Goal: Information Seeking & Learning: Learn about a topic

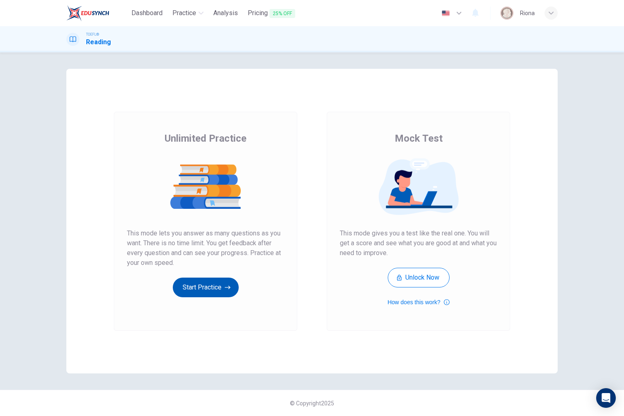
click at [224, 288] on button "Start Practice" at bounding box center [206, 287] width 66 height 20
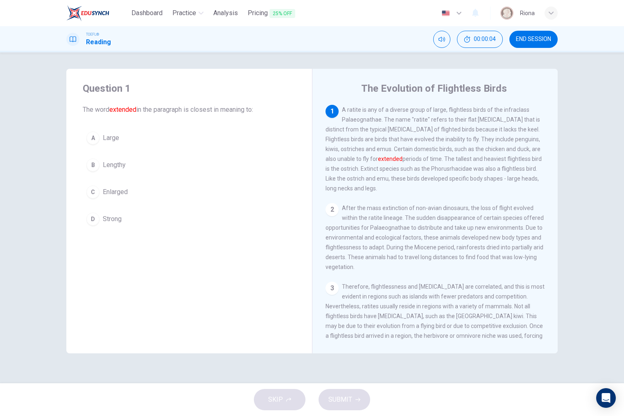
click at [124, 170] on button "B Lengthy" at bounding box center [189, 165] width 213 height 20
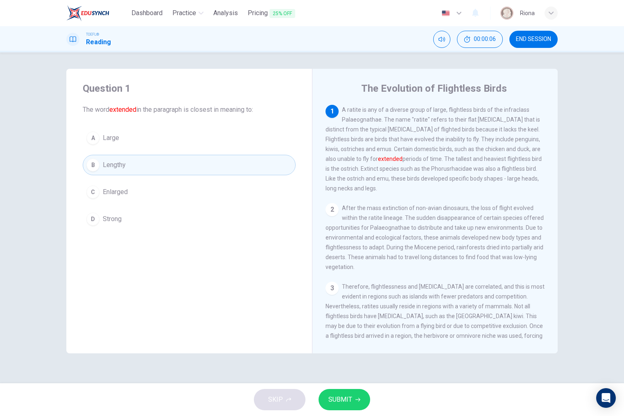
click at [345, 392] on button "SUBMIT" at bounding box center [344, 399] width 52 height 21
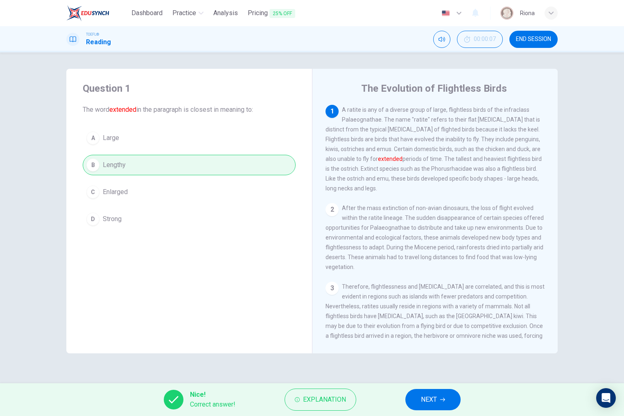
click at [420, 392] on button "NEXT" at bounding box center [432, 399] width 55 height 21
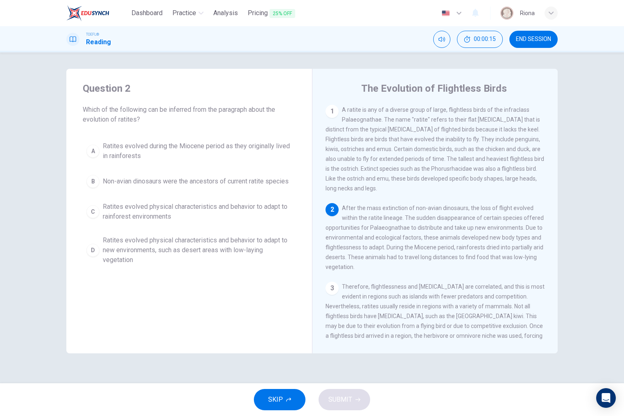
drag, startPoint x: 465, startPoint y: 109, endPoint x: 483, endPoint y: 110, distance: 18.0
click at [483, 110] on span "A ratite is any of a diverse group of large, flightless birds of the infraclass…" at bounding box center [434, 148] width 218 height 85
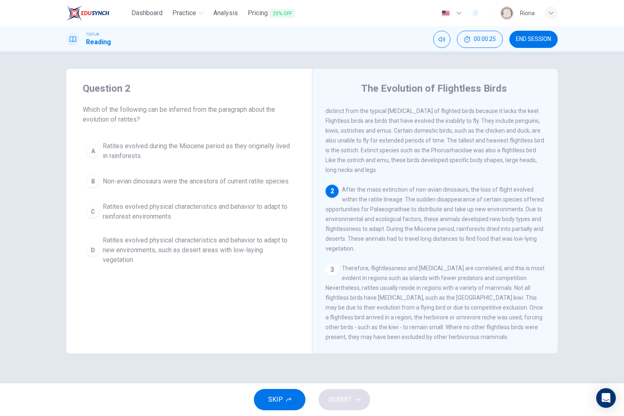
scroll to position [19, 0]
click at [227, 210] on span "Ratites evolved physical characteristics and behavior to adapt to rainforest en…" at bounding box center [197, 212] width 189 height 20
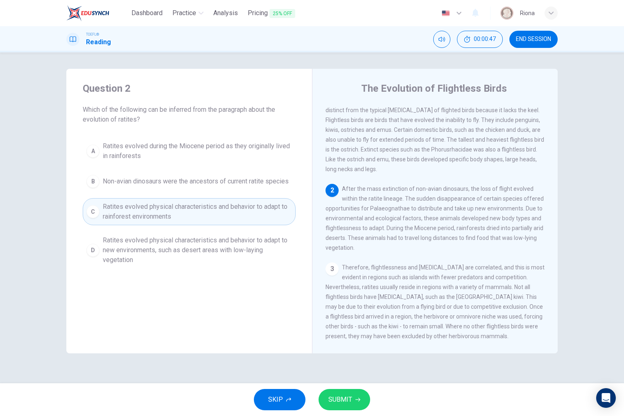
click at [230, 240] on span "Ratites evolved physical characteristics and behavior to adapt to new environme…" at bounding box center [197, 249] width 189 height 29
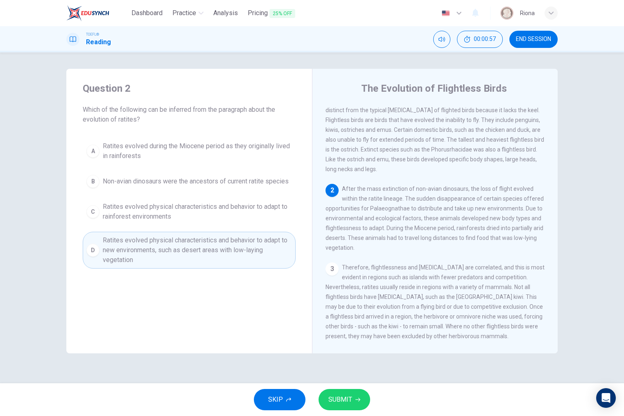
click at [350, 399] on span "SUBMIT" at bounding box center [340, 399] width 24 height 11
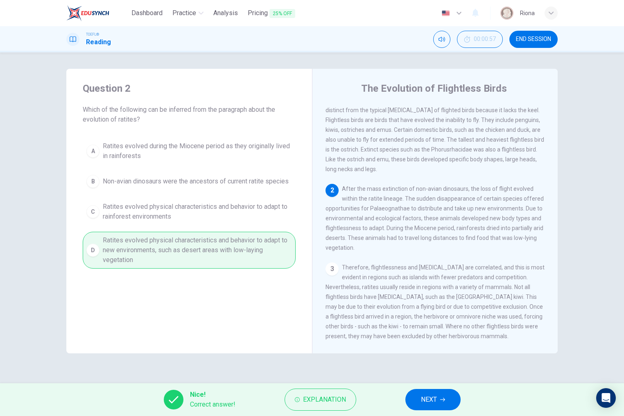
click at [424, 396] on span "NEXT" at bounding box center [429, 399] width 16 height 11
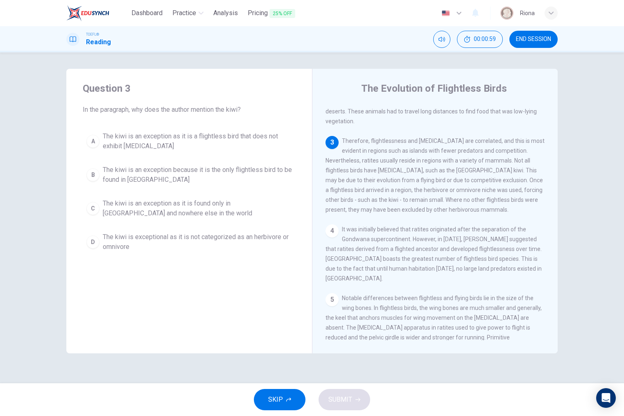
scroll to position [135, 0]
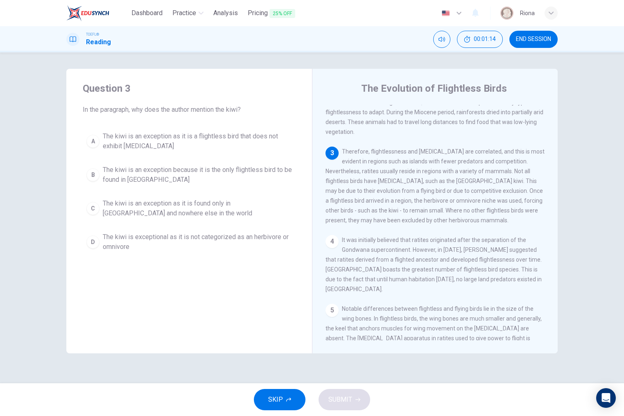
click at [232, 144] on span "The kiwi is an exception as it is a flightless bird that does not exhibit gigan…" at bounding box center [197, 141] width 189 height 20
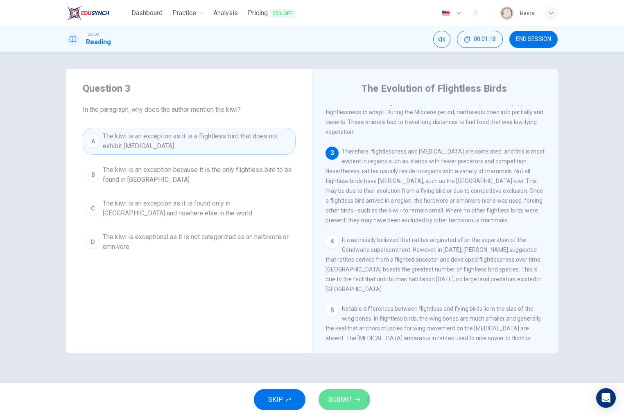
click at [360, 400] on button "SUBMIT" at bounding box center [344, 399] width 52 height 21
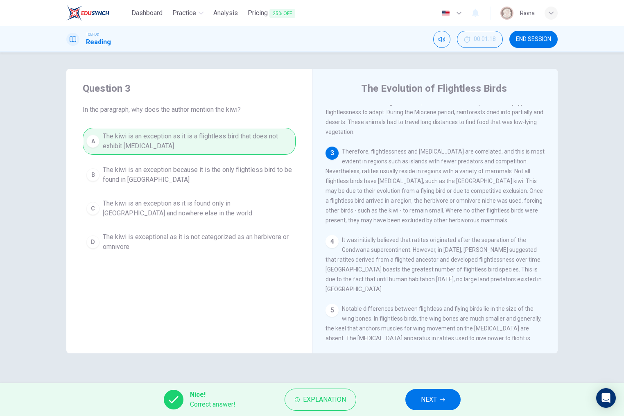
click at [426, 396] on span "NEXT" at bounding box center [429, 399] width 16 height 11
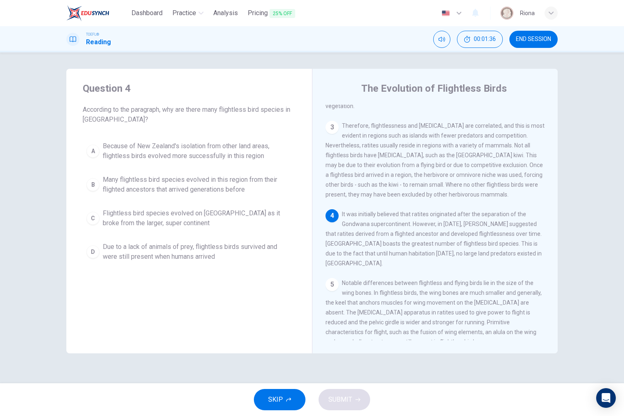
drag, startPoint x: 349, startPoint y: 244, endPoint x: 357, endPoint y: 256, distance: 14.4
click at [357, 256] on span "It was initially believed that ratites originated after the separation of the G…" at bounding box center [433, 239] width 216 height 56
click at [257, 224] on span "Flightless bird species evolved on New Zealand as it broke from the larger, sup…" at bounding box center [197, 218] width 189 height 20
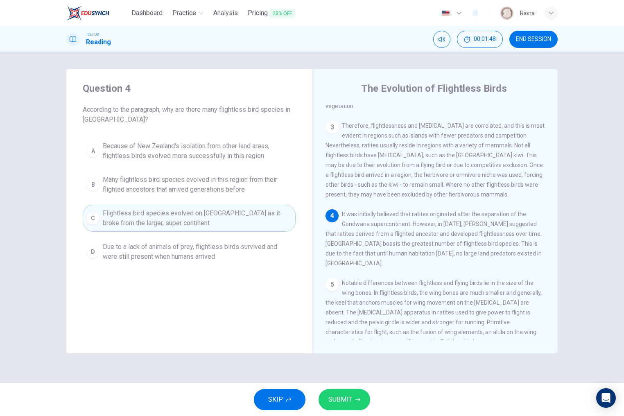
click at [248, 254] on span "Due to a lack of animals of prey, flightless birds survived and were still pres…" at bounding box center [197, 252] width 189 height 20
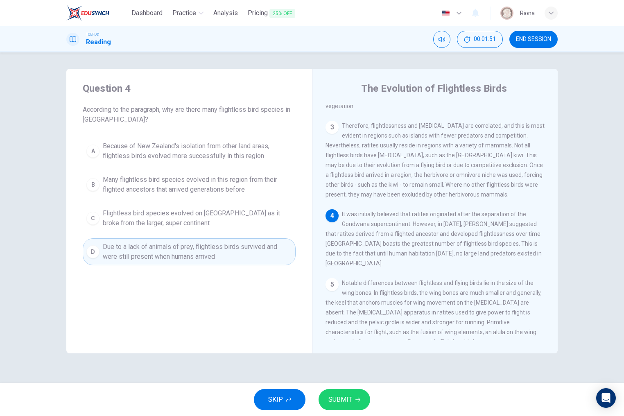
click at [336, 398] on span "SUBMIT" at bounding box center [340, 399] width 24 height 11
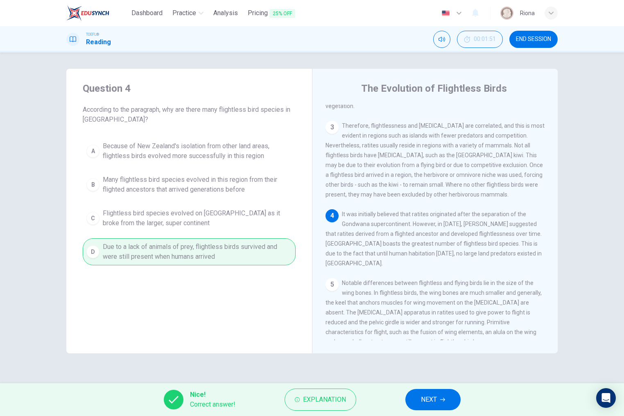
click at [422, 397] on span "NEXT" at bounding box center [429, 399] width 16 height 11
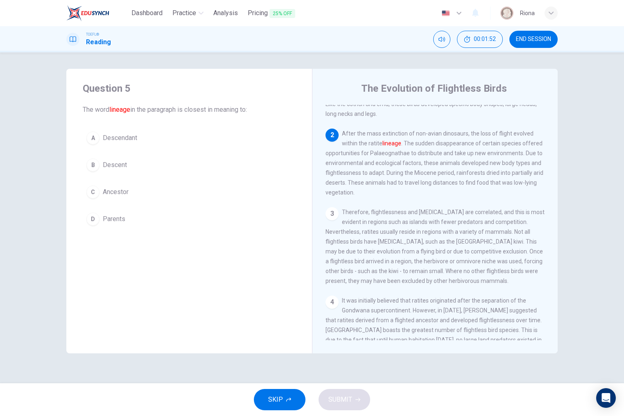
scroll to position [59, 0]
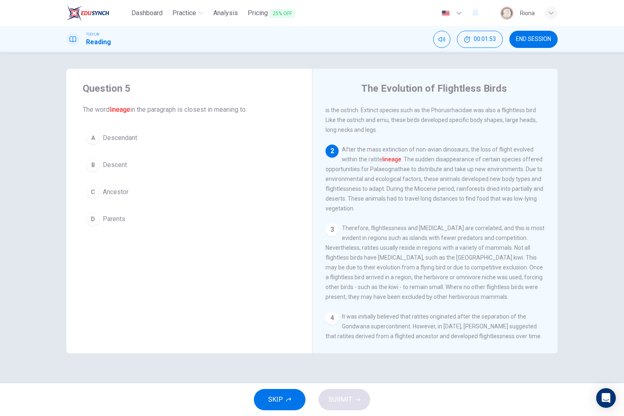
click at [219, 137] on button "A Descendant" at bounding box center [189, 138] width 213 height 20
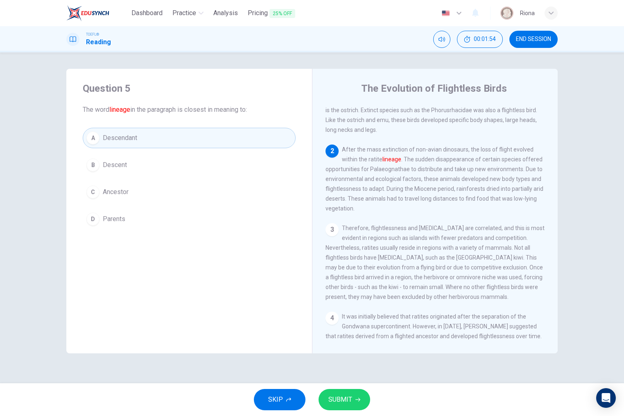
click at [221, 192] on button "C Ancestor" at bounding box center [189, 192] width 213 height 20
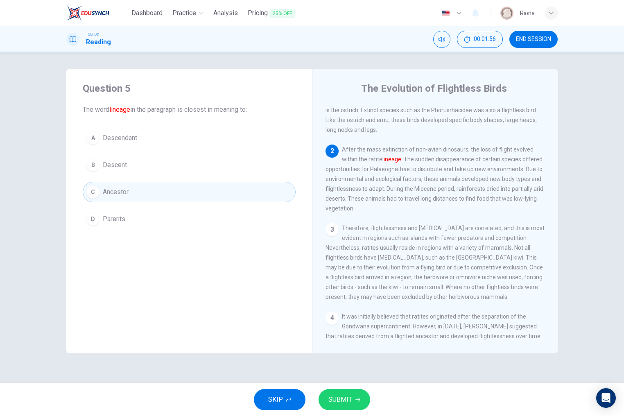
click at [351, 401] on span "SUBMIT" at bounding box center [340, 399] width 24 height 11
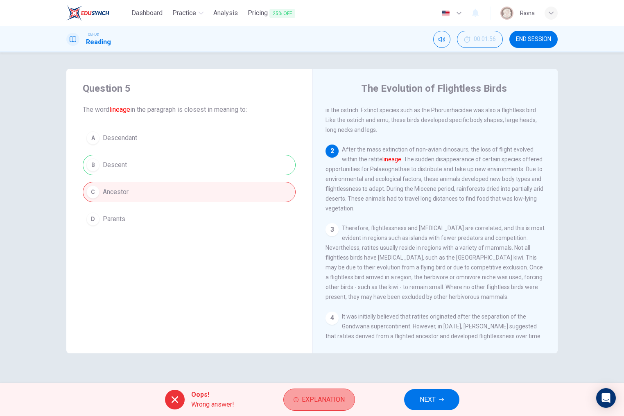
click at [331, 396] on span "Explanation" at bounding box center [323, 399] width 43 height 11
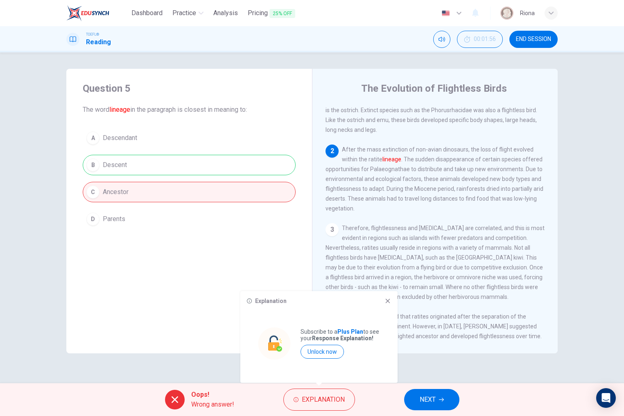
click at [417, 396] on button "NEXT" at bounding box center [431, 399] width 55 height 21
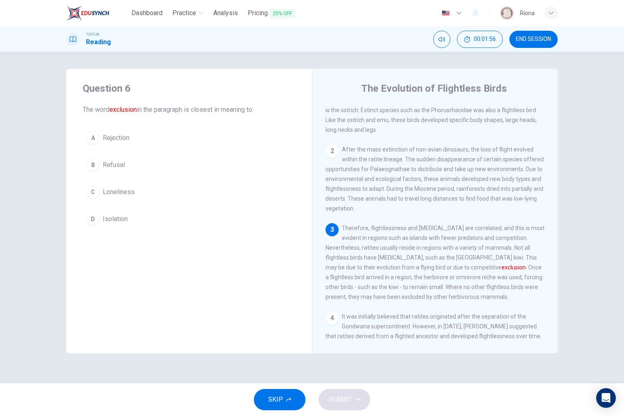
scroll to position [92, 0]
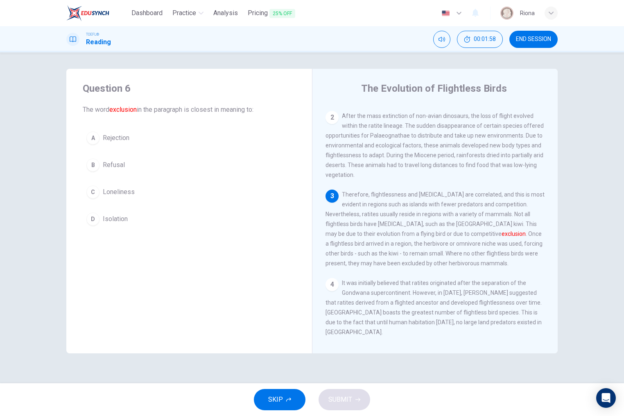
click at [155, 216] on button "D Isolation" at bounding box center [189, 219] width 213 height 20
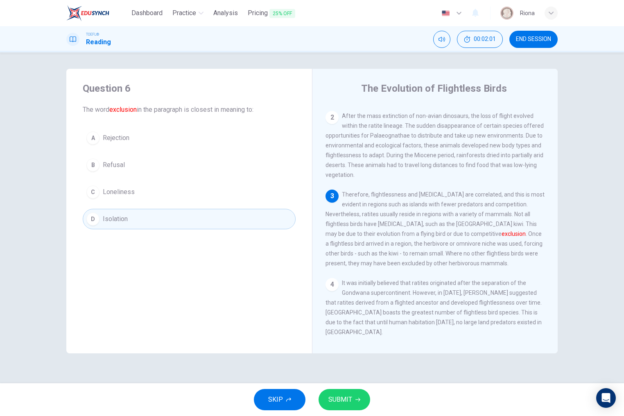
click at [245, 141] on button "A Rejection" at bounding box center [189, 138] width 213 height 20
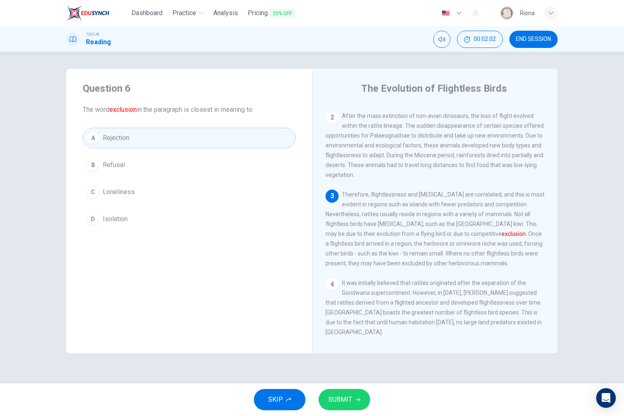
click at [361, 402] on button "SUBMIT" at bounding box center [344, 399] width 52 height 21
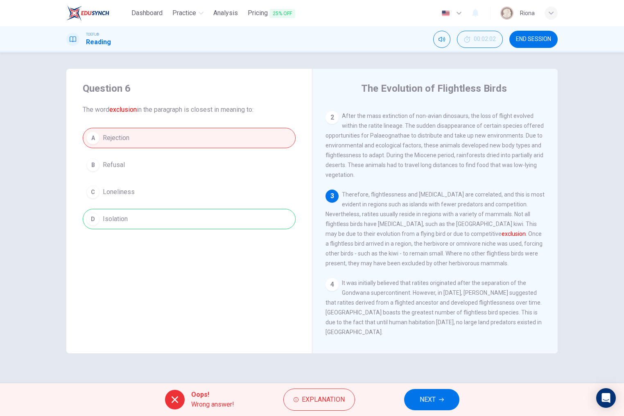
click at [421, 403] on span "NEXT" at bounding box center [427, 399] width 16 height 11
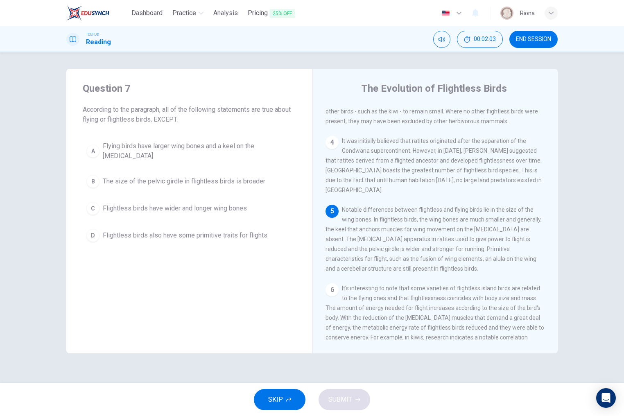
scroll to position [234, 0]
click at [217, 187] on div "A Flying birds have larger wing bones and a keel on the breastbone B The size o…" at bounding box center [189, 191] width 213 height 108
click at [226, 209] on button "C Flightless birds have wider and longer wing bones" at bounding box center [189, 208] width 213 height 20
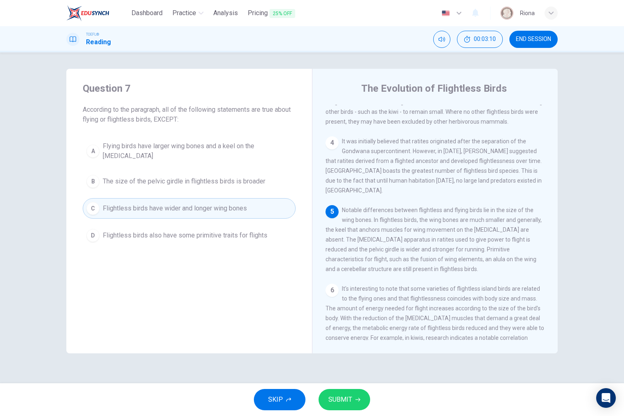
click at [342, 396] on span "SUBMIT" at bounding box center [340, 399] width 24 height 11
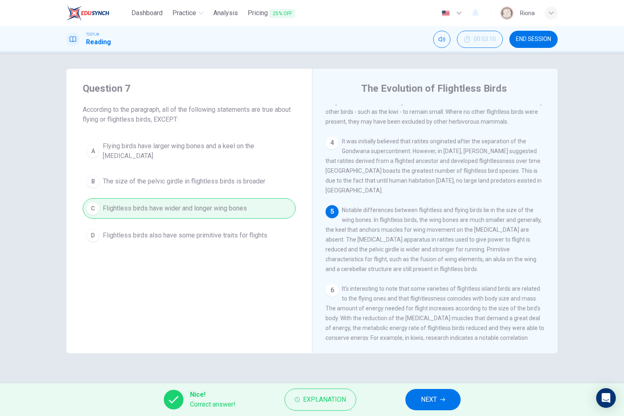
click at [414, 398] on button "NEXT" at bounding box center [432, 399] width 55 height 21
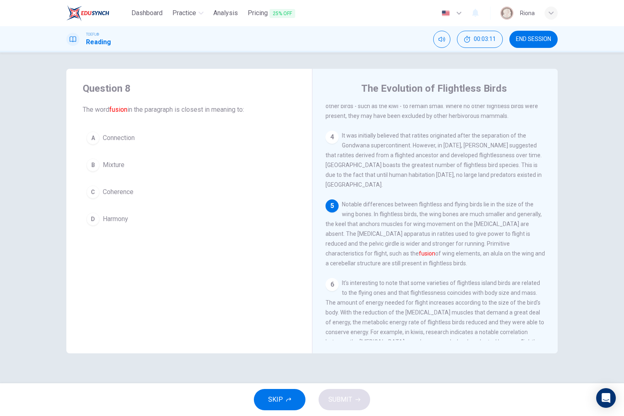
click at [144, 160] on button "B Mixture" at bounding box center [189, 165] width 213 height 20
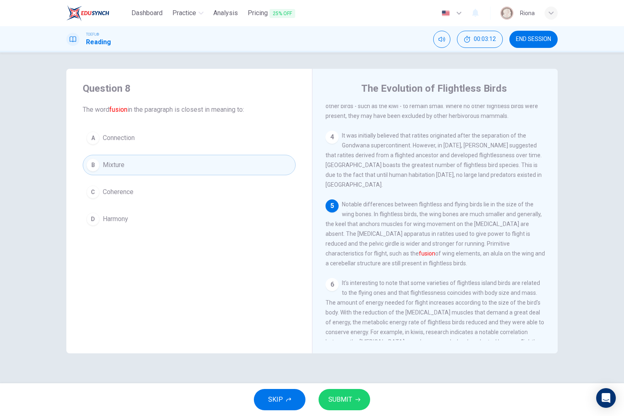
click at [347, 410] on div "SKIP SUBMIT" at bounding box center [312, 399] width 624 height 33
click at [354, 394] on button "SUBMIT" at bounding box center [344, 399] width 52 height 21
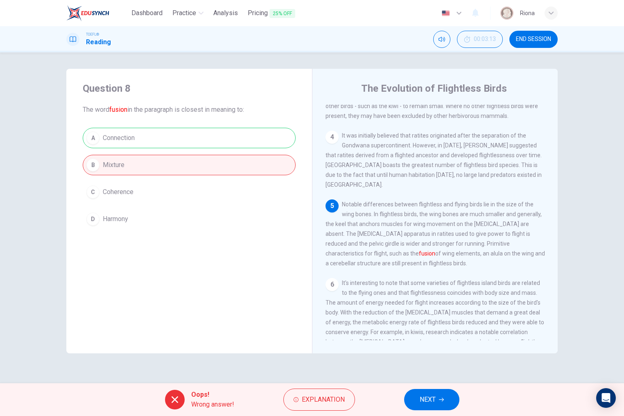
click at [421, 402] on span "NEXT" at bounding box center [427, 399] width 16 height 11
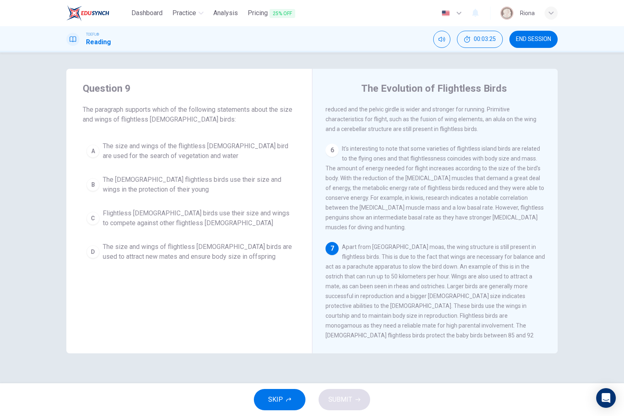
scroll to position [0, 0]
click at [543, 34] on button "END SESSION" at bounding box center [533, 39] width 48 height 17
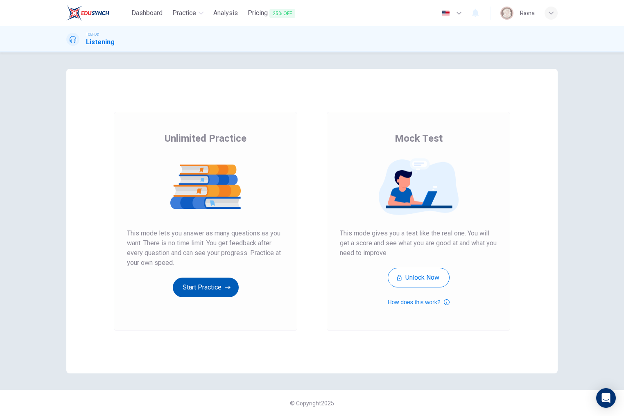
click at [218, 292] on button "Start Practice" at bounding box center [206, 287] width 66 height 20
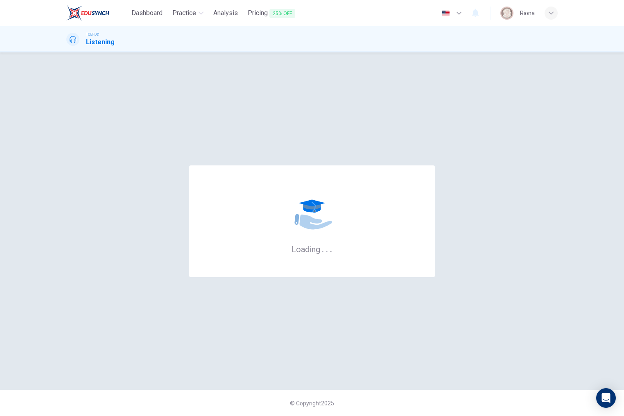
click at [327, 293] on div "Loading . . ." at bounding box center [311, 221] width 491 height 304
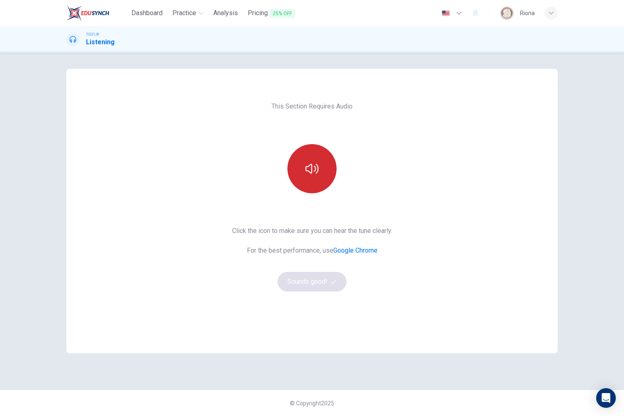
click at [329, 175] on button "button" at bounding box center [311, 168] width 49 height 49
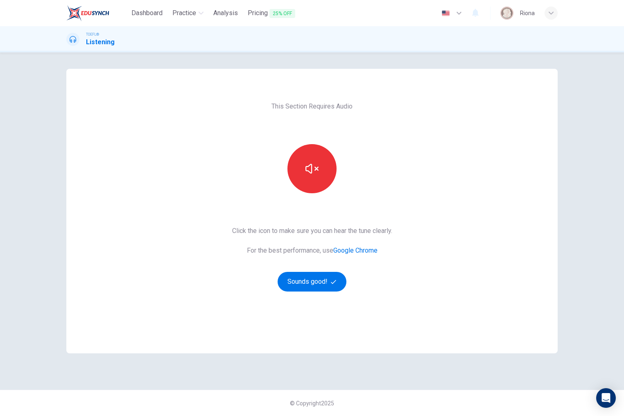
click at [369, 270] on div "Click the icon to make sure you can hear the tune clearly. For the best perform…" at bounding box center [312, 258] width 160 height 65
click at [326, 277] on button "Sounds good!" at bounding box center [311, 282] width 69 height 20
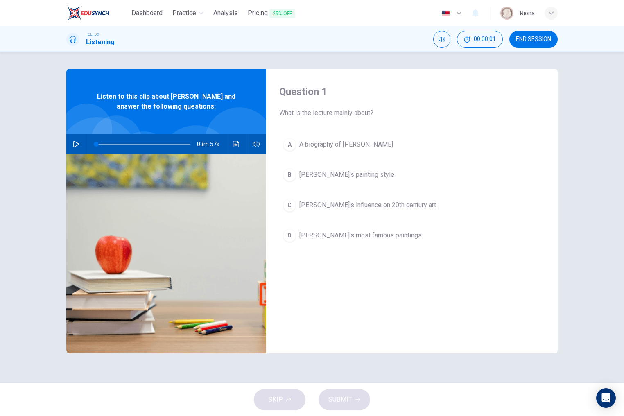
click at [79, 144] on icon "button" at bounding box center [76, 144] width 7 height 7
click at [235, 146] on icon "Click to see the audio transcription" at bounding box center [236, 144] width 7 height 7
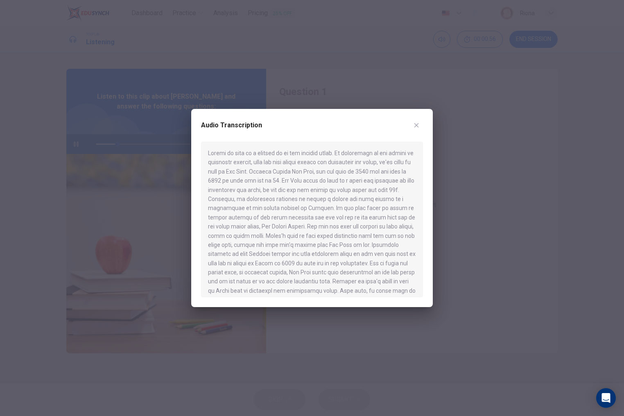
scroll to position [9, 0]
click at [414, 121] on button "button" at bounding box center [416, 125] width 13 height 13
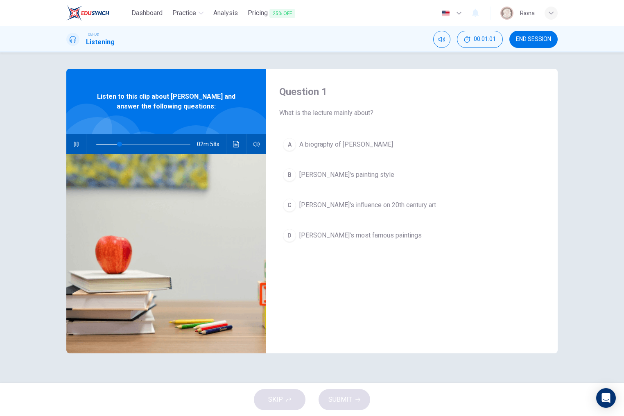
click at [369, 140] on span "A biography of [PERSON_NAME]" at bounding box center [346, 145] width 94 height 10
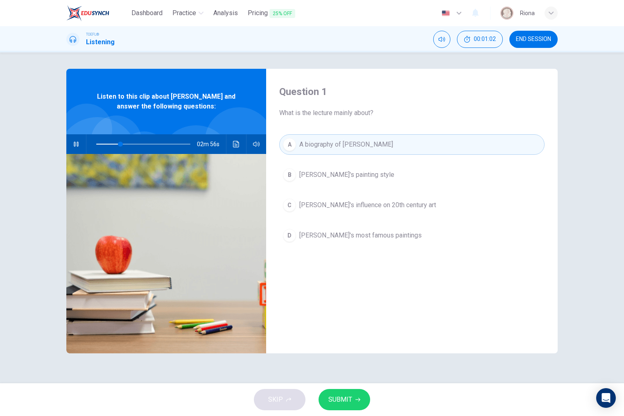
click at [367, 402] on button "SUBMIT" at bounding box center [344, 399] width 52 height 21
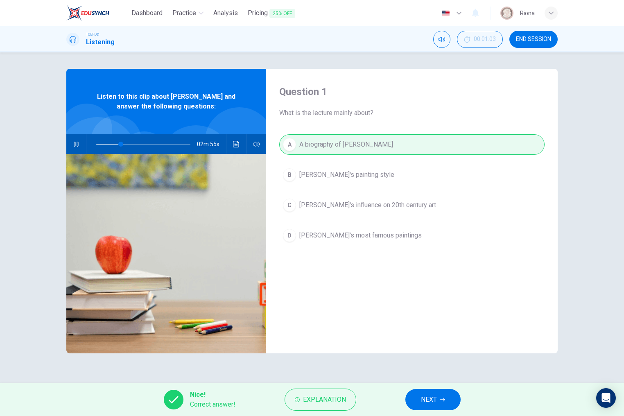
click at [426, 388] on div "Nice! Correct answer! Explanation NEXT" at bounding box center [312, 399] width 624 height 33
click at [432, 400] on span "NEXT" at bounding box center [429, 399] width 16 height 11
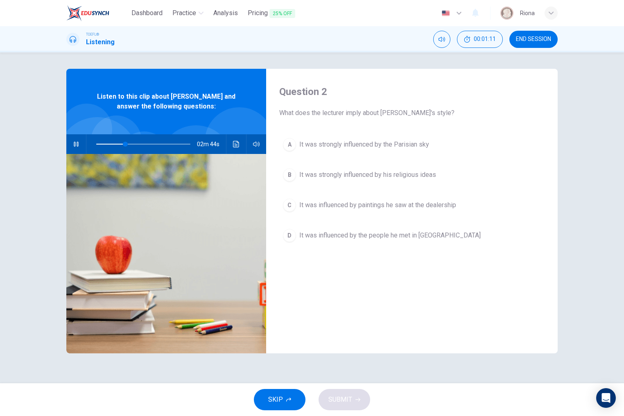
click at [403, 211] on button "C It was influenced by paintings he saw at the dealership" at bounding box center [411, 205] width 265 height 20
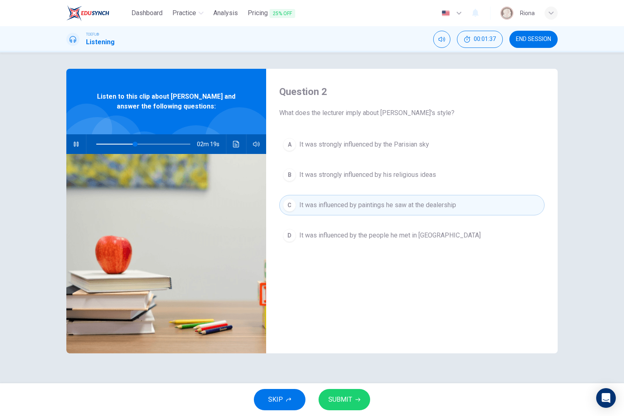
click at [422, 151] on button "A It was strongly influenced by the Parisian sky" at bounding box center [411, 144] width 265 height 20
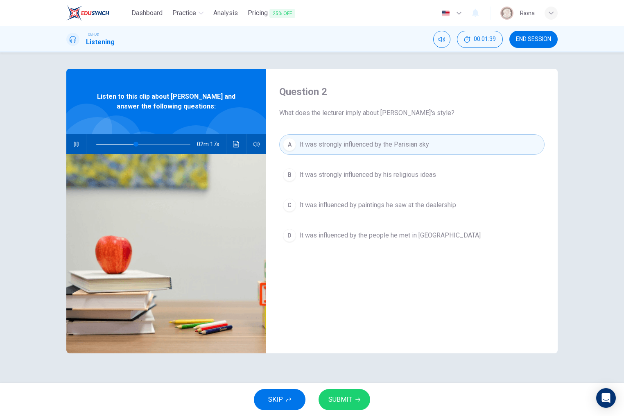
click at [353, 395] on button "SUBMIT" at bounding box center [344, 399] width 52 height 21
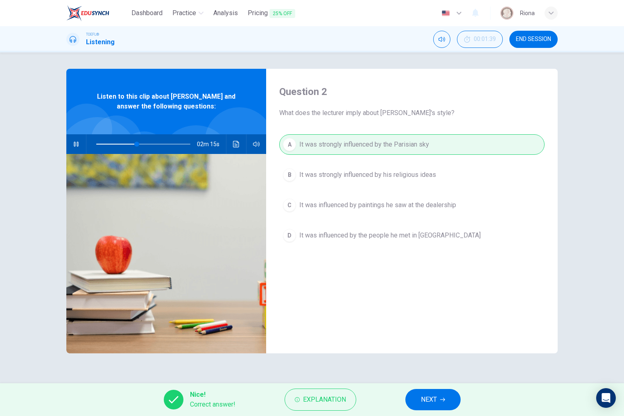
click at [428, 403] on span "NEXT" at bounding box center [429, 399] width 16 height 11
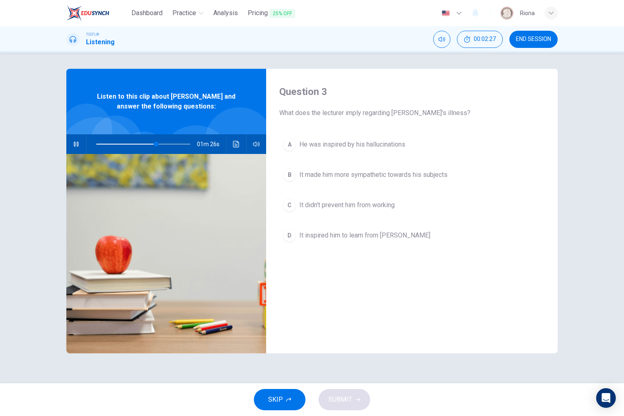
click at [402, 235] on button "D It inspired him to learn from Freud" at bounding box center [411, 235] width 265 height 20
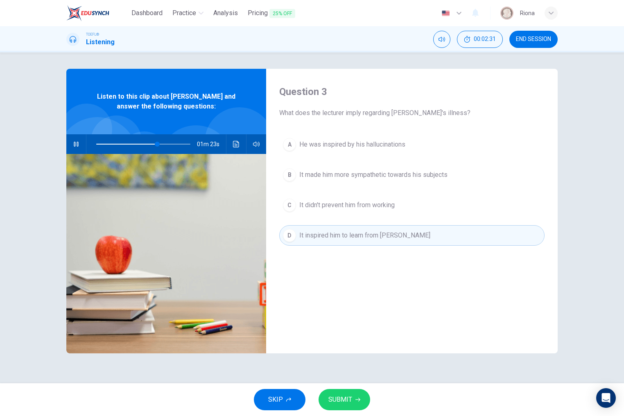
click at [383, 136] on button "A He was inspired by his hallucinations" at bounding box center [411, 144] width 265 height 20
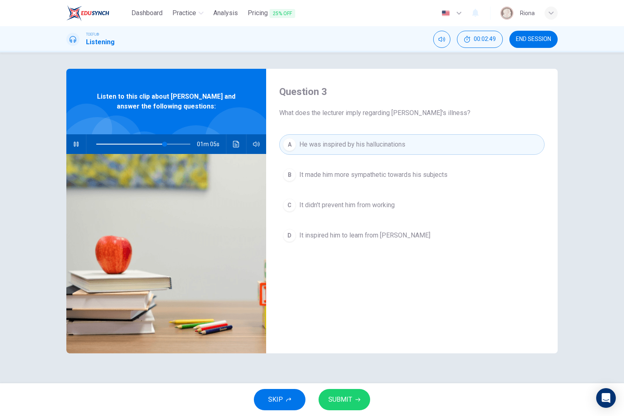
click at [394, 203] on span "It didn't prevent him from working" at bounding box center [346, 205] width 95 height 10
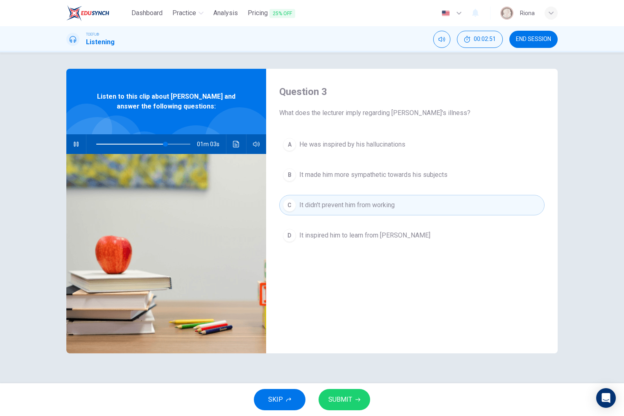
click at [360, 394] on button "SUBMIT" at bounding box center [344, 399] width 52 height 21
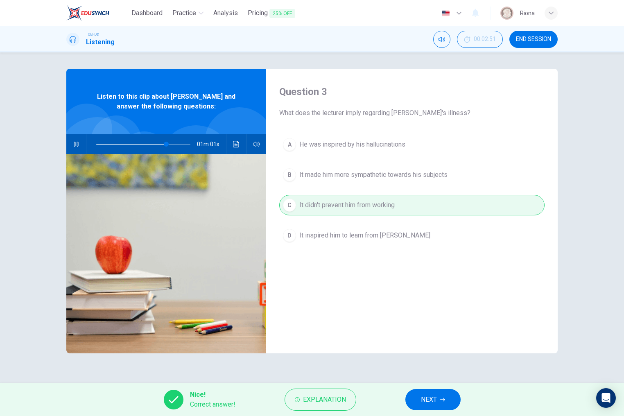
click at [417, 399] on button "NEXT" at bounding box center [432, 399] width 55 height 21
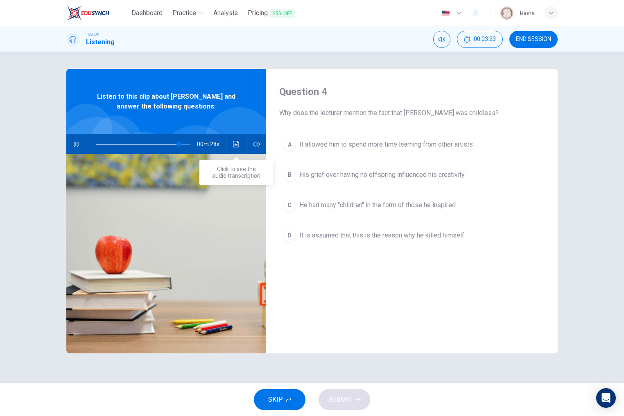
click at [238, 147] on icon "Click to see the audio transcription" at bounding box center [236, 144] width 6 height 7
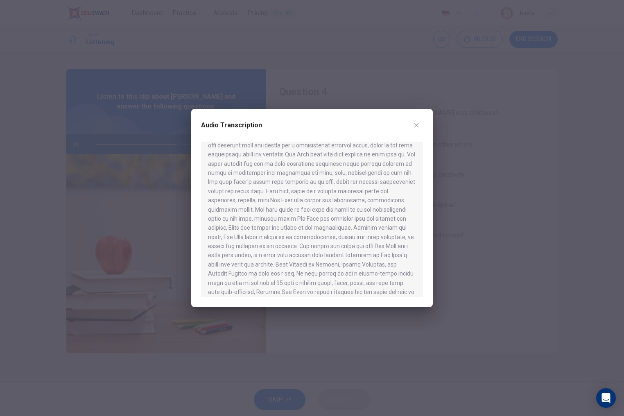
scroll to position [236, 0]
click at [405, 228] on div at bounding box center [312, 219] width 222 height 155
click at [405, 229] on div at bounding box center [312, 219] width 222 height 155
click at [470, 209] on div at bounding box center [312, 208] width 624 height 416
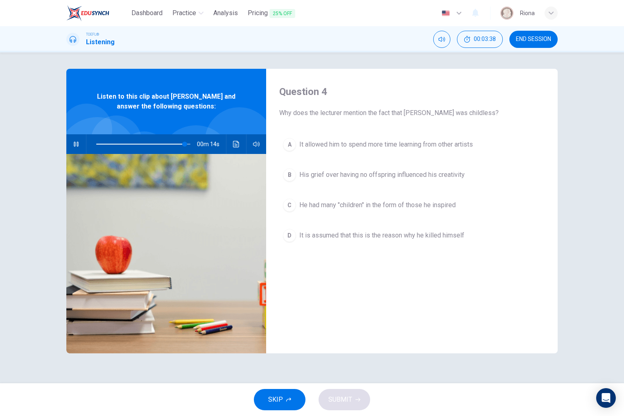
click at [398, 146] on span "It allowed him to spend more time learning from other artists" at bounding box center [385, 145] width 173 height 10
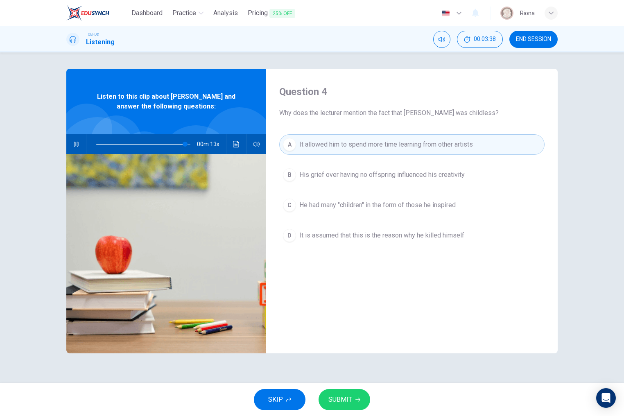
click at [399, 167] on button "B His grief over having no offspring influenced his creativity" at bounding box center [411, 174] width 265 height 20
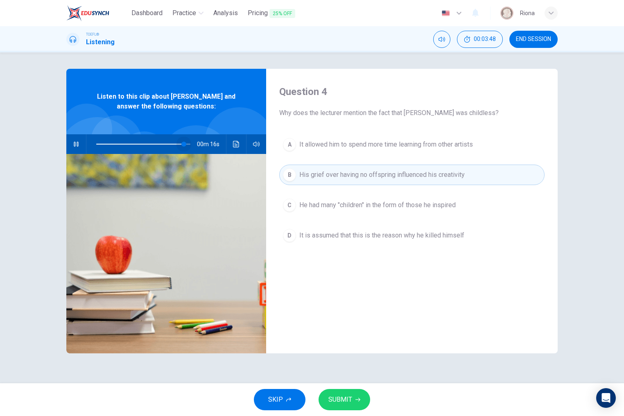
click at [184, 146] on span at bounding box center [183, 144] width 5 height 5
click at [181, 145] on span at bounding box center [183, 144] width 5 height 5
click at [334, 142] on span "It allowed him to spend more time learning from other artists" at bounding box center [385, 145] width 173 height 10
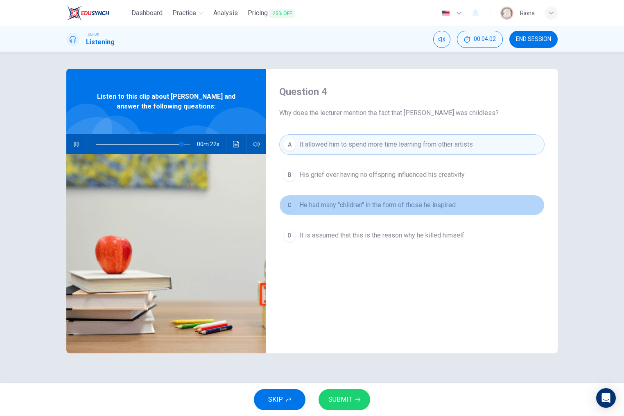
click at [445, 207] on span "He had many "children" in the form of those he inspired" at bounding box center [377, 205] width 156 height 10
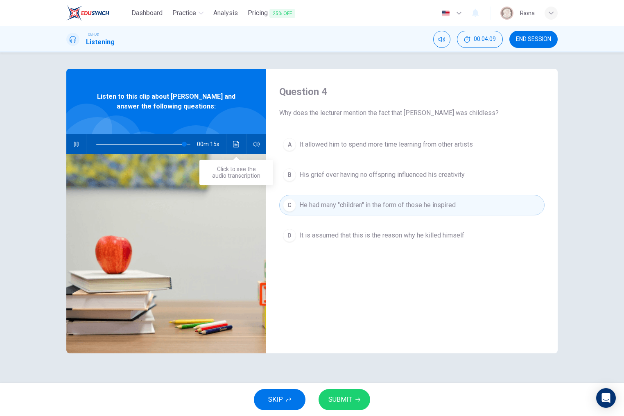
click at [239, 150] on button "Click to see the audio transcription" at bounding box center [236, 144] width 13 height 20
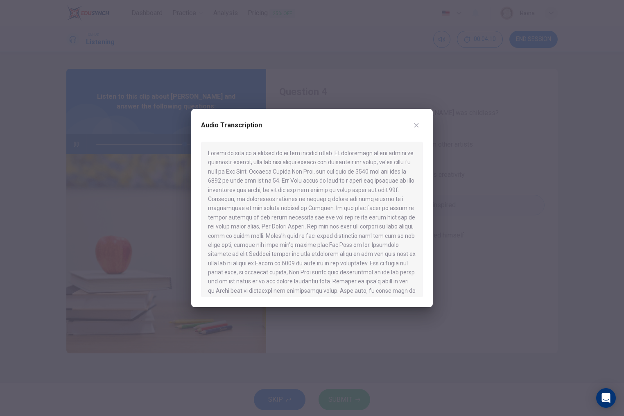
click at [503, 259] on div at bounding box center [312, 208] width 624 height 416
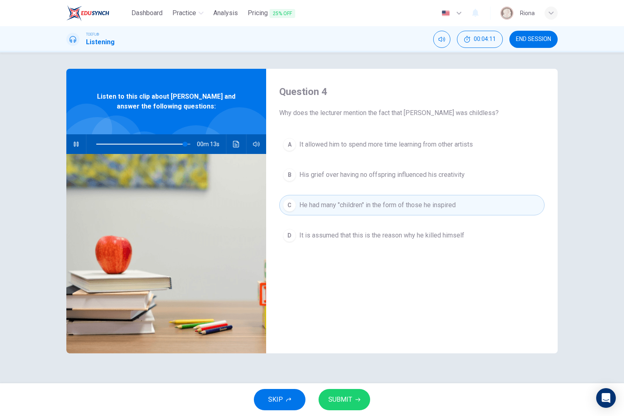
click at [447, 182] on button "B His grief over having no offspring influenced his creativity" at bounding box center [411, 174] width 265 height 20
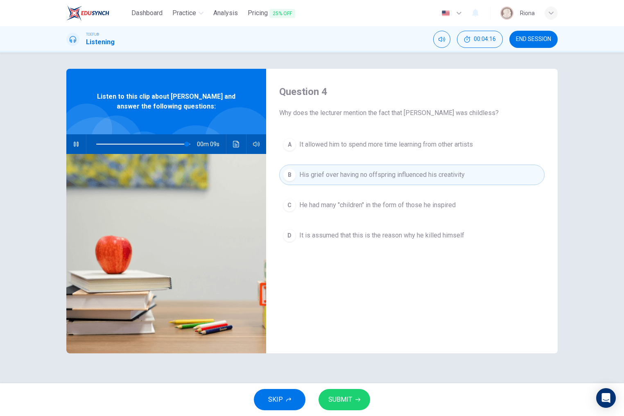
click at [365, 207] on span "He had many "children" in the form of those he inspired" at bounding box center [377, 205] width 156 height 10
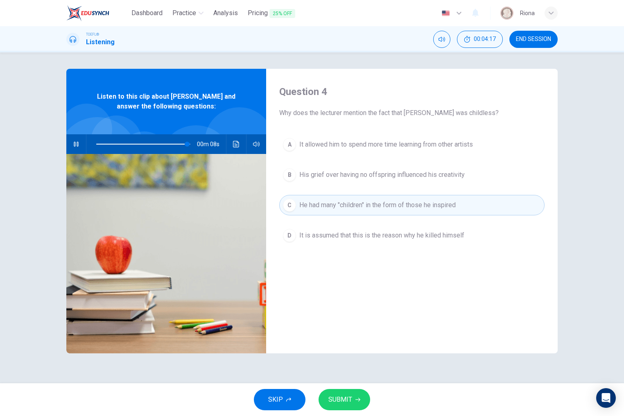
click at [357, 387] on div "SKIP SUBMIT" at bounding box center [312, 399] width 624 height 33
click at [355, 399] on icon "button" at bounding box center [357, 399] width 5 height 5
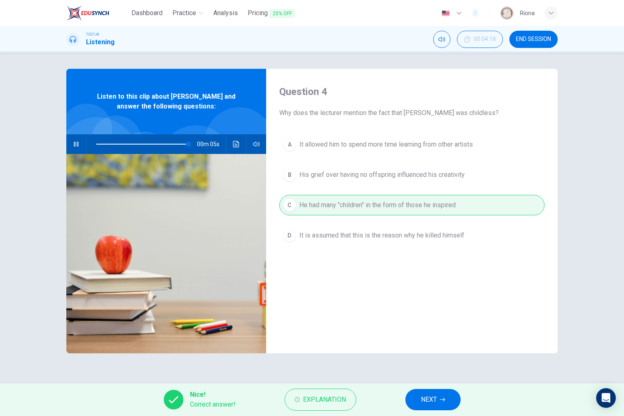
click at [425, 391] on button "NEXT" at bounding box center [432, 399] width 55 height 21
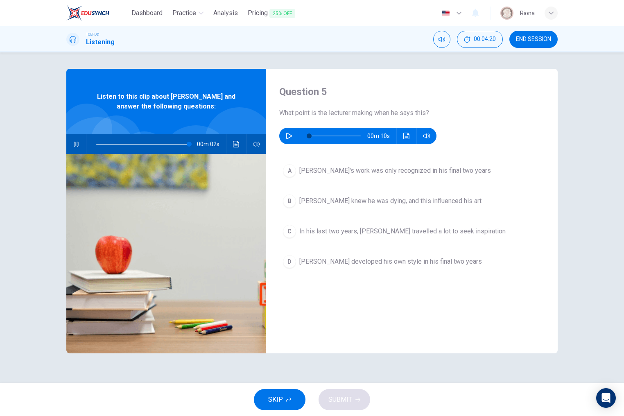
click at [79, 146] on icon "button" at bounding box center [76, 144] width 7 height 7
type input "99"
click at [292, 135] on button "button" at bounding box center [288, 136] width 13 height 16
type input "0"
click at [383, 175] on span "Van Gogh's work was only recognized in his final two years" at bounding box center [394, 171] width 191 height 10
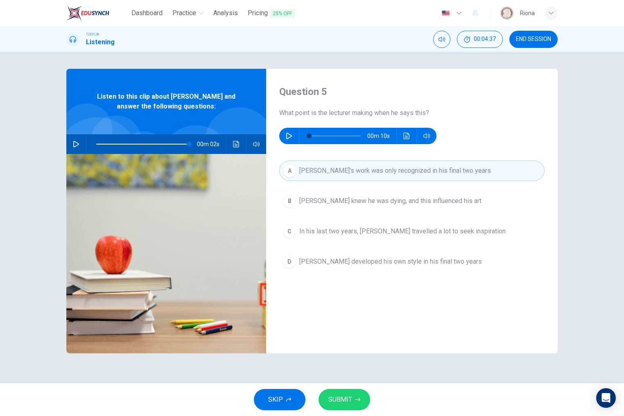
click at [412, 264] on span "Van Gogh developed his own style in his final two years" at bounding box center [390, 262] width 182 height 10
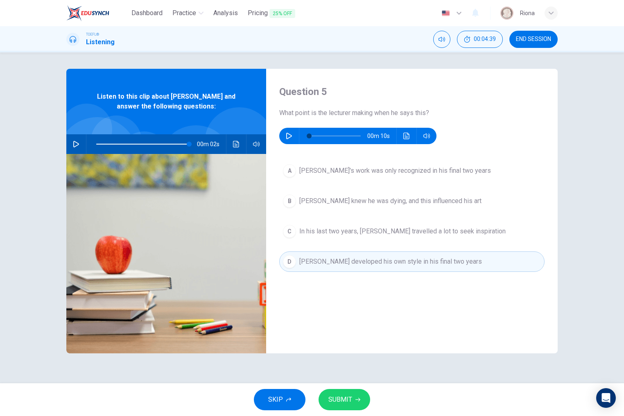
click at [360, 398] on button "SUBMIT" at bounding box center [344, 399] width 52 height 21
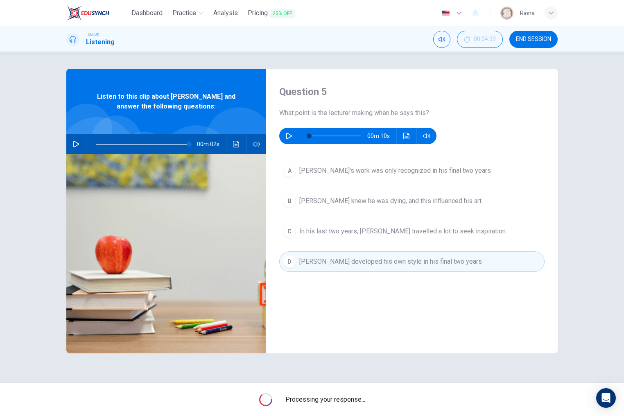
type input "99"
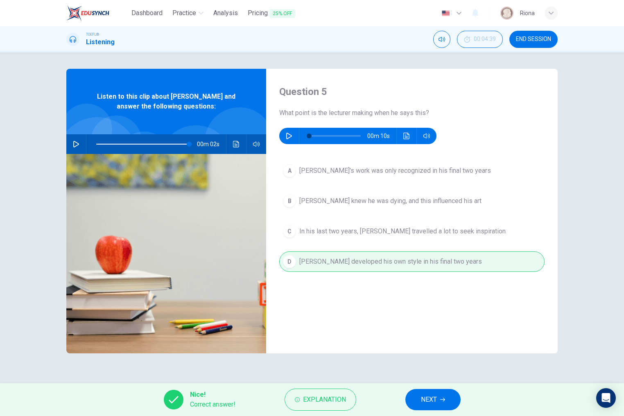
click at [435, 390] on button "NEXT" at bounding box center [432, 399] width 55 height 21
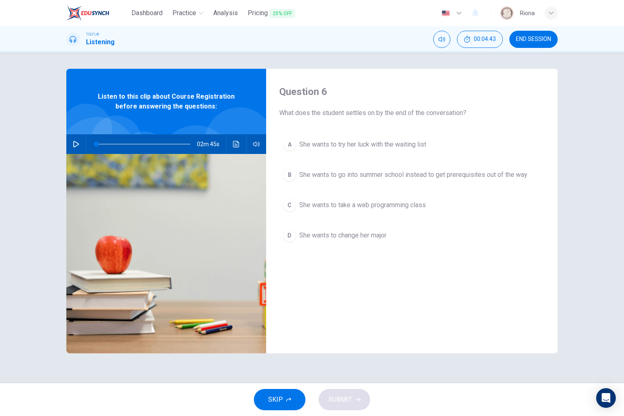
click at [543, 39] on span "END SESSION" at bounding box center [533, 39] width 35 height 7
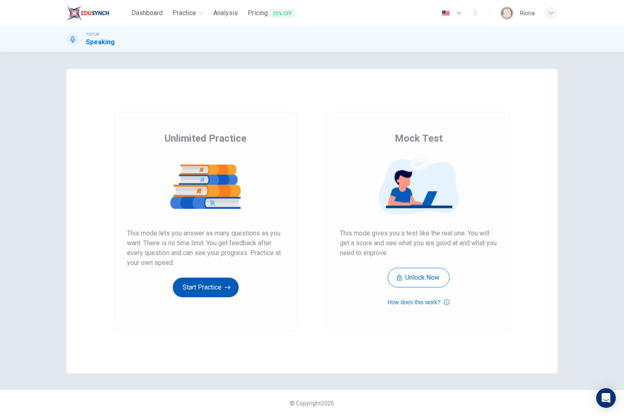
click at [187, 287] on button "Start Practice" at bounding box center [206, 287] width 66 height 20
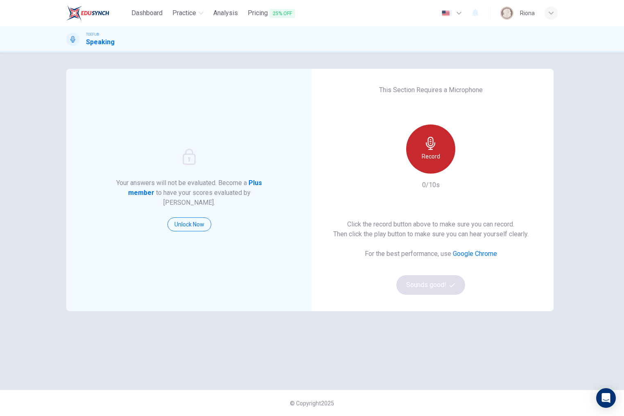
click at [438, 166] on div "Record" at bounding box center [430, 148] width 49 height 49
click at [431, 170] on div "Stop" at bounding box center [430, 148] width 49 height 49
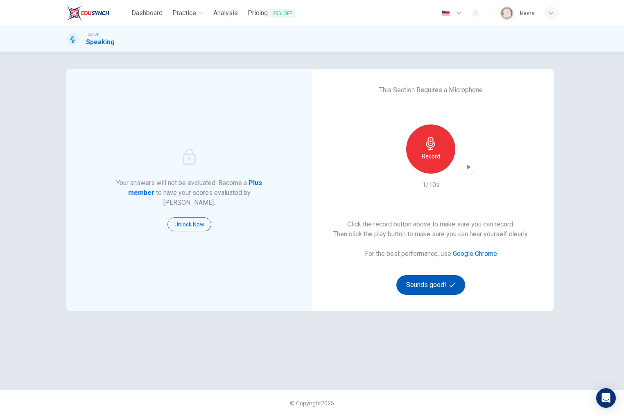
click at [441, 283] on button "Sounds good!" at bounding box center [430, 285] width 69 height 20
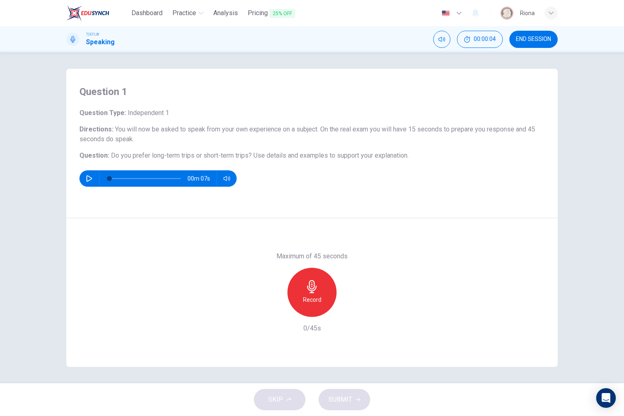
click at [86, 177] on icon "button" at bounding box center [89, 178] width 7 height 7
type input "0"
click at [313, 290] on icon "button" at bounding box center [311, 286] width 13 height 13
click at [334, 298] on div "Stop" at bounding box center [311, 292] width 49 height 49
click at [323, 298] on div "Record" at bounding box center [311, 292] width 49 height 49
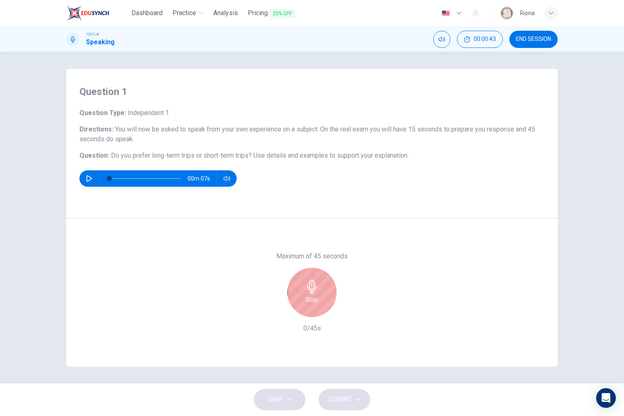
click at [307, 298] on h6 "Stop" at bounding box center [312, 300] width 12 height 10
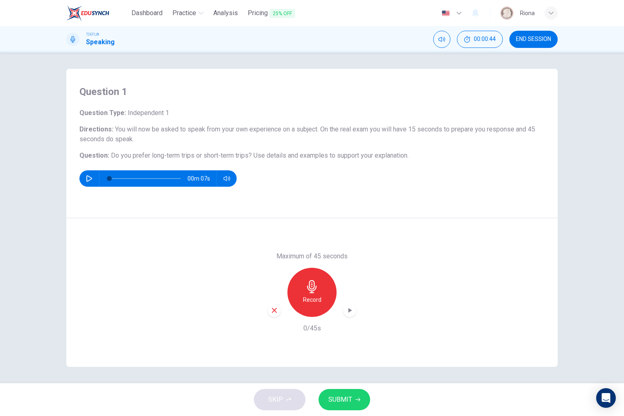
click at [271, 309] on icon "button" at bounding box center [273, 309] width 7 height 7
click at [309, 296] on h6 "Record" at bounding box center [312, 300] width 18 height 10
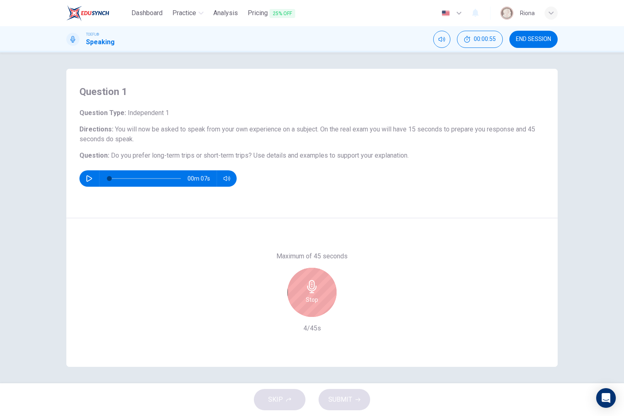
click at [313, 298] on h6 "Stop" at bounding box center [312, 300] width 12 height 10
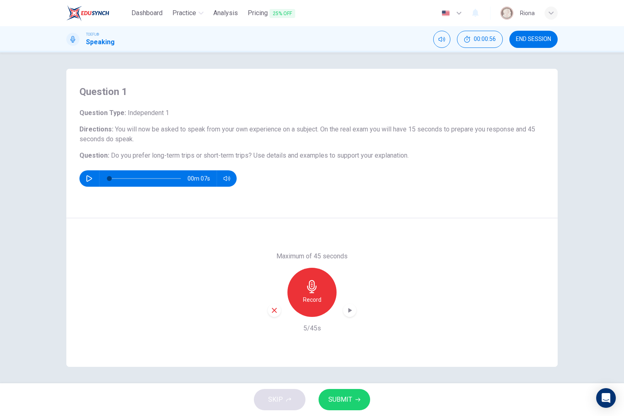
click at [272, 312] on icon "button" at bounding box center [273, 309] width 7 height 7
click at [310, 305] on div "Record" at bounding box center [311, 292] width 49 height 49
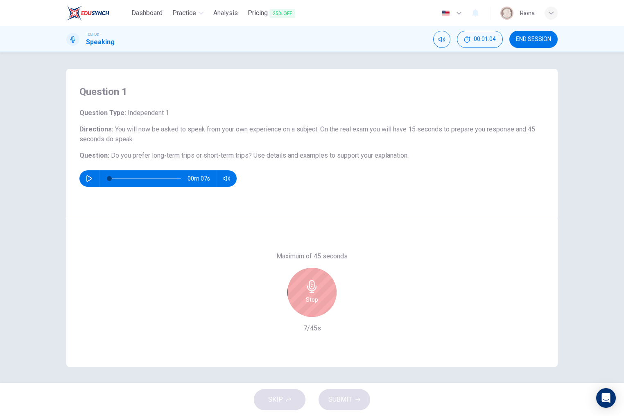
click at [312, 290] on icon "button" at bounding box center [311, 286] width 9 height 13
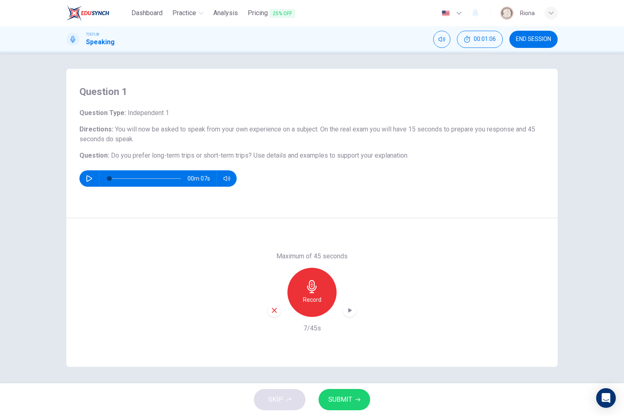
click at [272, 312] on icon "button" at bounding box center [274, 310] width 5 height 5
click at [310, 308] on div "Record" at bounding box center [311, 292] width 49 height 49
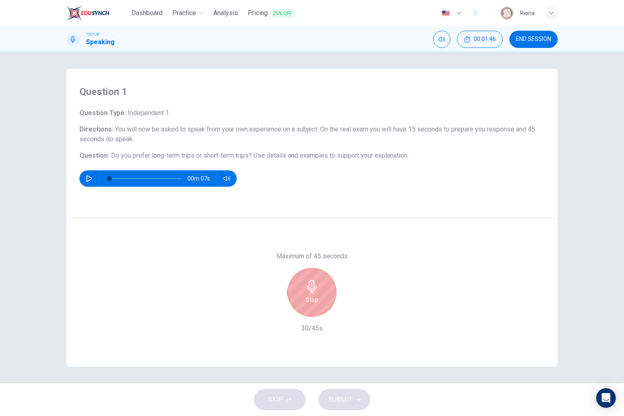
click at [310, 308] on div "Stop" at bounding box center [311, 292] width 49 height 49
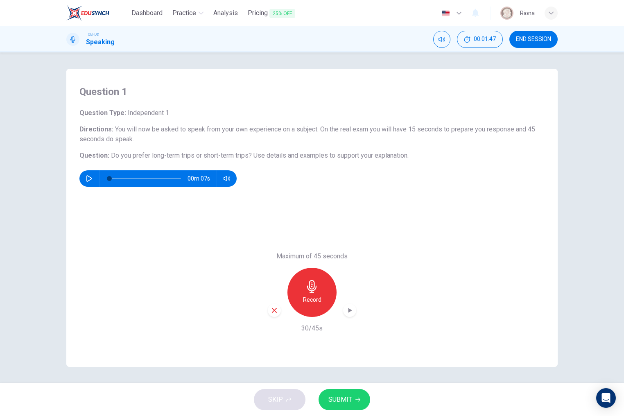
click at [276, 315] on div "button" at bounding box center [274, 310] width 13 height 13
click at [304, 286] on div "Record" at bounding box center [311, 292] width 49 height 49
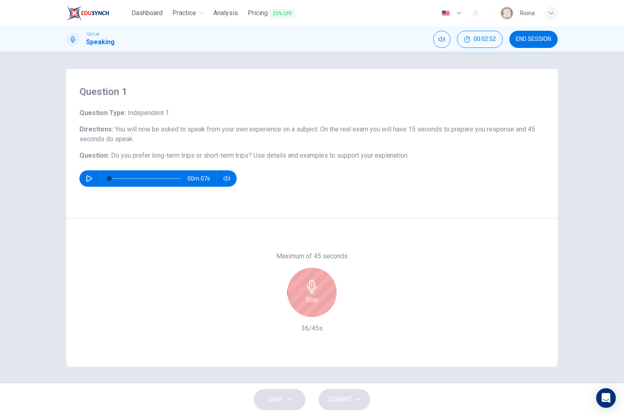
click at [314, 293] on icon "button" at bounding box center [311, 286] width 13 height 13
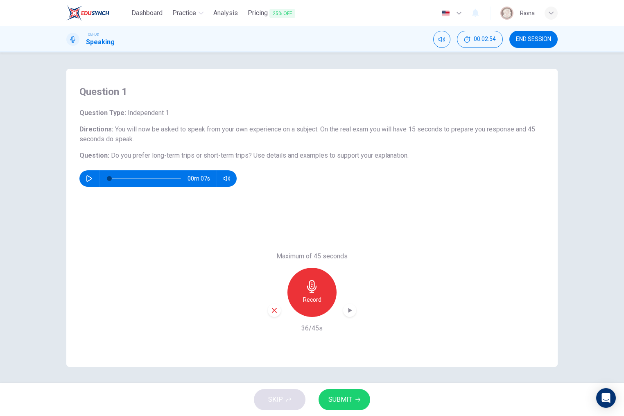
click at [349, 311] on icon "button" at bounding box center [350, 310] width 4 height 5
click at [349, 311] on icon "button" at bounding box center [349, 310] width 8 height 8
click at [275, 313] on icon "button" at bounding box center [273, 309] width 7 height 7
click at [327, 291] on div "Record" at bounding box center [311, 292] width 49 height 49
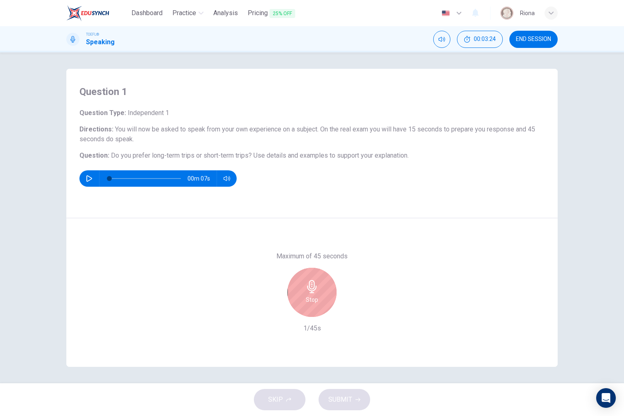
click at [315, 287] on icon "button" at bounding box center [311, 286] width 13 height 13
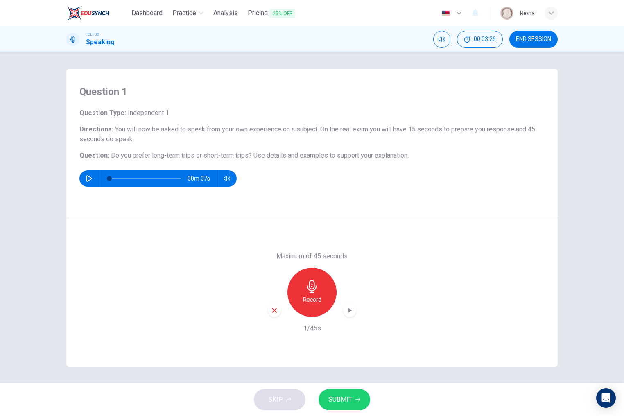
click at [277, 306] on div "button" at bounding box center [274, 310] width 13 height 13
click at [317, 298] on h6 "Record" at bounding box center [312, 300] width 18 height 10
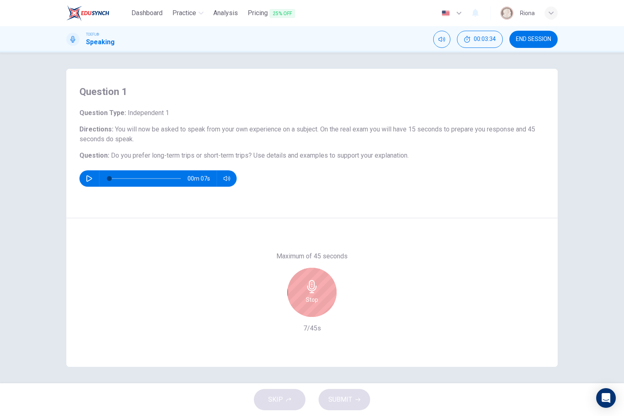
click at [317, 298] on h6 "Stop" at bounding box center [312, 300] width 12 height 10
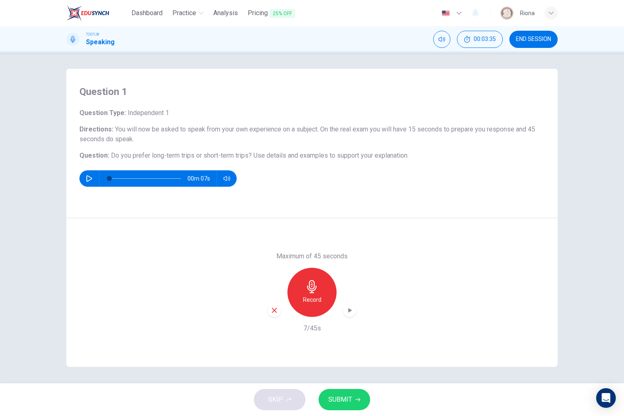
click at [271, 315] on div "button" at bounding box center [274, 310] width 13 height 13
click at [307, 296] on h6 "Record" at bounding box center [312, 300] width 18 height 10
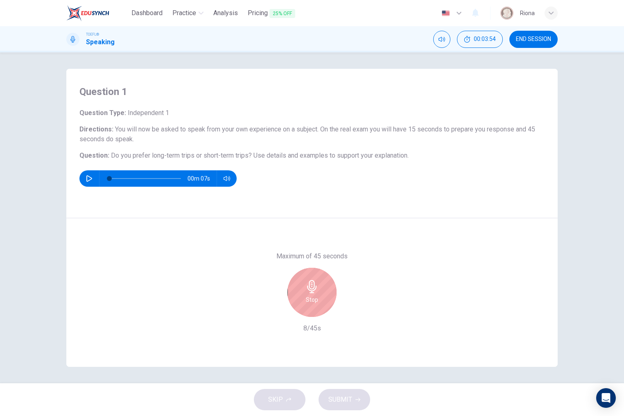
click at [307, 296] on h6 "Stop" at bounding box center [312, 300] width 12 height 10
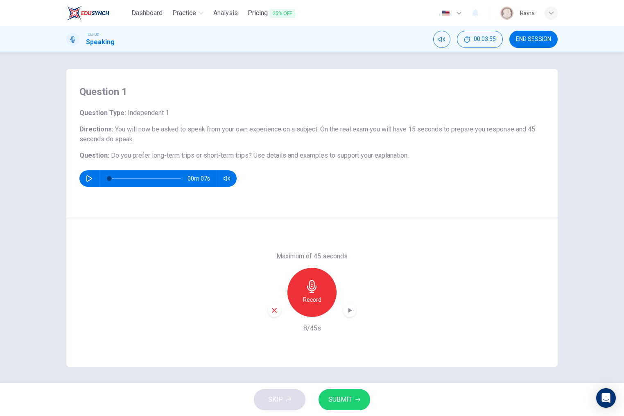
click at [276, 312] on icon "button" at bounding box center [274, 310] width 5 height 5
click at [309, 299] on h6 "Record" at bounding box center [312, 300] width 18 height 10
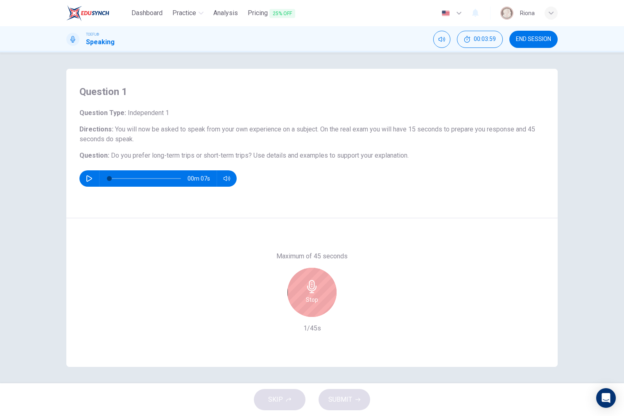
click at [309, 299] on h6 "Stop" at bounding box center [312, 300] width 12 height 10
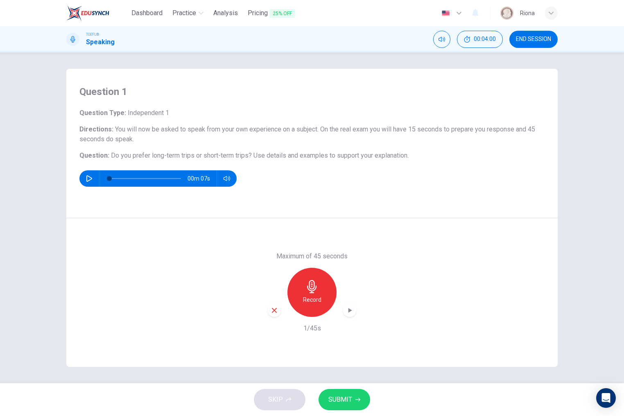
click at [275, 313] on icon "button" at bounding box center [273, 309] width 7 height 7
click at [308, 296] on h6 "Record" at bounding box center [312, 300] width 18 height 10
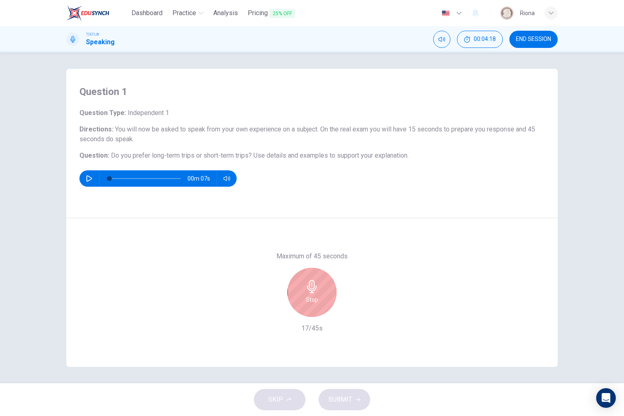
click at [308, 296] on h6 "Stop" at bounding box center [312, 300] width 12 height 10
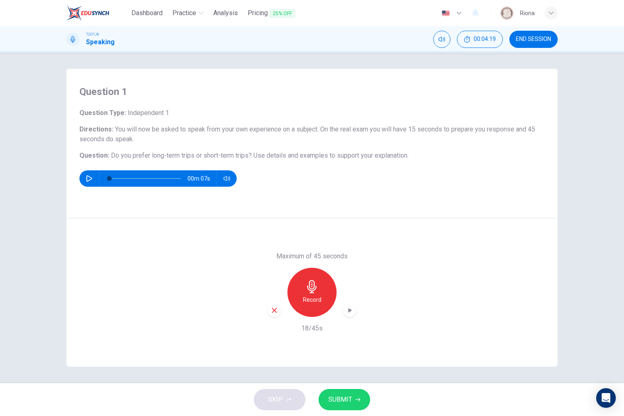
click at [274, 313] on icon "button" at bounding box center [273, 309] width 7 height 7
click at [310, 299] on h6 "Record" at bounding box center [312, 300] width 18 height 10
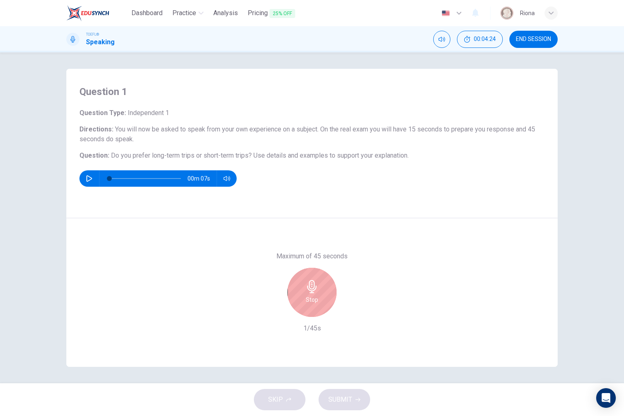
click at [310, 299] on h6 "Stop" at bounding box center [312, 300] width 12 height 10
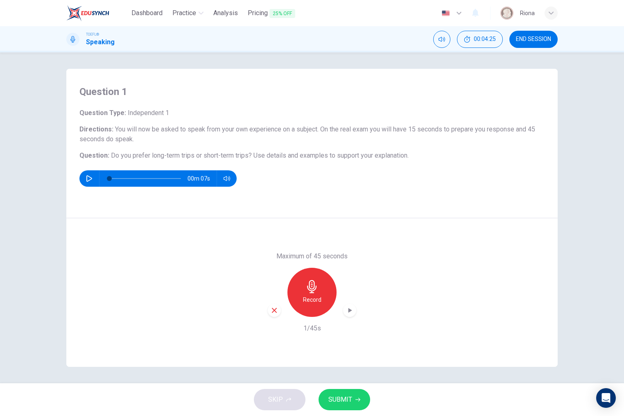
click at [272, 314] on div "button" at bounding box center [274, 310] width 13 height 13
click at [318, 290] on icon "button" at bounding box center [311, 286] width 13 height 13
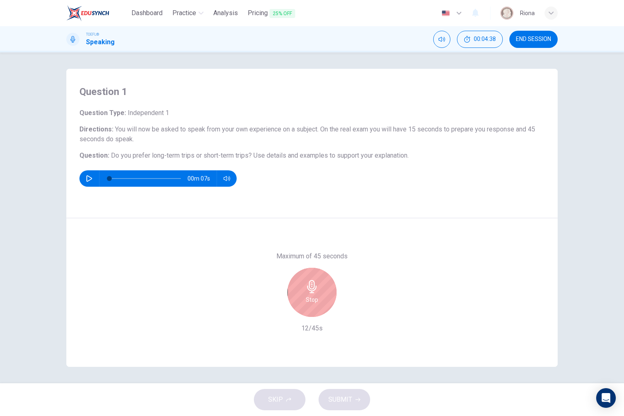
click at [318, 290] on icon "button" at bounding box center [311, 286] width 13 height 13
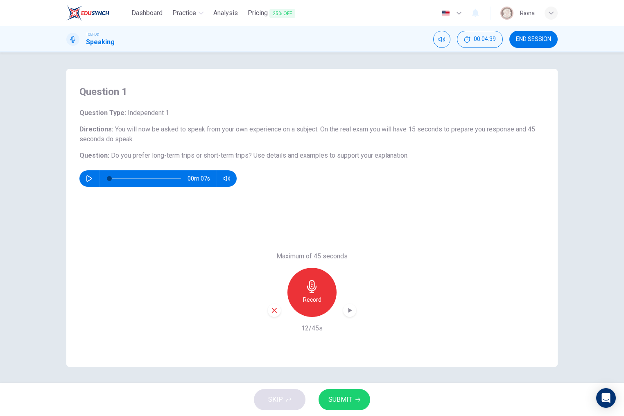
click at [277, 306] on div "button" at bounding box center [274, 310] width 13 height 13
click at [321, 295] on div "Record" at bounding box center [311, 292] width 49 height 49
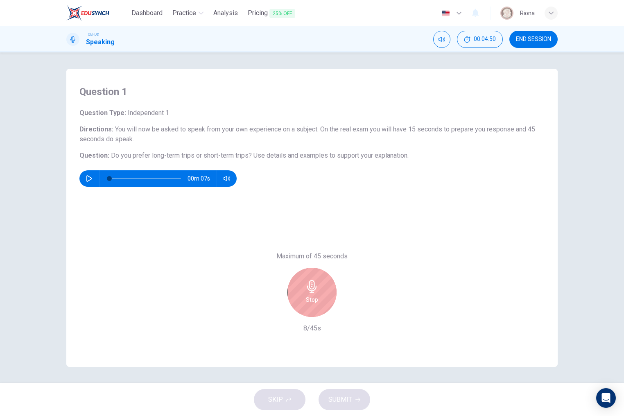
click at [321, 295] on div "Stop" at bounding box center [311, 292] width 49 height 49
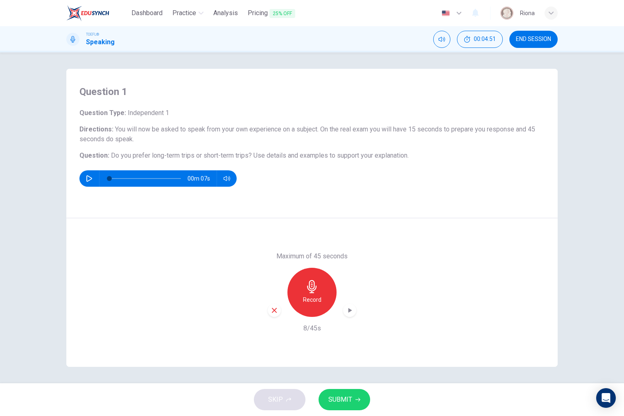
click at [276, 311] on icon "button" at bounding box center [273, 309] width 7 height 7
click at [309, 304] on h6 "Record" at bounding box center [312, 300] width 18 height 10
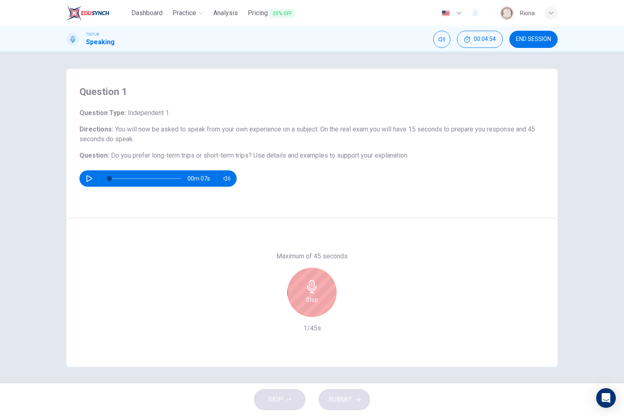
click at [309, 304] on h6 "Stop" at bounding box center [312, 300] width 12 height 10
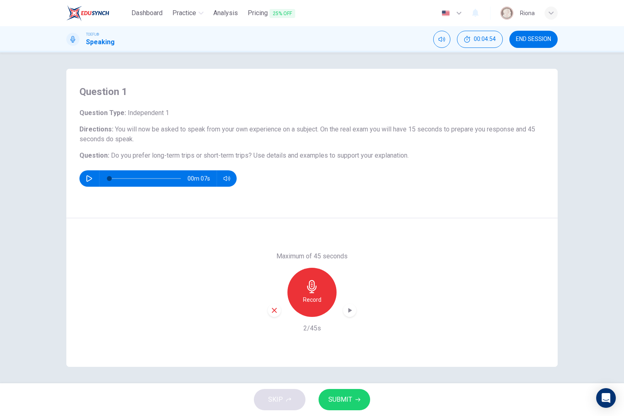
click at [278, 311] on div "button" at bounding box center [274, 310] width 13 height 13
click at [311, 302] on h6 "Record" at bounding box center [312, 300] width 18 height 10
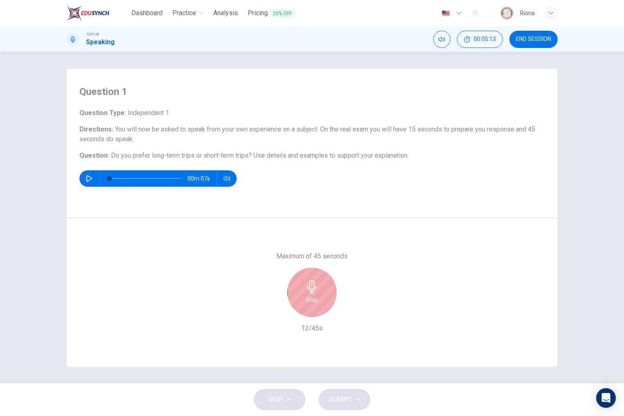
click at [311, 302] on h6 "Stop" at bounding box center [312, 300] width 12 height 10
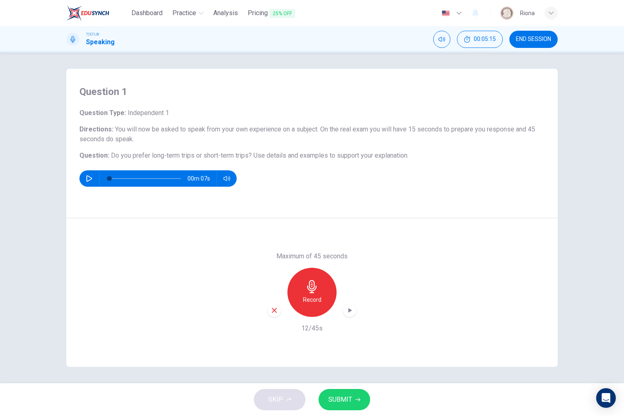
click at [270, 307] on div "button" at bounding box center [274, 310] width 13 height 13
click at [299, 297] on div "Record" at bounding box center [311, 292] width 49 height 49
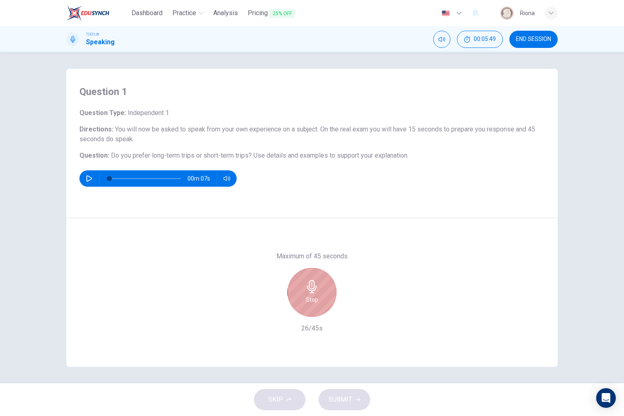
click at [299, 295] on div "Stop" at bounding box center [311, 292] width 49 height 49
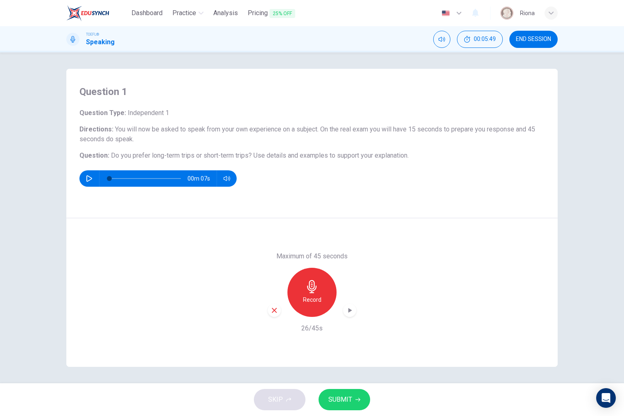
click at [275, 312] on icon "button" at bounding box center [273, 309] width 7 height 7
click at [315, 275] on div "Record" at bounding box center [311, 292] width 49 height 49
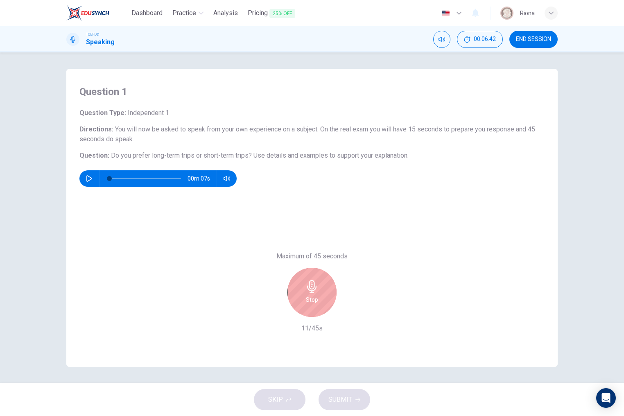
click at [315, 275] on div "Stop" at bounding box center [311, 292] width 49 height 49
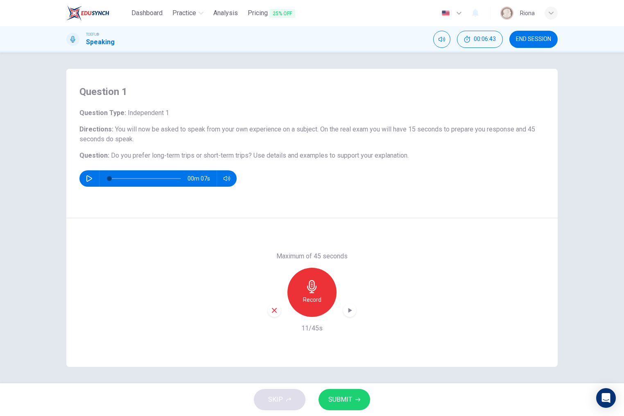
click at [272, 310] on icon "button" at bounding box center [273, 309] width 7 height 7
click at [302, 297] on div "Record" at bounding box center [311, 292] width 49 height 49
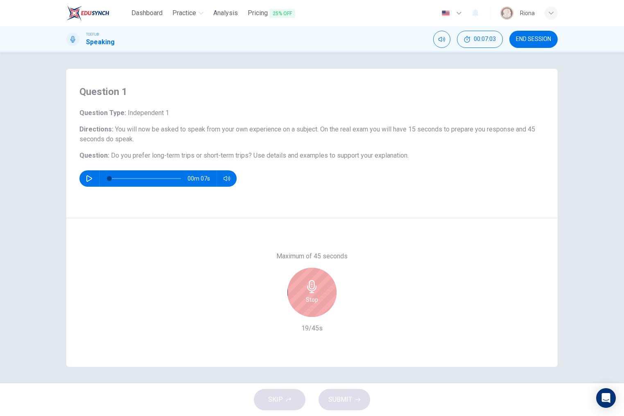
click at [313, 294] on div "Stop" at bounding box center [311, 292] width 49 height 49
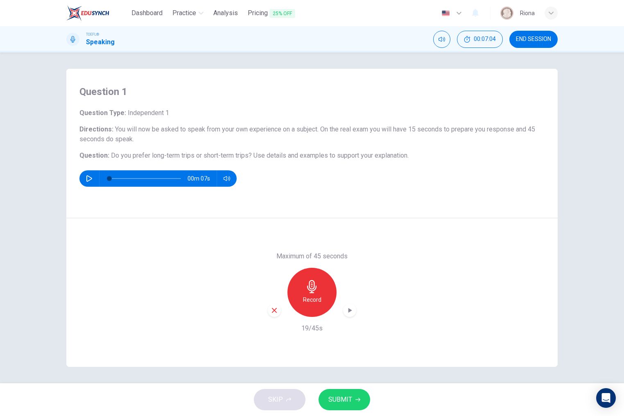
click at [275, 316] on div "button" at bounding box center [274, 310] width 13 height 13
click at [318, 278] on div "Record" at bounding box center [311, 292] width 49 height 49
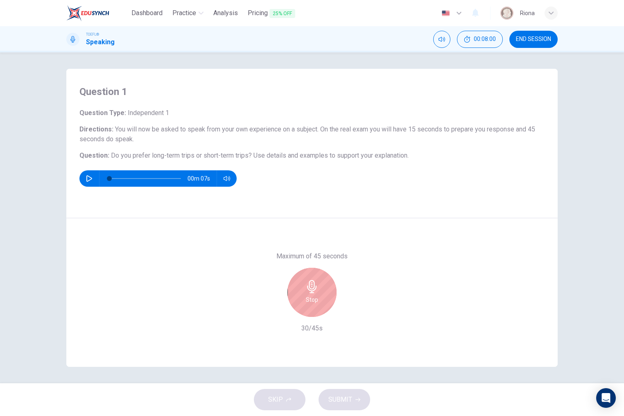
click at [318, 278] on div "Stop" at bounding box center [311, 292] width 49 height 49
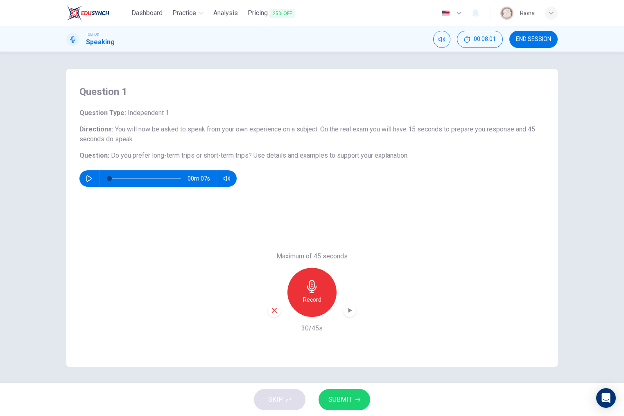
click at [264, 315] on div "Maximum of 45 seconds Record 30/45s" at bounding box center [311, 292] width 491 height 149
click at [270, 310] on div "button" at bounding box center [274, 310] width 13 height 13
click at [311, 294] on div "Record" at bounding box center [311, 292] width 49 height 49
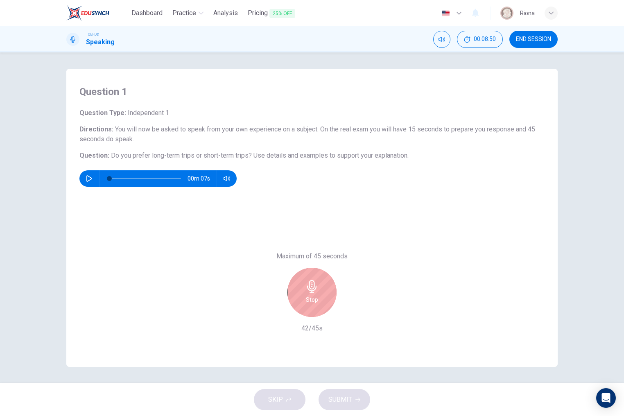
click at [311, 294] on div "Stop" at bounding box center [311, 292] width 49 height 49
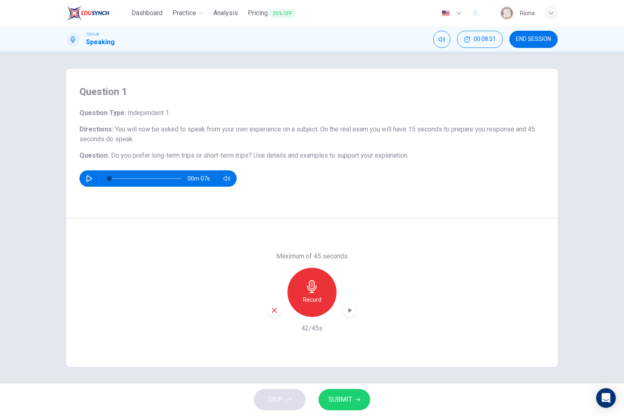
click at [278, 308] on div "button" at bounding box center [274, 310] width 13 height 13
click at [312, 289] on icon "button" at bounding box center [311, 286] width 9 height 13
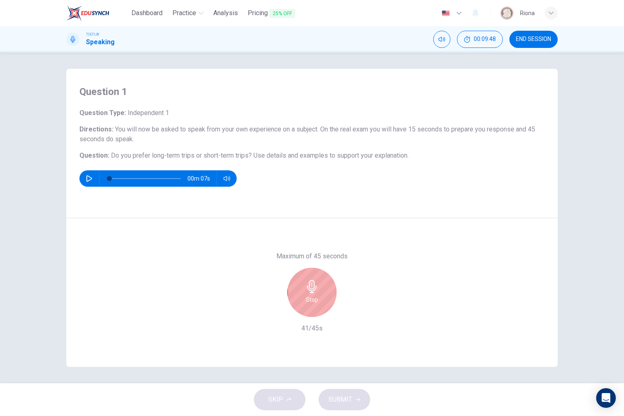
click at [312, 289] on icon "button" at bounding box center [311, 286] width 9 height 13
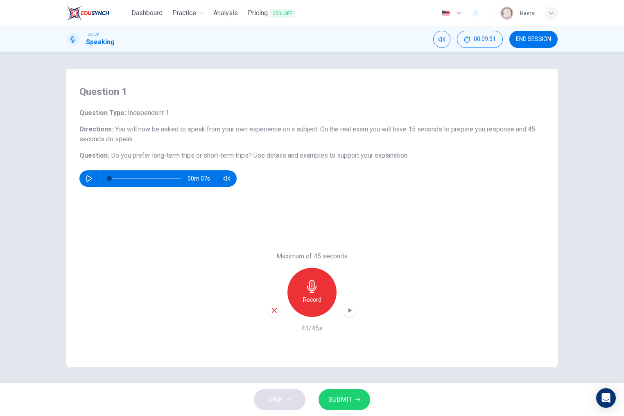
click at [274, 316] on div "button" at bounding box center [274, 310] width 13 height 13
click at [317, 297] on h6 "Record" at bounding box center [312, 300] width 18 height 10
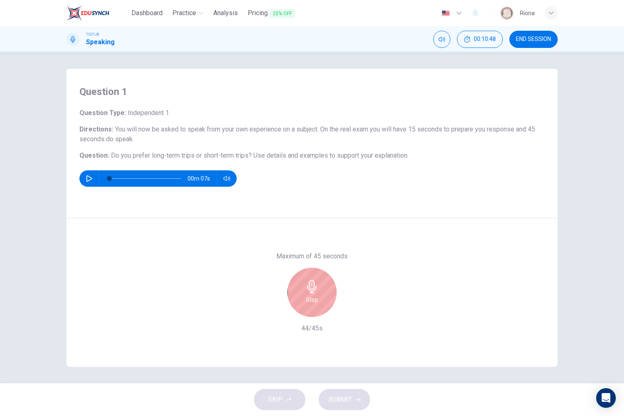
click at [317, 297] on h6 "Stop" at bounding box center [312, 300] width 12 height 10
click at [313, 306] on div "Stop" at bounding box center [311, 292] width 49 height 49
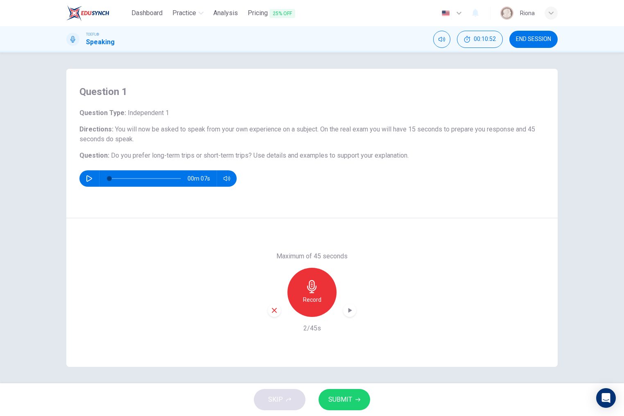
click at [273, 312] on icon "button" at bounding box center [273, 309] width 7 height 7
click at [311, 288] on icon "button" at bounding box center [311, 286] width 13 height 13
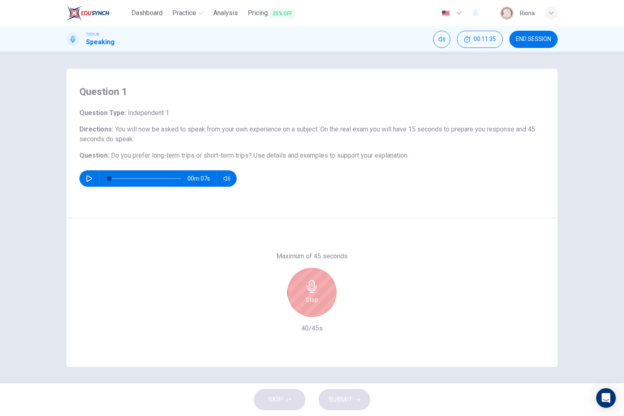
click at [311, 288] on icon "button" at bounding box center [311, 286] width 13 height 13
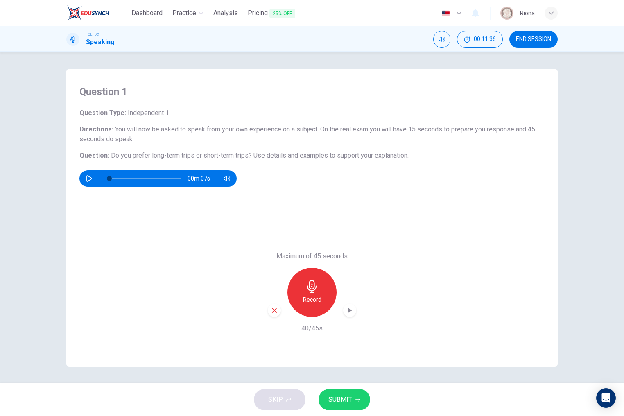
click at [268, 308] on div "button" at bounding box center [274, 310] width 13 height 13
click at [312, 309] on div "Record" at bounding box center [311, 292] width 49 height 49
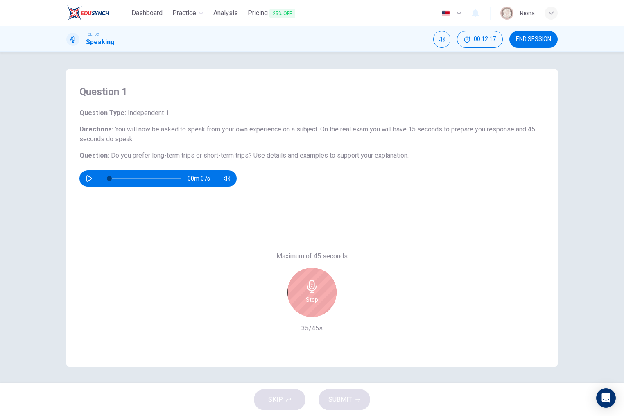
click at [306, 302] on h6 "Stop" at bounding box center [312, 300] width 12 height 10
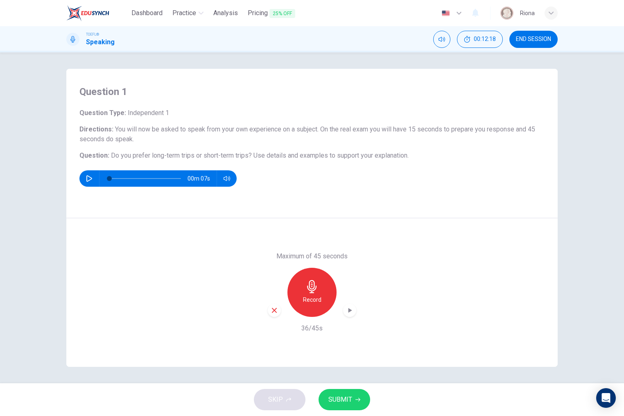
click at [277, 311] on icon "button" at bounding box center [273, 309] width 7 height 7
click at [323, 305] on div "Record" at bounding box center [311, 292] width 49 height 49
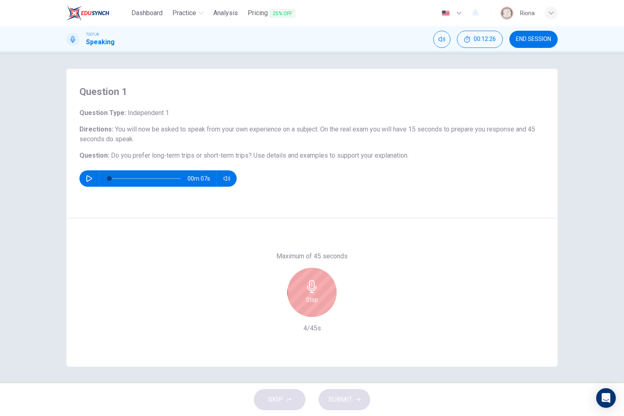
click at [323, 305] on div "Stop" at bounding box center [311, 292] width 49 height 49
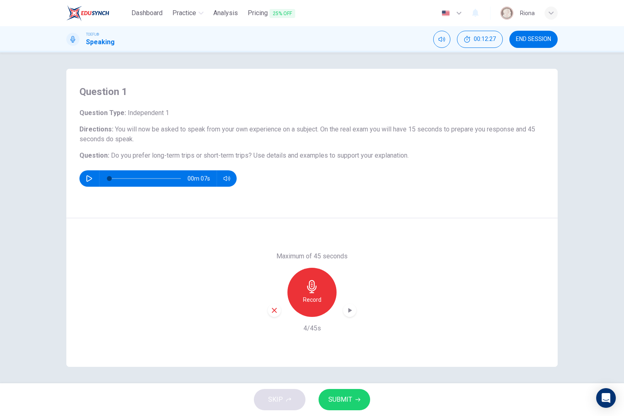
click at [272, 310] on icon "button" at bounding box center [273, 309] width 7 height 7
click at [310, 302] on h6 "Record" at bounding box center [312, 300] width 18 height 10
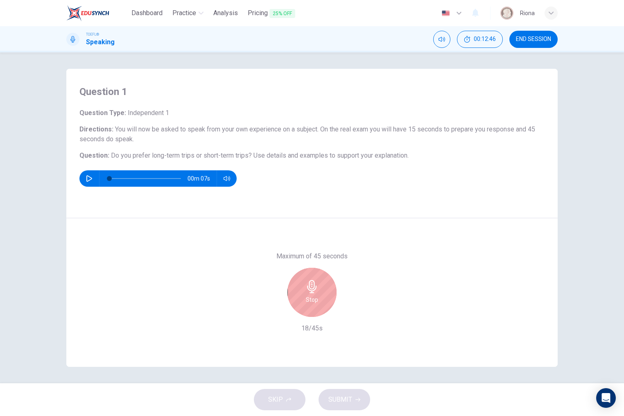
click at [309, 302] on h6 "Stop" at bounding box center [312, 300] width 12 height 10
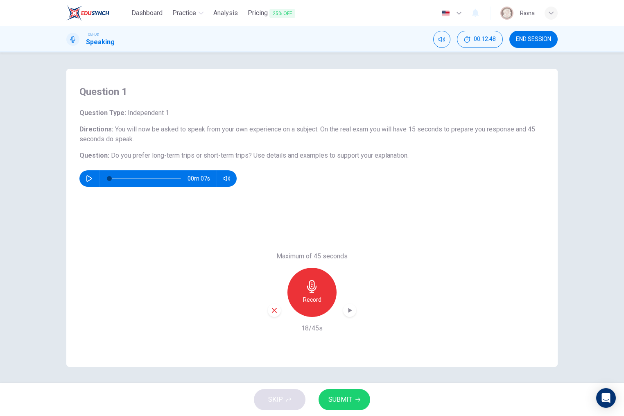
click at [266, 308] on div "Maximum of 45 seconds Record 18/45s" at bounding box center [311, 292] width 491 height 149
click at [268, 308] on div "button" at bounding box center [274, 310] width 13 height 13
click at [304, 298] on h6 "Record" at bounding box center [312, 300] width 18 height 10
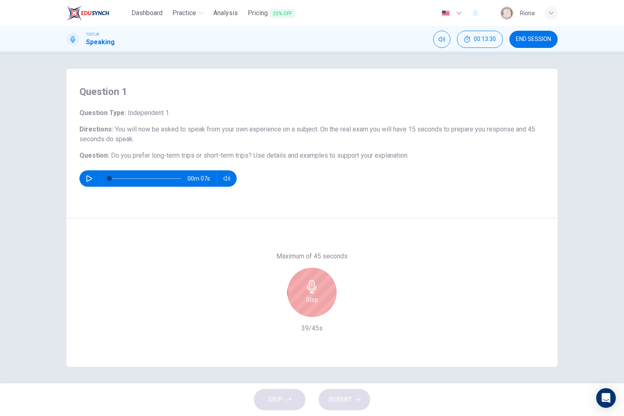
click at [297, 288] on div "Stop" at bounding box center [311, 292] width 49 height 49
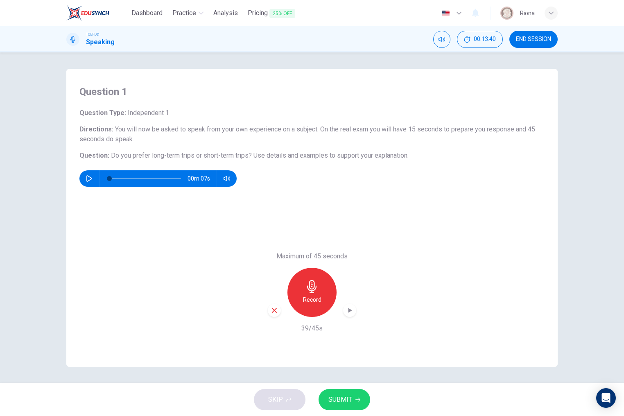
click at [276, 313] on icon "button" at bounding box center [273, 309] width 7 height 7
click at [294, 303] on div "Record" at bounding box center [311, 292] width 49 height 49
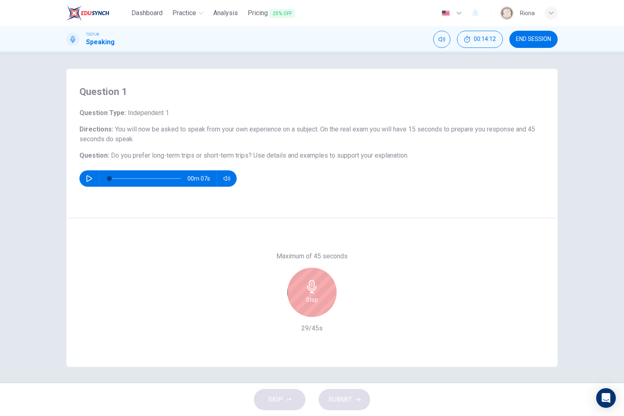
click at [294, 303] on div "Stop" at bounding box center [311, 292] width 49 height 49
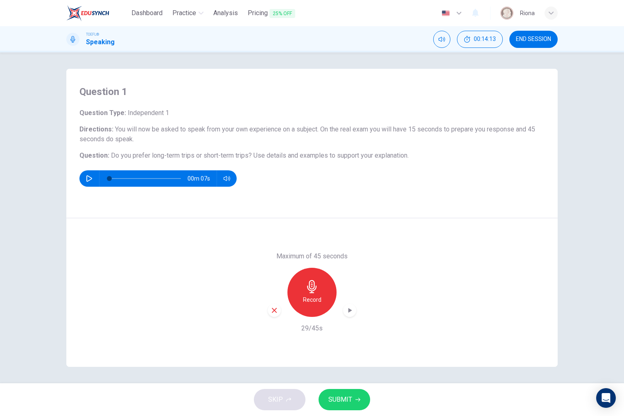
click at [275, 305] on div "button" at bounding box center [274, 310] width 13 height 13
click at [552, 46] on button "END SESSION" at bounding box center [533, 39] width 48 height 17
click at [304, 274] on div "Record" at bounding box center [311, 292] width 49 height 49
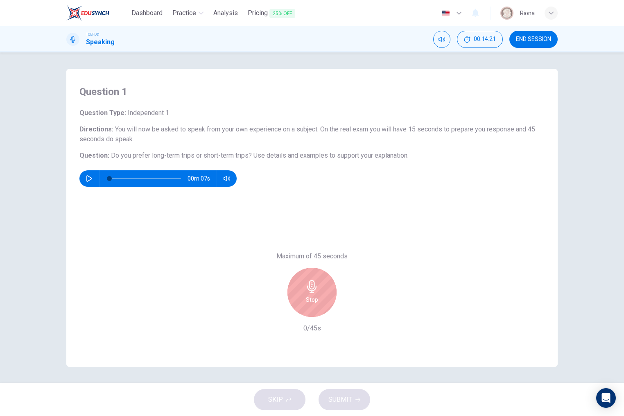
click at [304, 274] on div "Stop" at bounding box center [311, 292] width 49 height 49
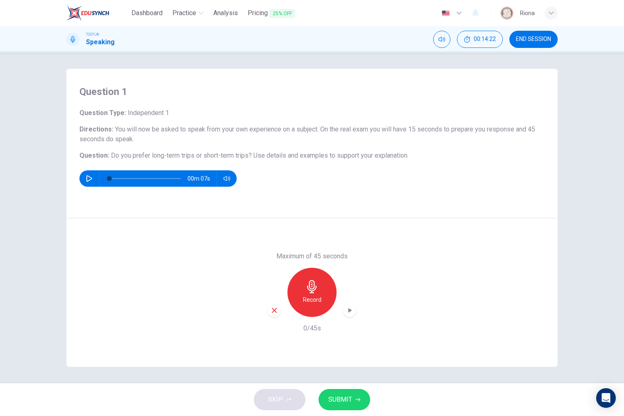
click at [539, 40] on span "END SESSION" at bounding box center [533, 39] width 35 height 7
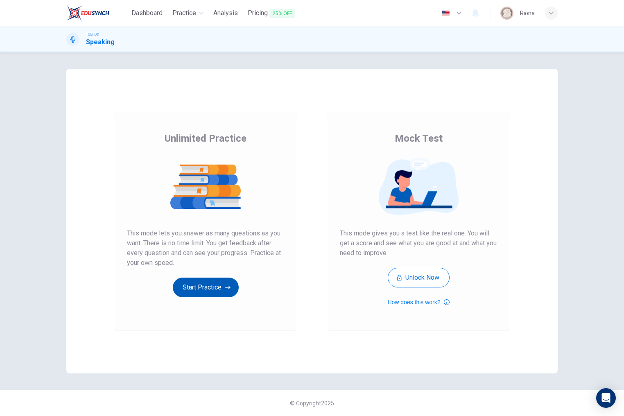
click at [218, 288] on button "Start Practice" at bounding box center [206, 287] width 66 height 20
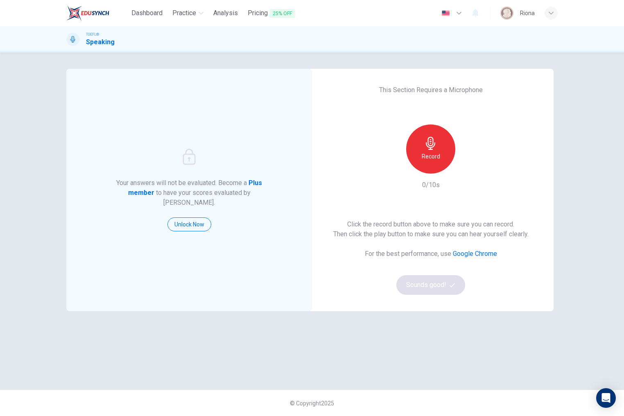
click at [412, 143] on div "Record" at bounding box center [430, 148] width 49 height 49
click at [429, 291] on div "Click the record button above to make sure you can record. Then click the play …" at bounding box center [430, 256] width 195 height 75
click at [437, 155] on div "Stop" at bounding box center [430, 148] width 49 height 49
click at [437, 278] on button "Sounds good!" at bounding box center [430, 285] width 69 height 20
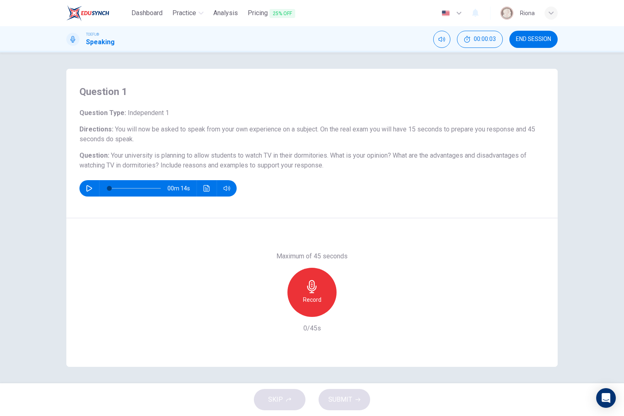
click at [84, 191] on button "button" at bounding box center [89, 188] width 13 height 16
type input "0"
click at [304, 282] on div "Record" at bounding box center [311, 292] width 49 height 49
click at [304, 282] on div "Stop" at bounding box center [311, 292] width 49 height 49
click at [269, 311] on div "button" at bounding box center [274, 310] width 13 height 13
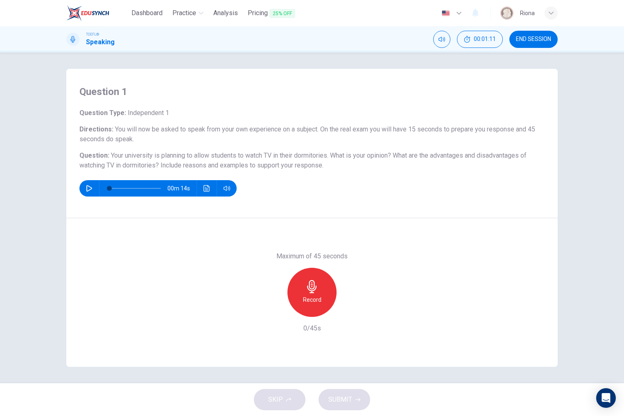
click at [301, 279] on div "Record" at bounding box center [311, 292] width 49 height 49
click at [301, 279] on div "Stop" at bounding box center [311, 292] width 49 height 49
click at [266, 316] on div "Maximum of 45 seconds Record 3/45s" at bounding box center [311, 292] width 491 height 149
click at [272, 310] on icon "button" at bounding box center [273, 309] width 7 height 7
click at [329, 292] on div "Record" at bounding box center [311, 292] width 49 height 49
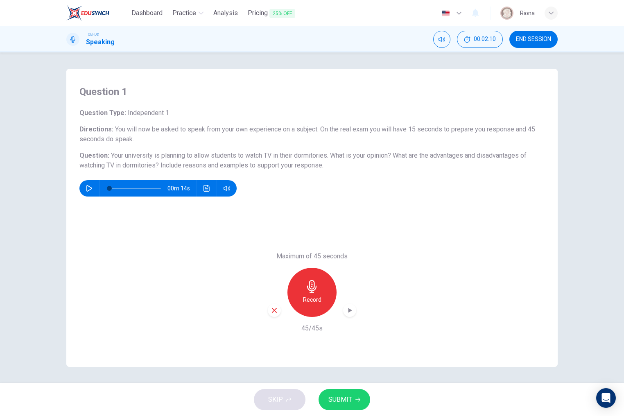
click at [267, 315] on div "Maximum of 45 seconds Record 45/45s" at bounding box center [311, 292] width 491 height 149
click at [273, 312] on icon "button" at bounding box center [273, 309] width 7 height 7
click at [319, 301] on h6 "Record" at bounding box center [312, 300] width 18 height 10
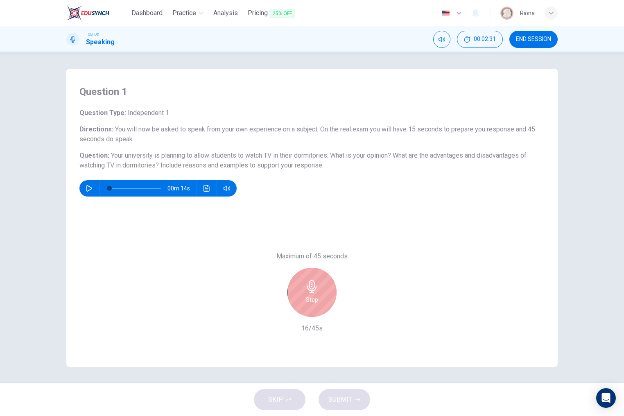
click at [319, 301] on div "Stop" at bounding box center [311, 292] width 49 height 49
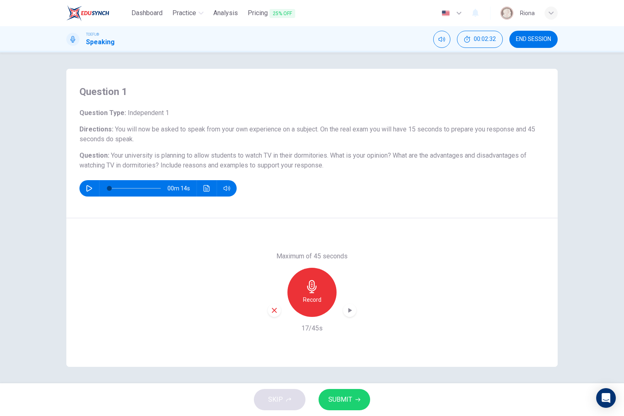
click at [271, 313] on icon "button" at bounding box center [273, 309] width 7 height 7
click at [321, 285] on div "Record" at bounding box center [311, 292] width 49 height 49
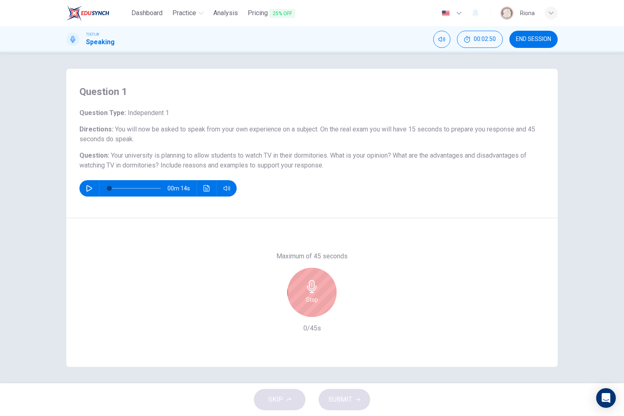
click at [321, 285] on div "Stop" at bounding box center [311, 292] width 49 height 49
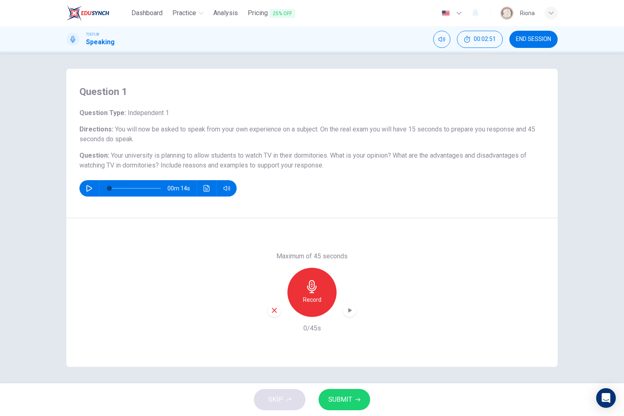
click at [274, 308] on icon "button" at bounding box center [273, 309] width 7 height 7
click at [302, 297] on div "Record" at bounding box center [311, 292] width 49 height 49
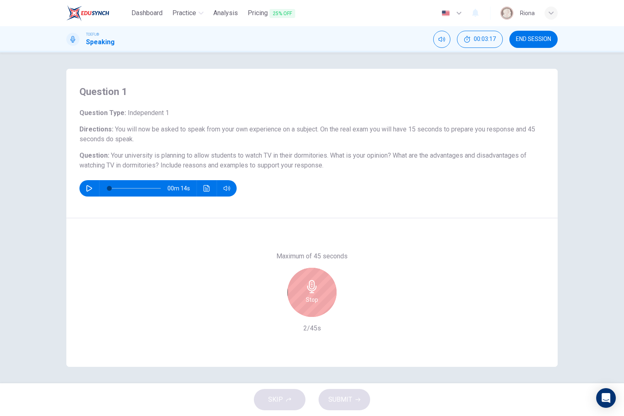
click at [302, 297] on div "Stop" at bounding box center [311, 292] width 49 height 49
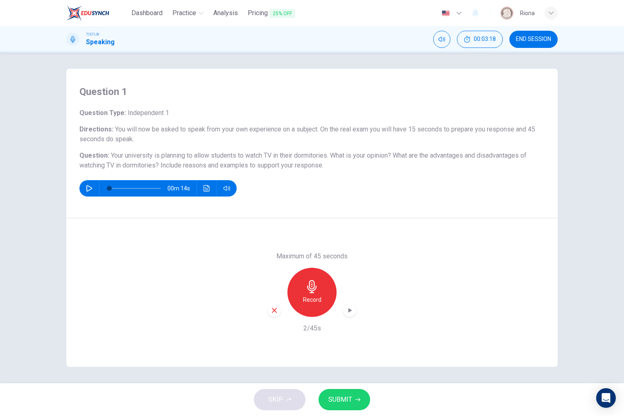
click at [276, 308] on icon "button" at bounding box center [273, 309] width 7 height 7
click at [324, 303] on div "Record" at bounding box center [311, 292] width 49 height 49
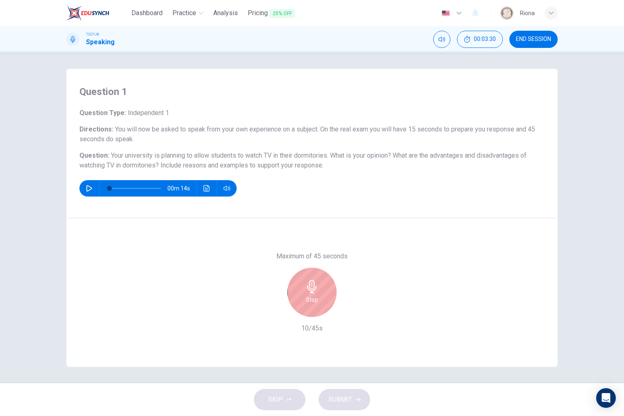
click at [324, 303] on div "Stop" at bounding box center [311, 292] width 49 height 49
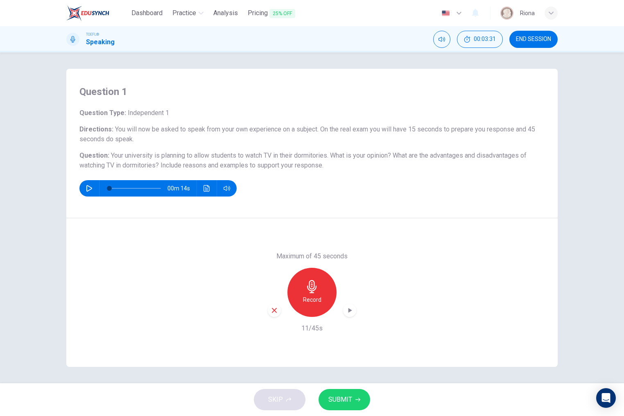
click at [268, 313] on div "Record" at bounding box center [312, 292] width 88 height 49
click at [268, 313] on div "button" at bounding box center [274, 310] width 13 height 13
click at [314, 289] on icon "button" at bounding box center [311, 286] width 13 height 13
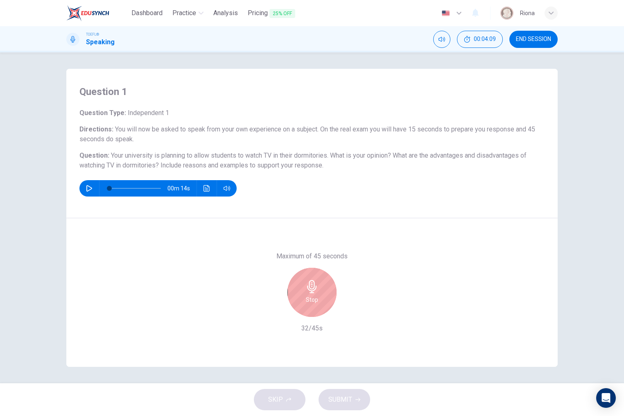
click at [320, 289] on div "Stop" at bounding box center [311, 292] width 49 height 49
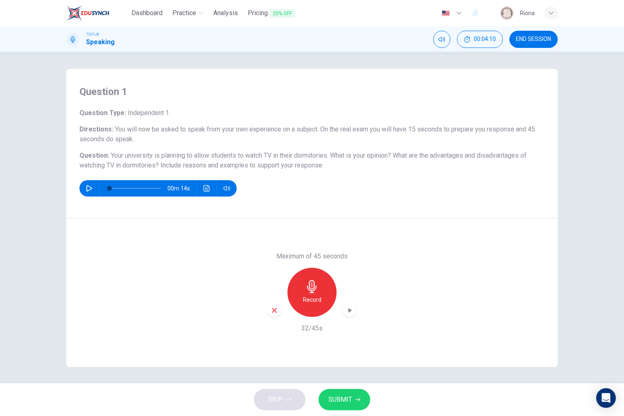
click at [271, 308] on icon "button" at bounding box center [273, 309] width 7 height 7
click at [537, 39] on span "END SESSION" at bounding box center [533, 39] width 35 height 7
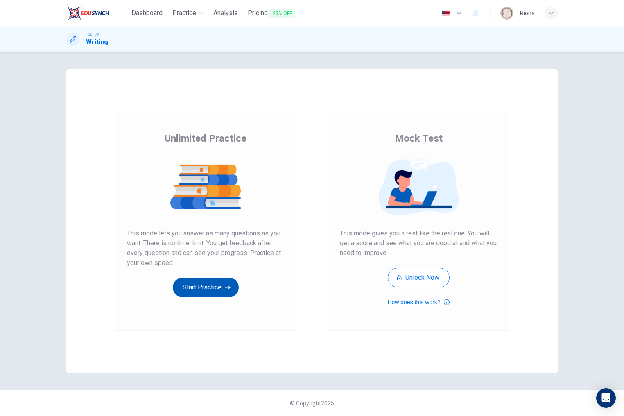
click at [220, 289] on button "Start Practice" at bounding box center [206, 287] width 66 height 20
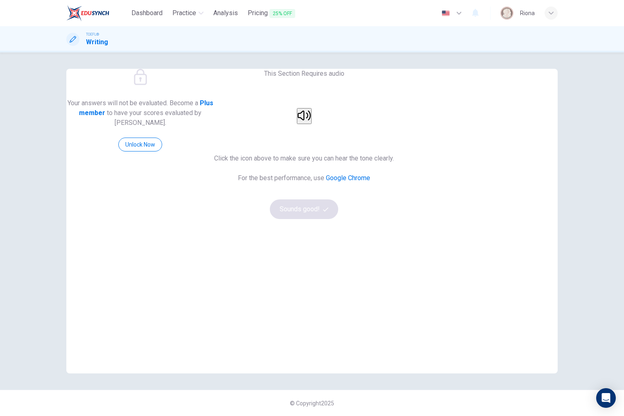
click at [311, 124] on button "button" at bounding box center [304, 116] width 15 height 16
click at [338, 219] on button "Sounds good!" at bounding box center [304, 209] width 69 height 20
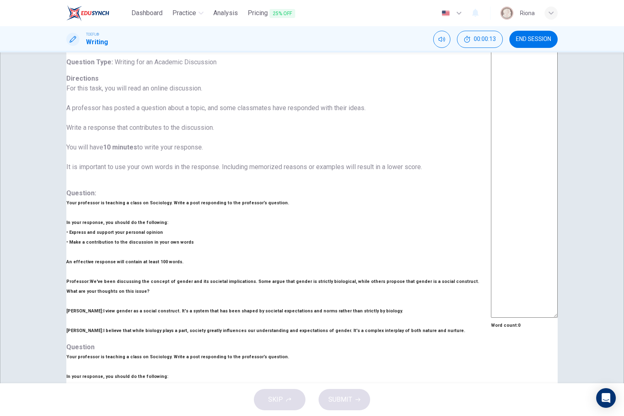
scroll to position [34, 0]
click at [491, 169] on textarea at bounding box center [524, 181] width 67 height 273
click at [491, 158] on textarea at bounding box center [524, 181] width 67 height 273
click at [491, 89] on textarea at bounding box center [524, 181] width 67 height 273
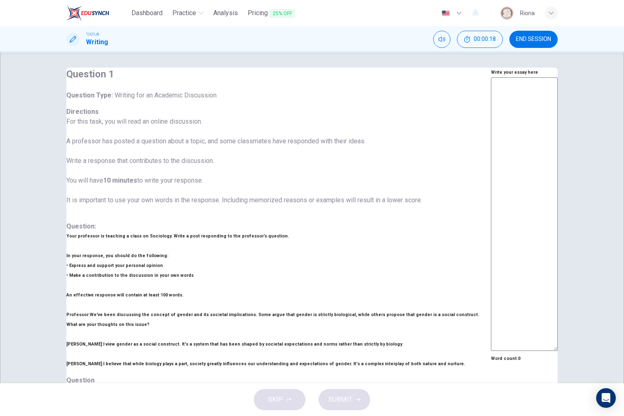
scroll to position [1, 0]
click at [491, 105] on textarea at bounding box center [524, 214] width 67 height 273
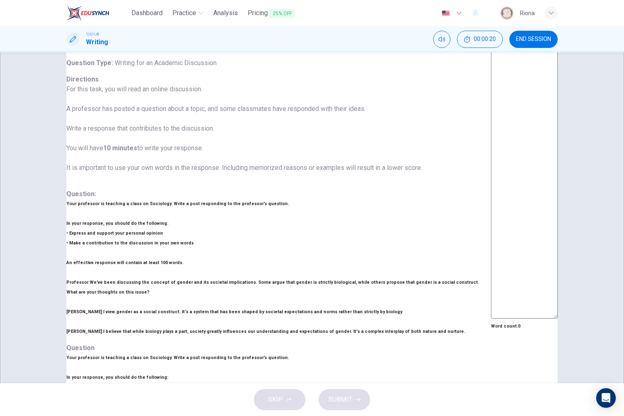
scroll to position [0, 0]
click at [491, 119] on textarea at bounding box center [524, 181] width 67 height 273
type textarea "m"
type textarea "x"
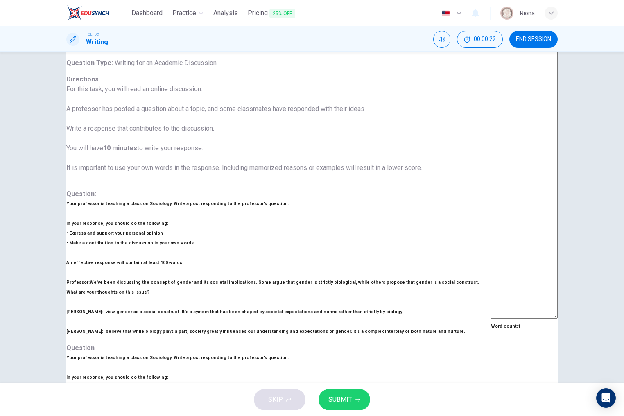
type textarea "mm"
type textarea "x"
type textarea "m"
type textarea "x"
type textarea "I"
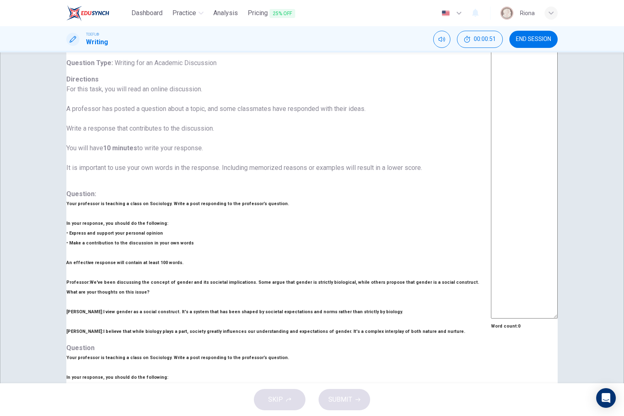
type textarea "x"
type textarea "In"
type textarea "x"
type textarea "In"
type textarea "x"
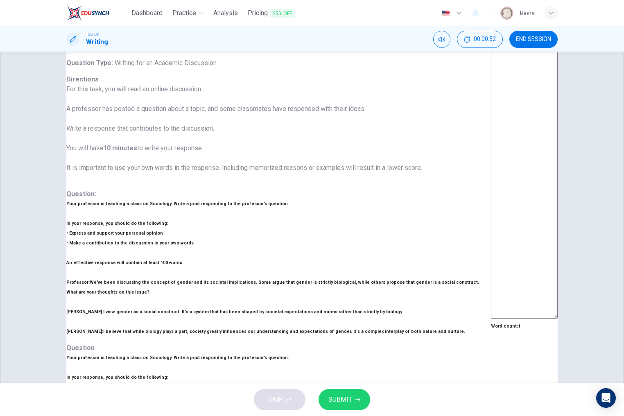
type textarea "In m"
type textarea "x"
type textarea "In my"
type textarea "x"
type textarea "In my"
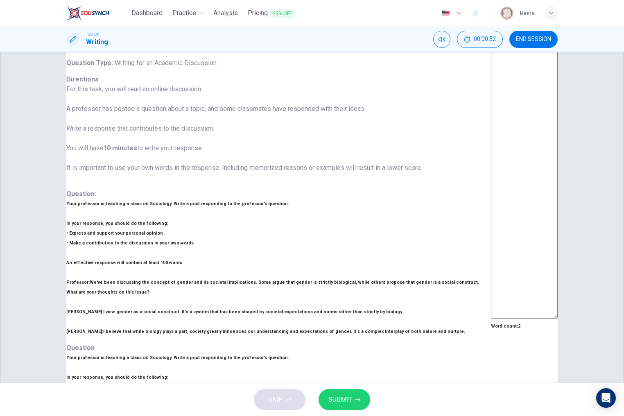
type textarea "x"
type textarea "In my o"
type textarea "x"
type textarea "In my op"
type textarea "x"
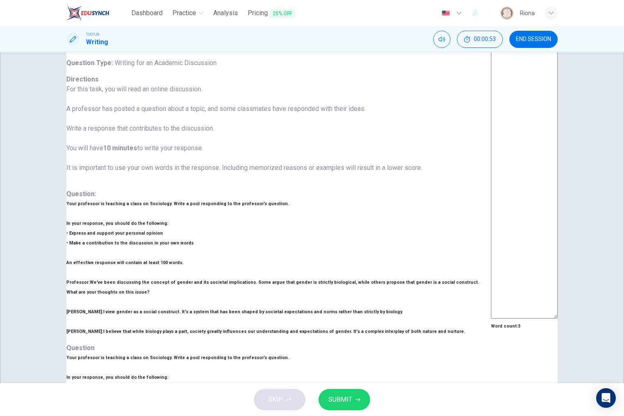
type textarea "In my opi"
type textarea "x"
type textarea "In my opin"
type textarea "x"
type textarea "In my opi"
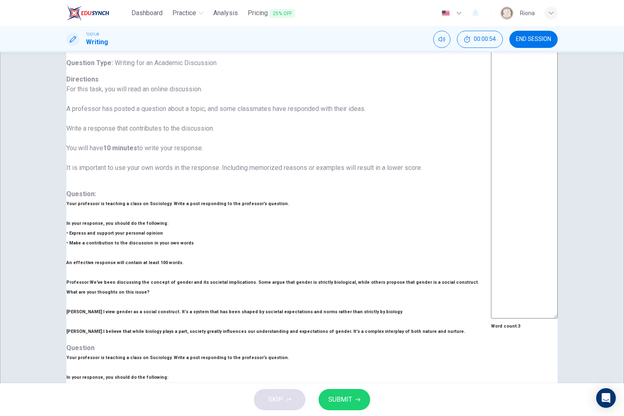
type textarea "x"
type textarea "In my op"
type textarea "x"
type textarea "In my o"
type textarea "x"
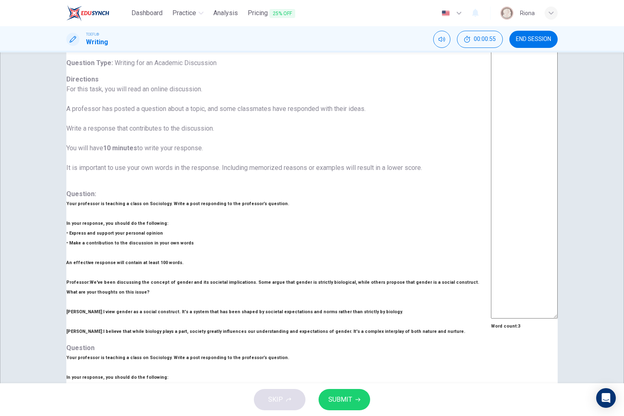
type textarea "In my"
type textarea "x"
type textarea "In my"
type textarea "x"
type textarea "In m"
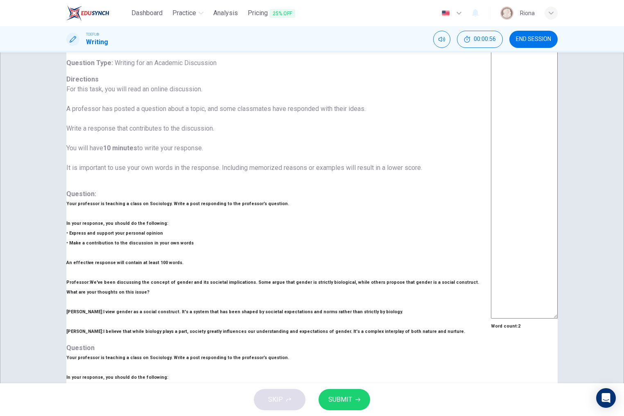
type textarea "x"
type textarea "In"
type textarea "x"
type textarea "In"
type textarea "x"
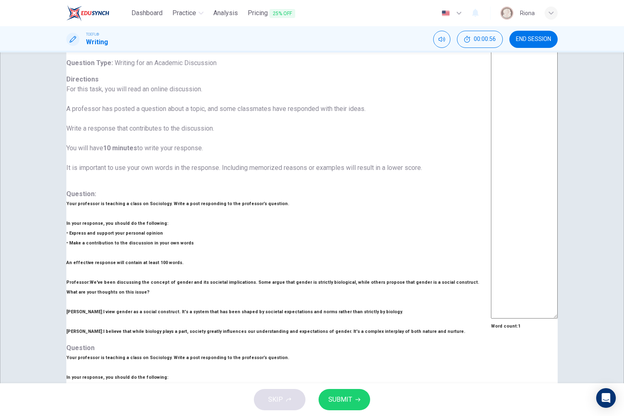
type textarea "I"
type textarea "x"
type textarea "T"
type textarea "x"
type textarea "Th"
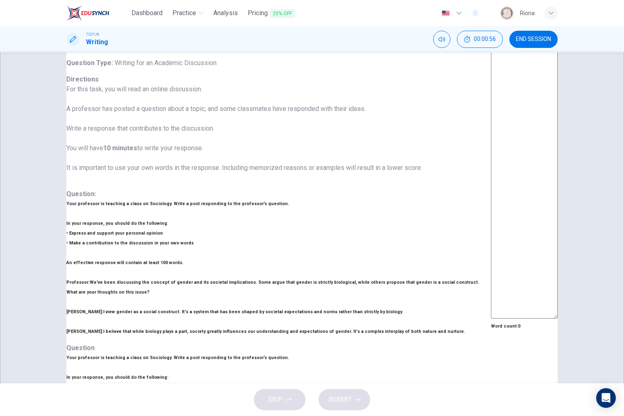
type textarea "x"
type textarea "The"
type textarea "x"
type textarea "Ther"
type textarea "x"
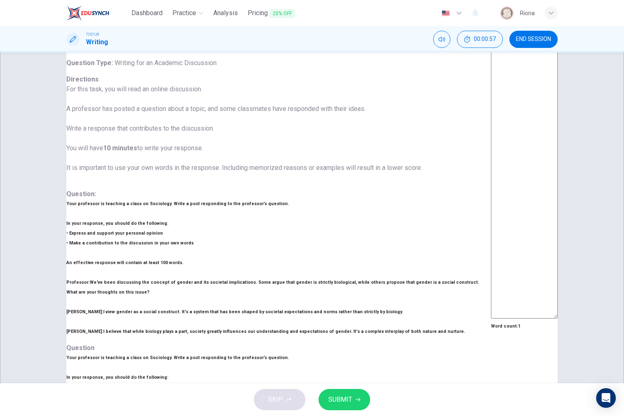
type textarea "The"
type textarea "x"
type textarea "Th"
type textarea "x"
type textarea "Thi"
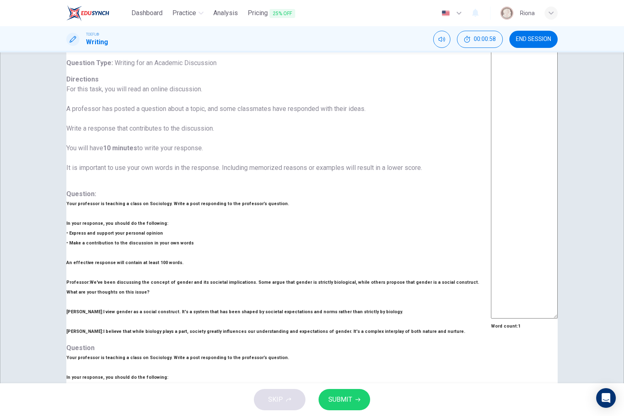
type textarea "x"
type textarea "This"
type textarea "x"
type textarea "This"
type textarea "x"
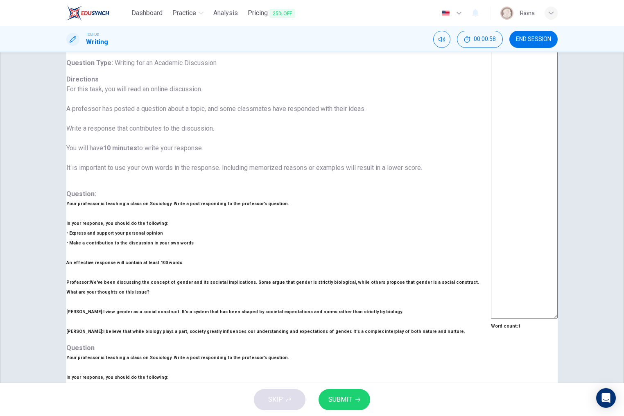
type textarea "This t"
type textarea "x"
type textarea "This to"
type textarea "x"
type textarea "This top"
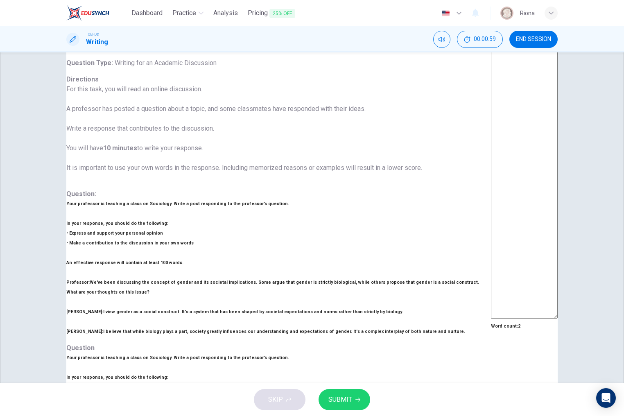
type textarea "x"
type textarea "This topi"
type textarea "x"
type textarea "This topic"
type textarea "x"
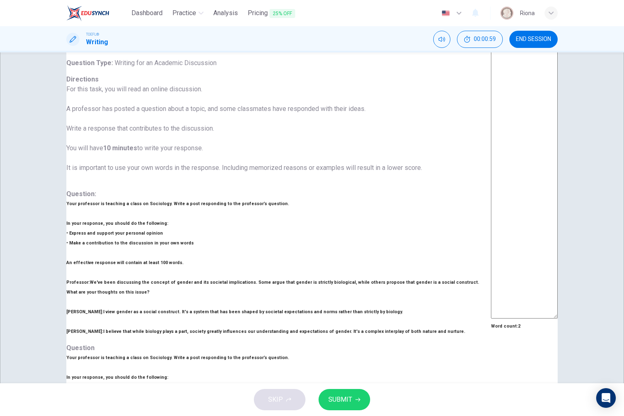
type textarea "This topic"
type textarea "x"
type textarea "This topic c"
type textarea "x"
type textarea "This topic ca"
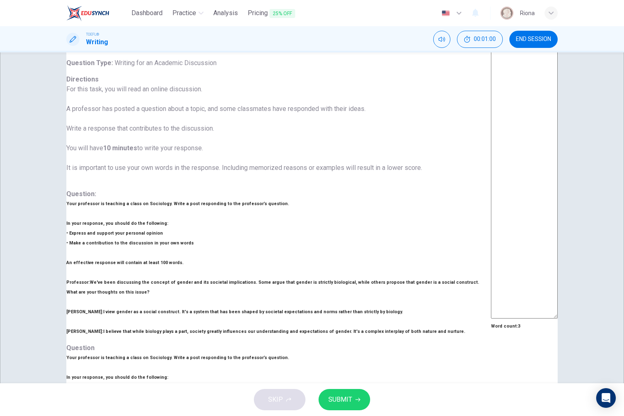
type textarea "x"
type textarea "This topic can"
type textarea "x"
type textarea "This topic can"
type textarea "x"
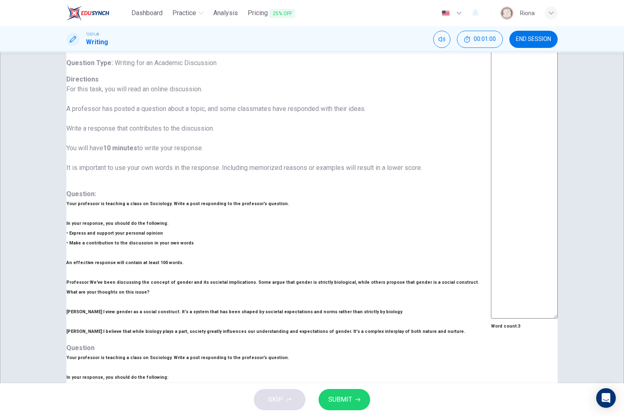
type textarea "This topic can f"
type textarea "x"
type textarea "This topic can fu"
type textarea "x"
type textarea "This topic can fue"
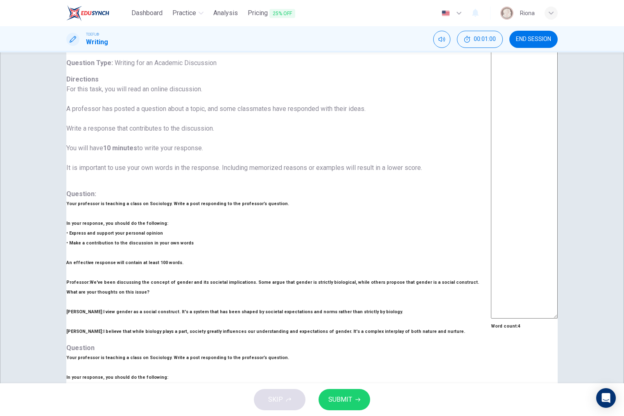
type textarea "x"
type textarea "This topic can fuel"
type textarea "x"
type textarea "This topic can fuel"
type textarea "x"
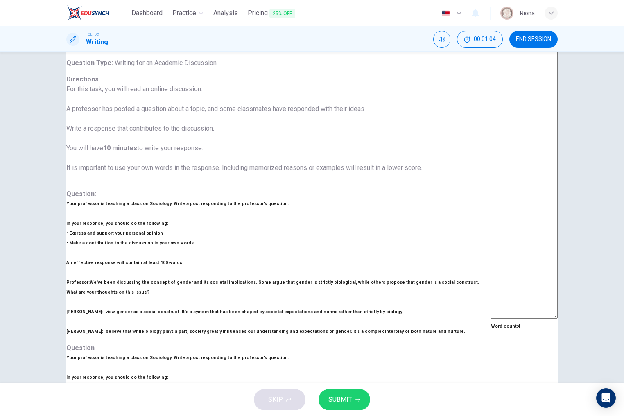
type textarea "This topic can fuel t"
type textarea "x"
type textarea "This topic can fuel th"
type textarea "x"
type textarea "This topic can fuel t"
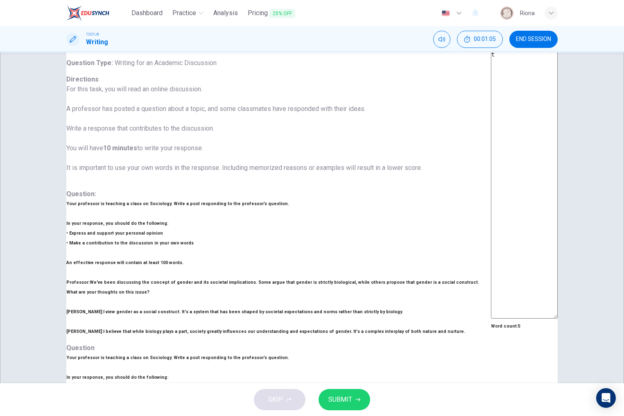
type textarea "x"
type textarea "This topic can fuel"
type textarea "x"
type textarea "This topic can fuel t"
type textarea "x"
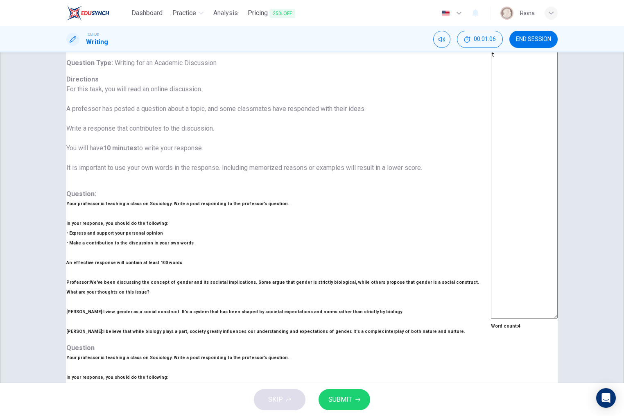
type textarea "This topic can fuel th"
type textarea "x"
type textarea "This topic can fuel tho"
type textarea "x"
type textarea "This topic can fuel thou"
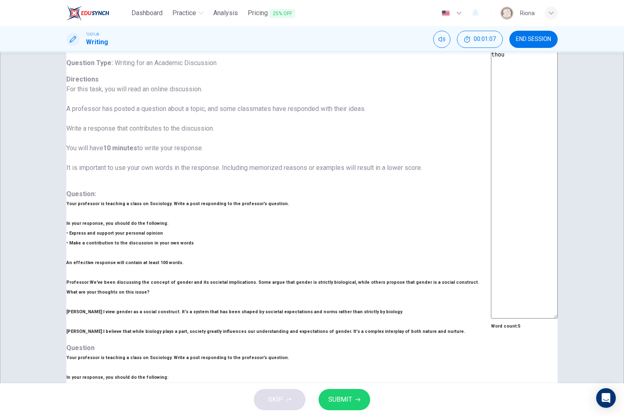
type textarea "x"
type textarea "This topic can fuel thous"
type textarea "x"
type textarea "This topic can fuel thousa"
type textarea "x"
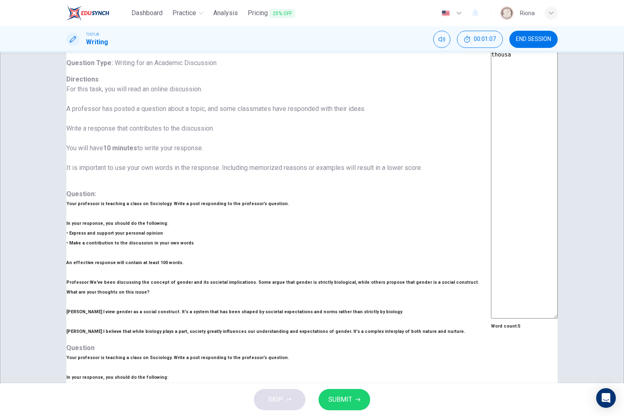
type textarea "This topic can fuel thousan"
type textarea "x"
type textarea "This topic can fuel thousand"
type textarea "x"
type textarea "This topic can fuel thousands"
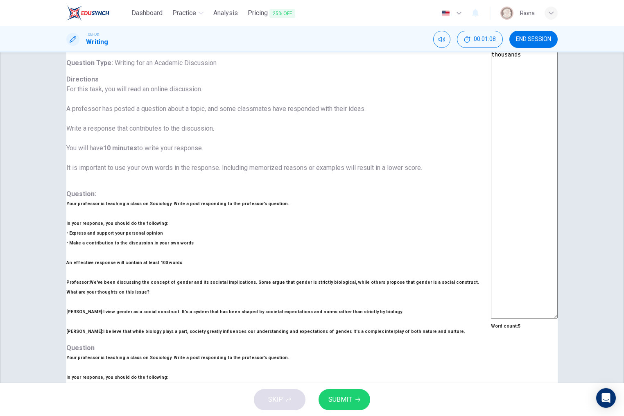
type textarea "x"
type textarea "This topic can fuel thousands"
type textarea "x"
type textarea "This topic can fuel thousands o"
type textarea "x"
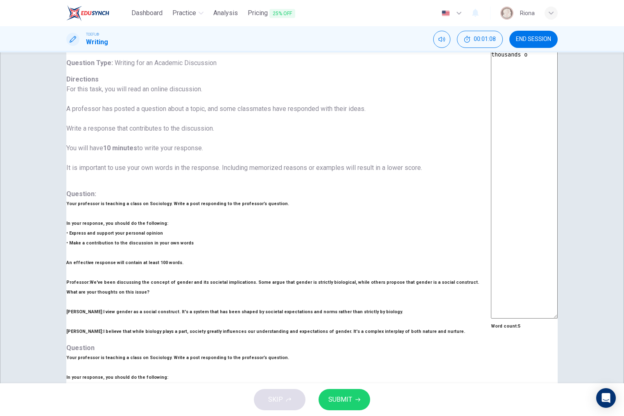
type textarea "This topic can fuel thousands of"
type textarea "x"
type textarea "This topic can fuel thousands of"
type textarea "x"
type textarea "This topic can fuel thousands of d"
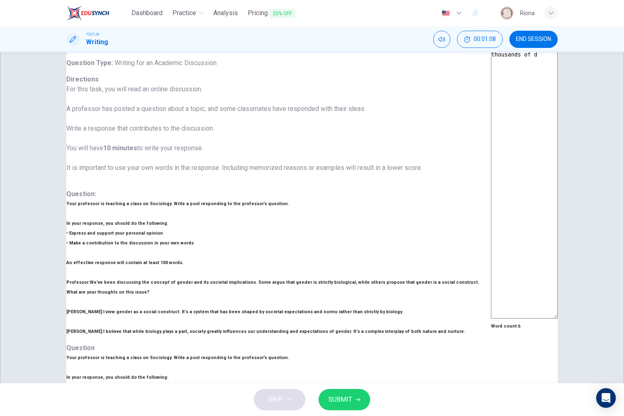
type textarea "x"
type textarea "This topic can fuel thousands of de"
type textarea "x"
type textarea "This topic can fuel thousands of deb"
type textarea "x"
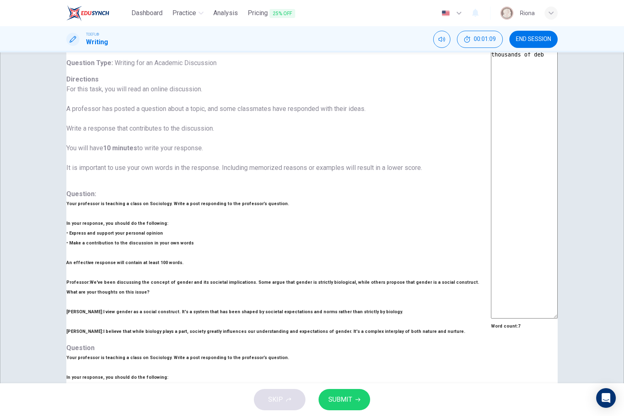
type textarea "This topic can fuel thousands of deba"
type textarea "x"
type textarea "This topic can fuel thousands of debat"
type textarea "x"
type textarea "This topic can fuel thousands of debate"
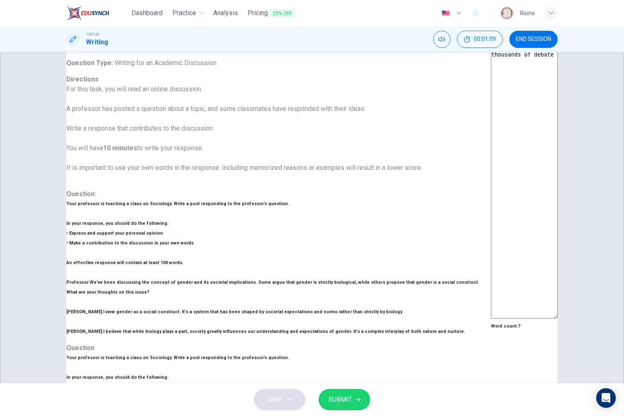
type textarea "x"
type textarea "This topic can fuel thousands of debate."
type textarea "x"
type textarea "This topic can fuel thousands of debate."
type textarea "x"
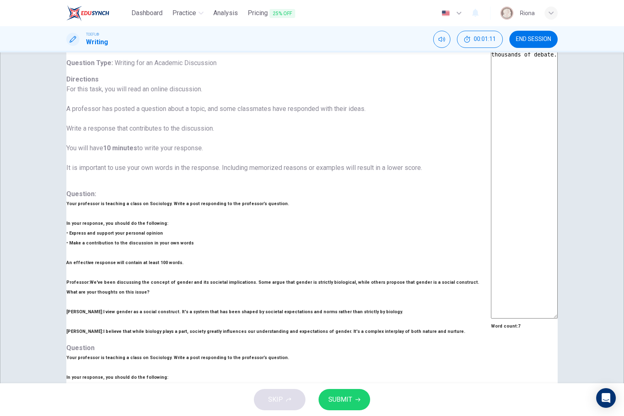
type textarea "This topic can fuel thousands of debate. I"
type textarea "x"
type textarea "This topic can fuel thousands of debate. In"
type textarea "x"
type textarea "This topic can fuel thousands of debate. In"
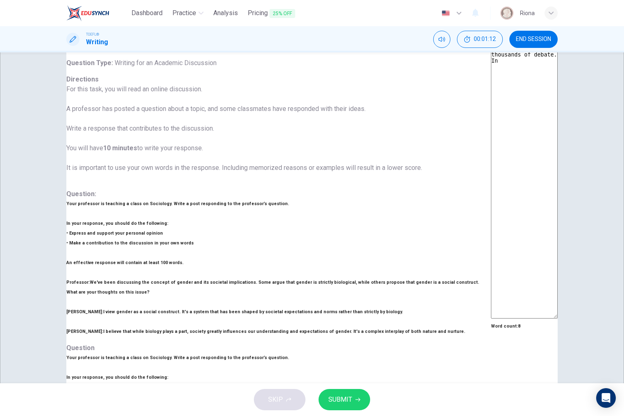
type textarea "x"
type textarea "This topic can fuel thousands of debate. In m"
type textarea "x"
type textarea "This topic can fuel thousands of debate. In"
type textarea "x"
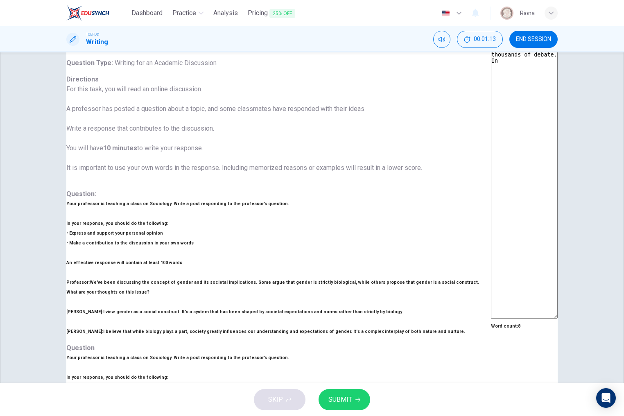
type textarea "This topic can fuel thousands of debate. In"
type textarea "x"
type textarea "This topic can fuel thousands of debate. I"
type textarea "x"
type textarea "This topic can fuel thousands of debate."
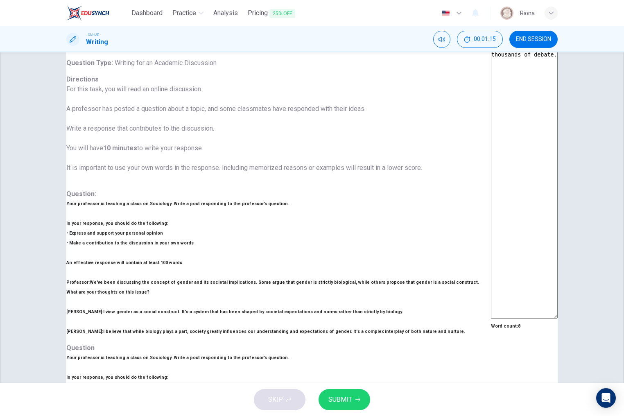
type textarea "x"
type textarea "This topic can fuel thousands of debate."
type textarea "x"
type textarea "This topic can fuel thousands of debate"
type textarea "x"
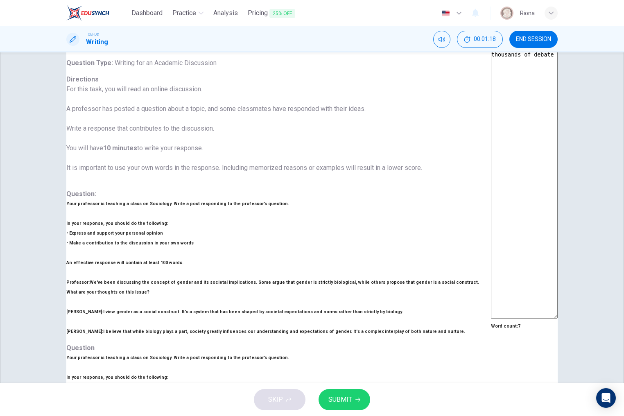
type textarea "This topic can fuel thousands of debat"
type textarea "x"
type textarea "This topic can fuel thousands of deba"
type textarea "x"
type textarea "This topic can fuel thousands of deb"
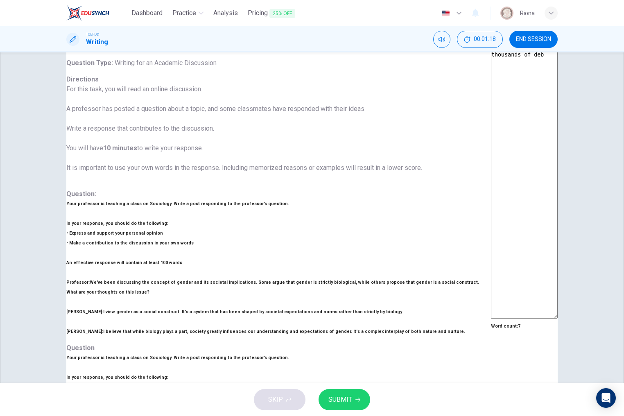
type textarea "x"
type textarea "This topic can fuel thousands of de"
type textarea "x"
type textarea "This topic can fuel thousands of d"
type textarea "x"
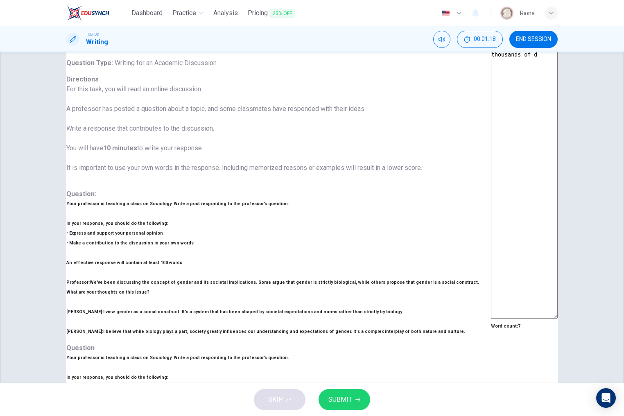
type textarea "This topic can fuel thousands of"
type textarea "x"
type textarea "This topic can fuel thousands of"
type textarea "x"
type textarea "This topic can fuel thousands o"
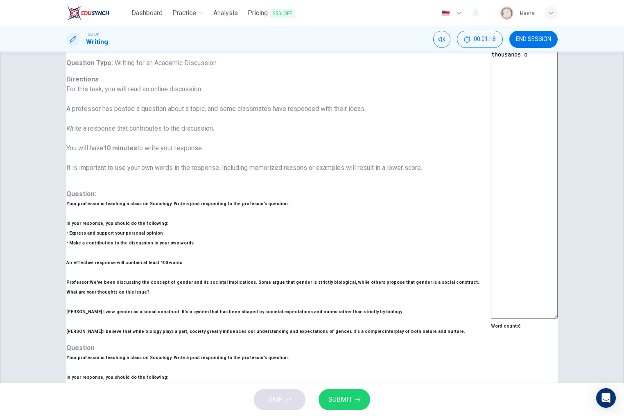
type textarea "x"
type textarea "This topic can fuel thousands"
type textarea "x"
type textarea "This topic can fuel thousands"
type textarea "x"
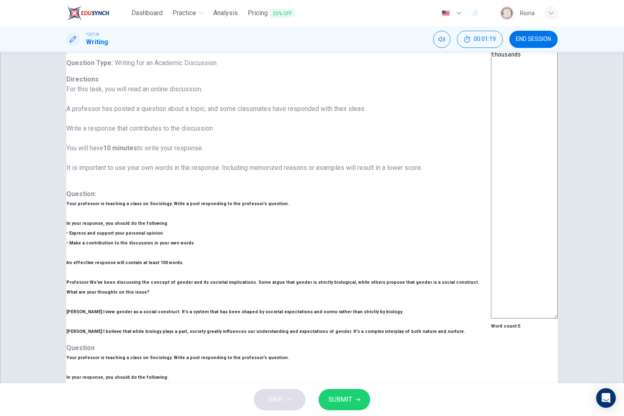
type textarea "This topic can fuel thousand"
type textarea "x"
type textarea "This topic can fuel thousan"
type textarea "x"
type textarea "This topic can fuel thousa"
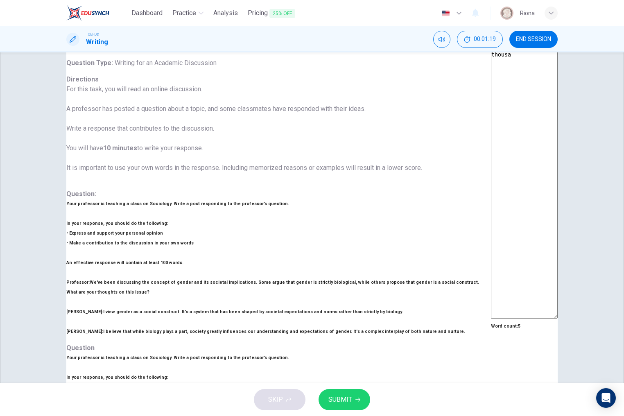
type textarea "x"
type textarea "This topic can fuel thous"
type textarea "x"
type textarea "This topic can fuel thou"
type textarea "x"
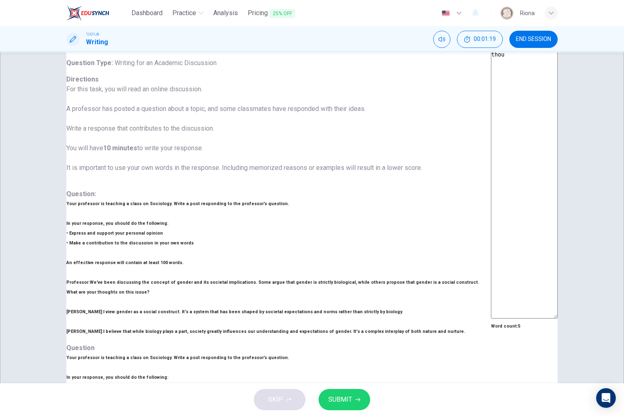
type textarea "This topic can fuel tho"
type textarea "x"
type textarea "This topic can fuel th"
type textarea "x"
type textarea "This topic can fuel t"
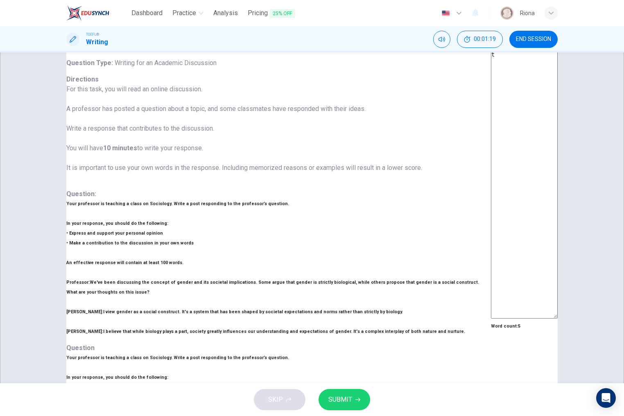
type textarea "x"
type textarea "This topic can fuel"
type textarea "x"
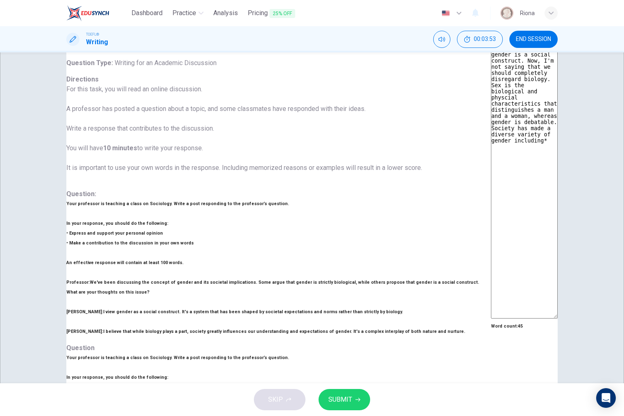
click at [491, 108] on textarea "In my opinion, gender is a social construct. Now, I'm not saying that we should…" at bounding box center [524, 181] width 67 height 273
click at [491, 92] on textarea "In my opinion, gender is a social construct. Now, I'm not saying that we should…" at bounding box center [524, 181] width 67 height 273
click at [491, 95] on textarea "In my opinion, gender is a social construct. Now, I'm not saying that we should…" at bounding box center [524, 181] width 67 height 273
click at [491, 93] on textarea "In my opinion, gender is a social construct. Now, I'm not saying that we should…" at bounding box center [524, 181] width 67 height 273
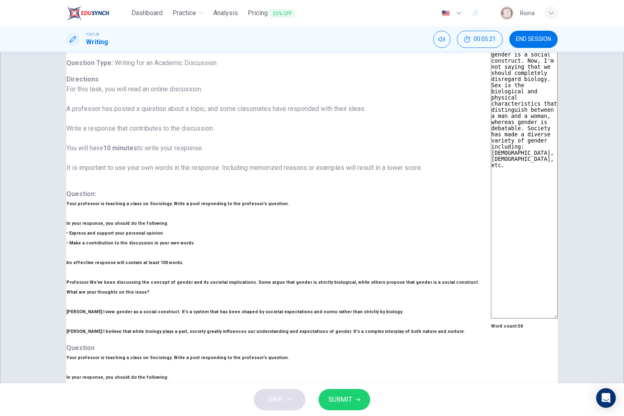
drag, startPoint x: 471, startPoint y: 99, endPoint x: 525, endPoint y: 97, distance: 54.0
click at [525, 97] on textarea "In my opinion, gender is a social construct. Now, I'm not saying that we should…" at bounding box center [524, 181] width 67 height 273
drag, startPoint x: 474, startPoint y: 95, endPoint x: 531, endPoint y: 95, distance: 56.5
click at [531, 95] on textarea "In my opinion, gender is a social construct. Now, I'm not saying that we should…" at bounding box center [524, 181] width 67 height 273
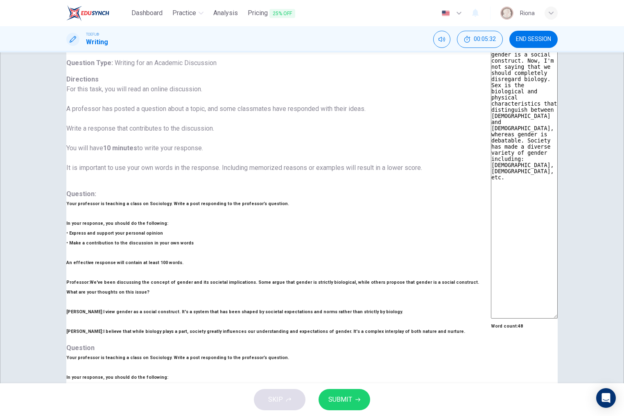
click at [491, 114] on textarea "In my opinion, gender is a social construct. Now, I'm not saying that we should…" at bounding box center [524, 181] width 67 height 273
drag, startPoint x: 410, startPoint y: 136, endPoint x: 410, endPoint y: 131, distance: 5.0
click at [491, 131] on textarea "In my opinion, gender is a social construct. Now, I'm not saying that we should…" at bounding box center [524, 181] width 67 height 273
click at [491, 86] on textarea "In my opinion, gender is a social construct. Now, I'm not saying that we should…" at bounding box center [524, 181] width 67 height 273
click at [491, 85] on textarea "In my opinion, gender is a social construct. Now, I'm not saying that we should…" at bounding box center [524, 181] width 67 height 273
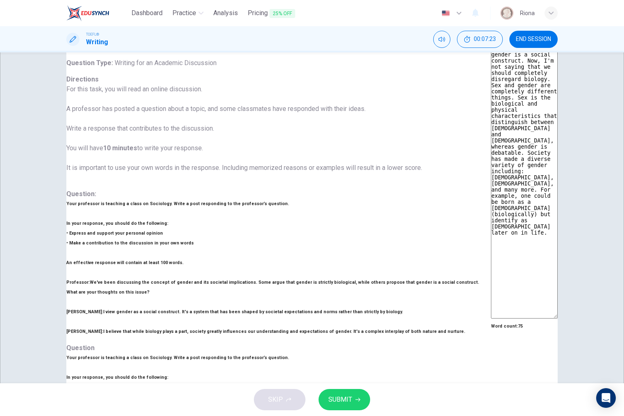
click at [491, 112] on textarea "In my opinion, gender is a social construct. Now, I'm not saying that we should…" at bounding box center [524, 181] width 67 height 273
click at [491, 95] on textarea "In my opinion, gender is a social construct. Now, I'm not saying that we should…" at bounding box center [524, 181] width 67 height 273
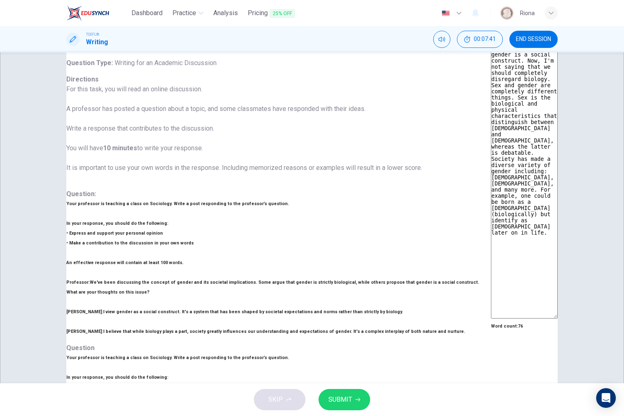
click at [501, 138] on textarea "In my opinion, gender is a social construct. Now, I'm not saying that we should…" at bounding box center [524, 181] width 67 height 273
click at [491, 143] on textarea "In my opinion, gender is a social construct. Now, I'm not saying that we should…" at bounding box center [524, 181] width 67 height 273
click at [491, 165] on textarea "In my opinion, gender is a social construct. Now, I'm not saying that we should…" at bounding box center [524, 181] width 67 height 273
click at [346, 405] on button "SUBMIT" at bounding box center [344, 399] width 52 height 21
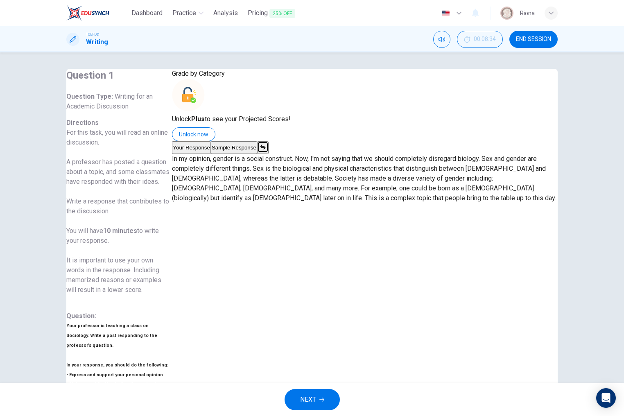
click at [257, 154] on button "Sample Response" at bounding box center [234, 147] width 46 height 13
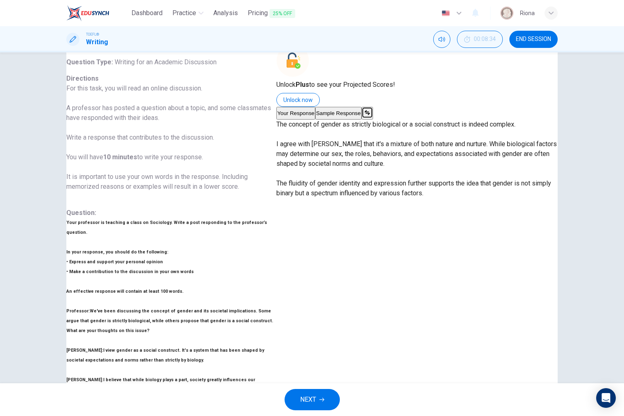
scroll to position [34, 0]
click at [335, 395] on button "NEXT" at bounding box center [311, 399] width 55 height 21
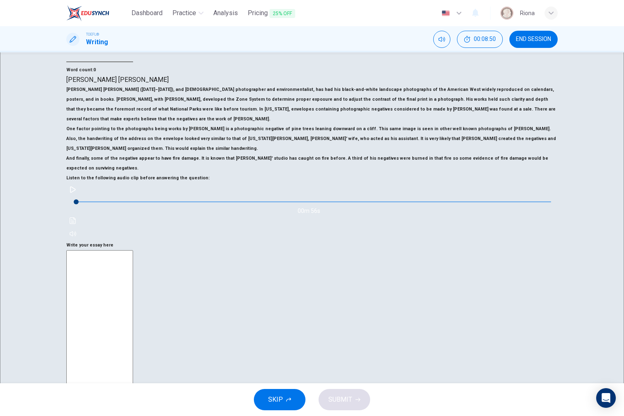
scroll to position [53, 0]
click at [76, 193] on icon "button" at bounding box center [73, 189] width 7 height 7
click at [79, 196] on button "button" at bounding box center [72, 189] width 13 height 13
click at [520, 42] on span "END SESSION" at bounding box center [533, 39] width 35 height 7
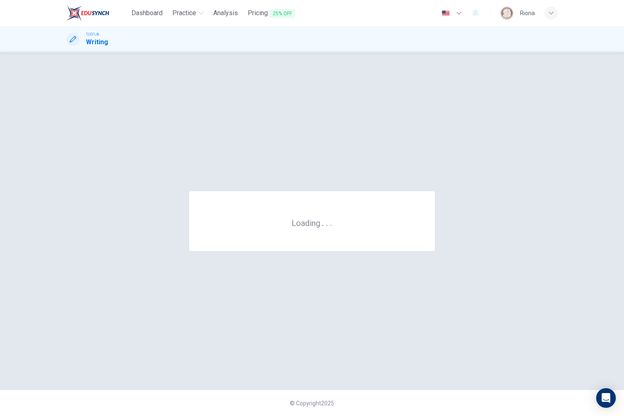
scroll to position [0, 0]
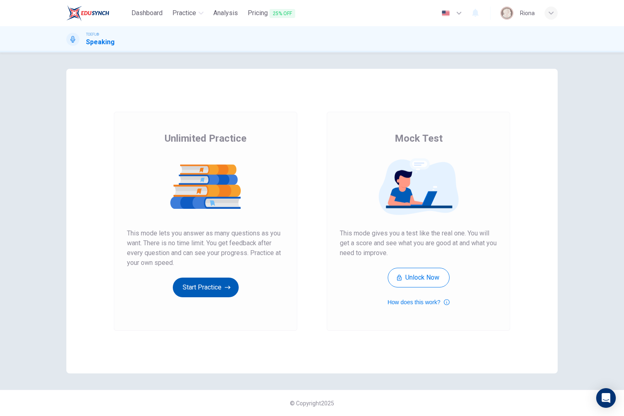
click at [225, 291] on icon "button" at bounding box center [228, 287] width 6 height 8
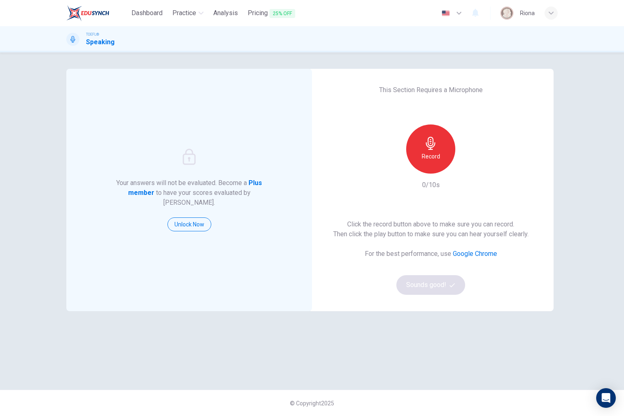
click at [435, 156] on h6 "Record" at bounding box center [430, 156] width 18 height 10
click at [438, 289] on div "Click the record button above to make sure you can record. Then click the play …" at bounding box center [430, 256] width 195 height 75
click at [430, 165] on div "Stop" at bounding box center [430, 148] width 49 height 49
click at [434, 284] on button "Sounds good!" at bounding box center [430, 285] width 69 height 20
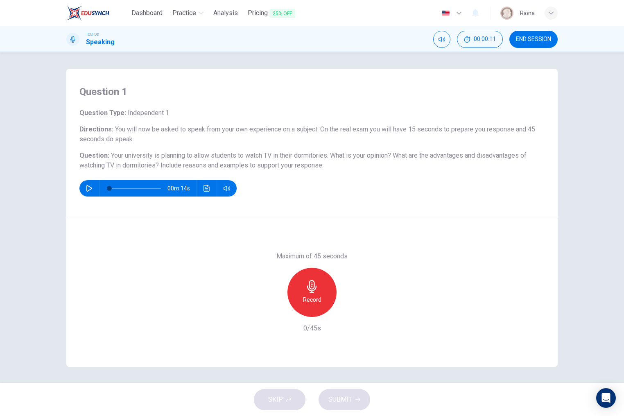
click at [317, 292] on icon "button" at bounding box center [311, 286] width 13 height 13
click at [323, 295] on div "Stop" at bounding box center [311, 292] width 49 height 49
click at [270, 310] on div "button" at bounding box center [274, 310] width 13 height 13
click at [308, 299] on h6 "Record" at bounding box center [312, 300] width 18 height 10
click at [308, 299] on h6 "Stop" at bounding box center [312, 300] width 12 height 10
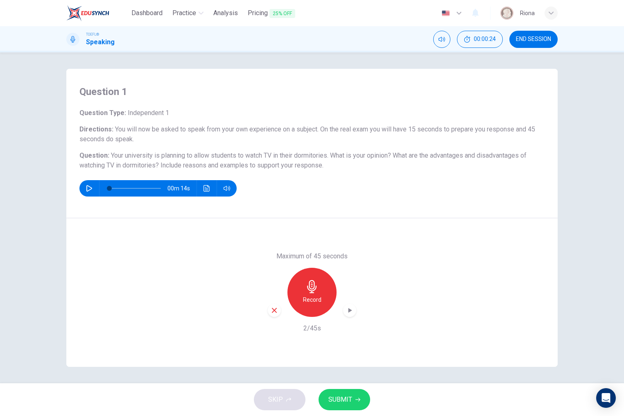
click at [271, 313] on icon "button" at bounding box center [273, 309] width 7 height 7
click at [323, 295] on div "Record" at bounding box center [311, 292] width 49 height 49
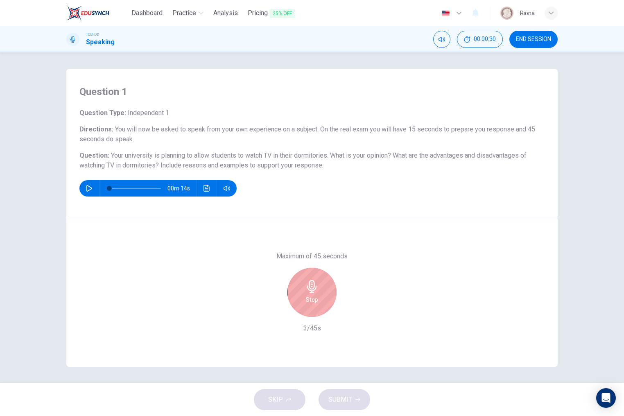
click at [297, 289] on div "Stop" at bounding box center [311, 292] width 49 height 49
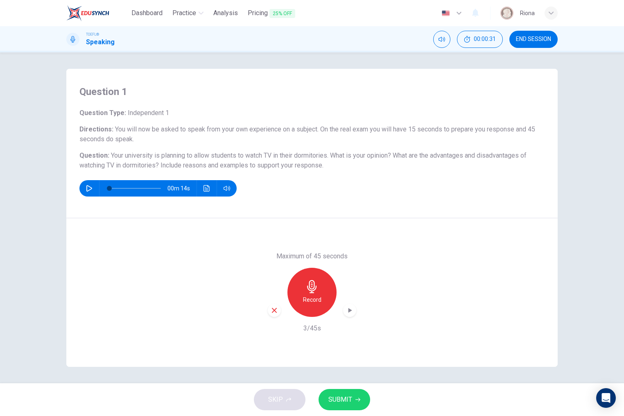
click at [273, 308] on icon "button" at bounding box center [274, 310] width 5 height 5
click at [314, 284] on icon "button" at bounding box center [311, 286] width 9 height 13
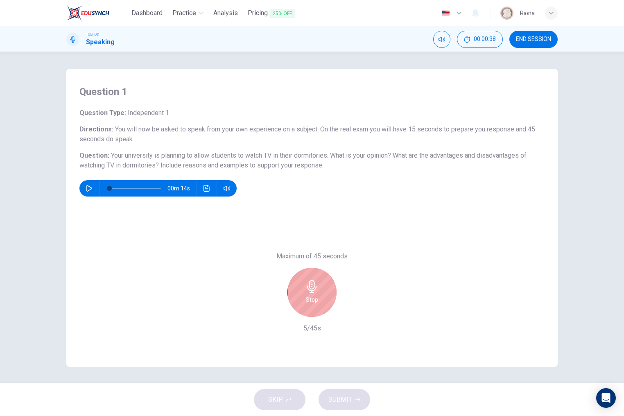
click at [314, 284] on icon "button" at bounding box center [311, 286] width 9 height 13
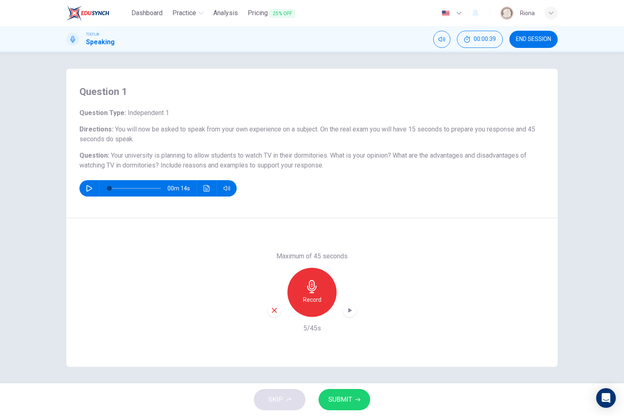
click at [272, 308] on icon "button" at bounding box center [273, 309] width 7 height 7
click at [319, 294] on div "Record" at bounding box center [311, 292] width 49 height 49
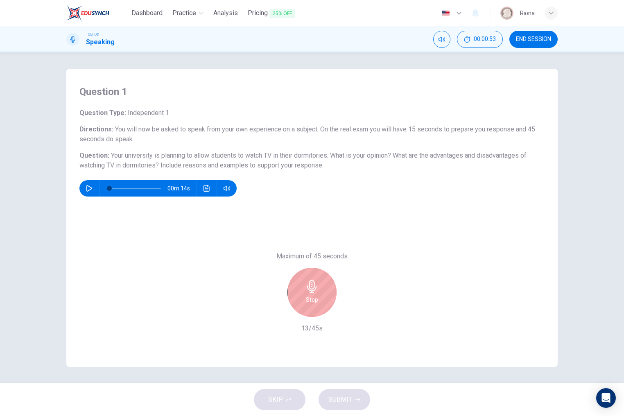
click at [319, 294] on div "Stop" at bounding box center [311, 292] width 49 height 49
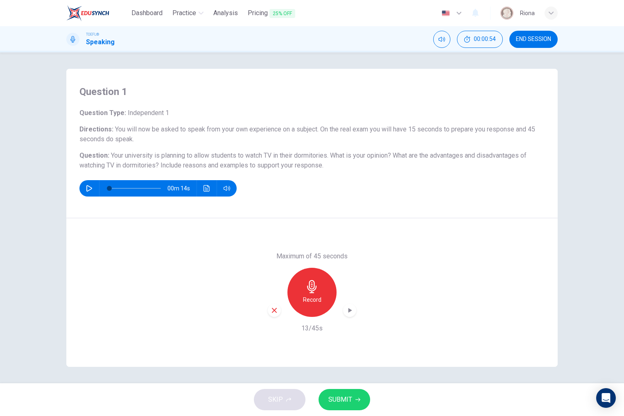
click at [274, 310] on icon "button" at bounding box center [274, 310] width 5 height 5
click at [322, 295] on div "Record" at bounding box center [311, 292] width 49 height 49
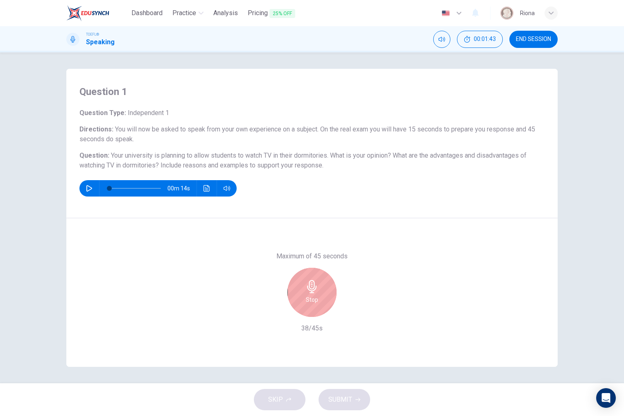
click at [322, 295] on div "Stop" at bounding box center [311, 292] width 49 height 49
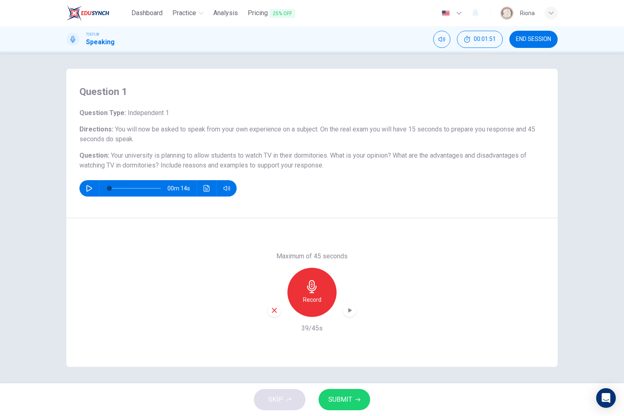
click at [279, 313] on div "button" at bounding box center [274, 310] width 13 height 13
click at [312, 306] on div "Record" at bounding box center [311, 292] width 49 height 49
click at [352, 307] on icon "button" at bounding box center [349, 310] width 8 height 8
click at [349, 397] on span "SUBMIT" at bounding box center [340, 399] width 24 height 11
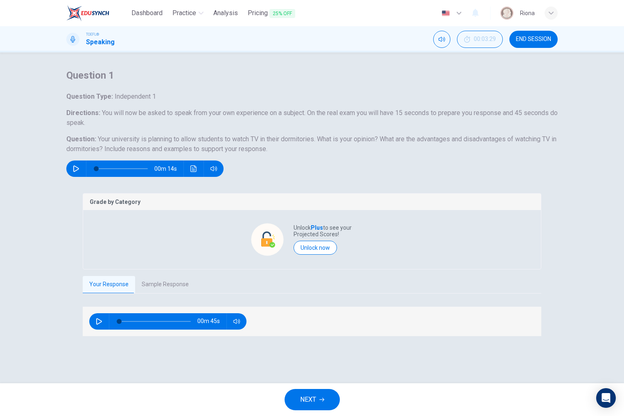
scroll to position [21, 0]
click at [153, 293] on button "Sample Response" at bounding box center [165, 284] width 60 height 17
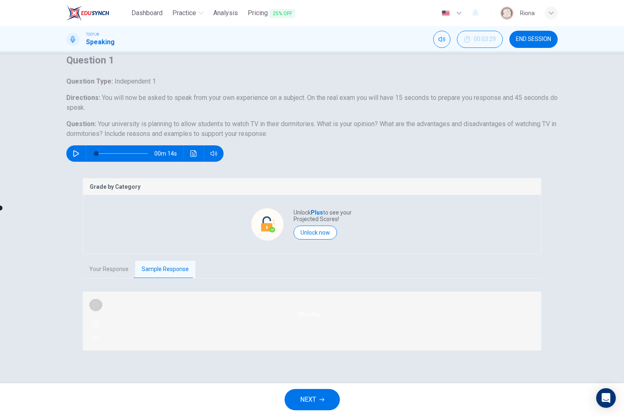
click at [99, 308] on icon "button" at bounding box center [95, 304] width 7 height 7
type input "44"
click at [310, 398] on span "NEXT" at bounding box center [308, 399] width 16 height 11
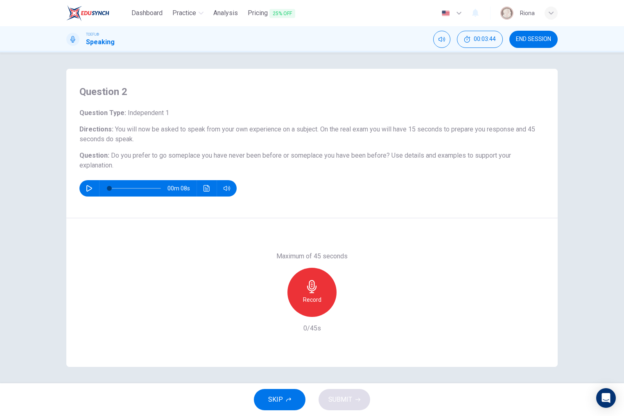
click at [313, 272] on div "Record" at bounding box center [311, 292] width 49 height 49
click at [304, 292] on div "Stop" at bounding box center [311, 292] width 49 height 49
click at [271, 311] on icon "button" at bounding box center [273, 309] width 7 height 7
click at [320, 295] on h6 "Record" at bounding box center [312, 300] width 18 height 10
click at [320, 295] on div "Stop" at bounding box center [311, 292] width 49 height 49
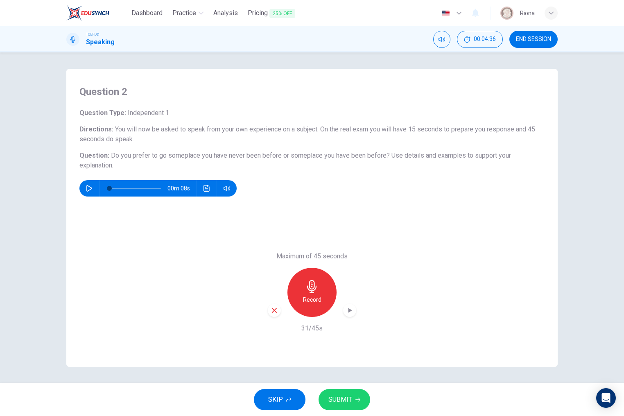
click at [275, 310] on icon "button" at bounding box center [274, 310] width 5 height 5
click at [317, 296] on h6 "Record" at bounding box center [312, 300] width 18 height 10
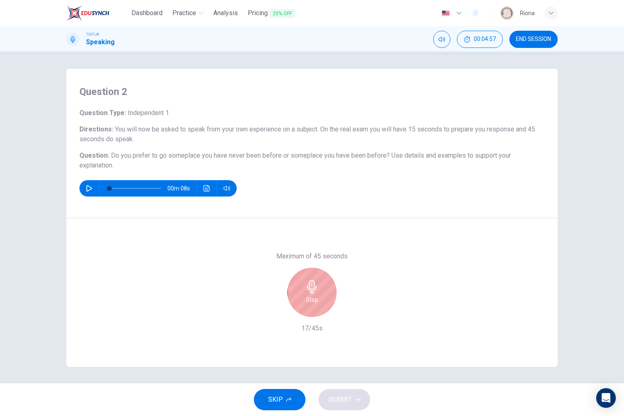
click at [317, 296] on h6 "Stop" at bounding box center [312, 300] width 12 height 10
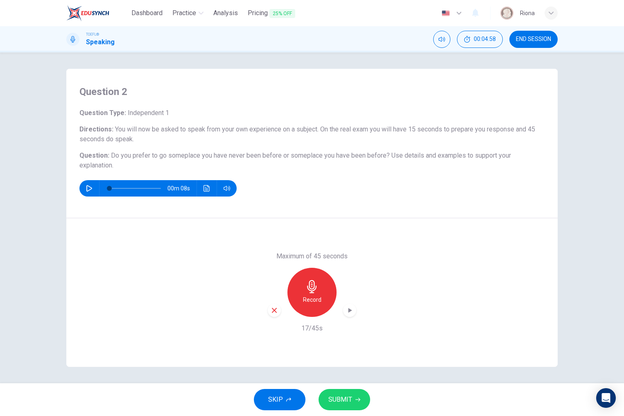
click at [272, 311] on icon "button" at bounding box center [273, 309] width 7 height 7
click at [299, 295] on div "Record" at bounding box center [311, 292] width 49 height 49
click at [355, 309] on div "button" at bounding box center [349, 310] width 13 height 13
click at [354, 403] on button "SUBMIT" at bounding box center [344, 399] width 52 height 21
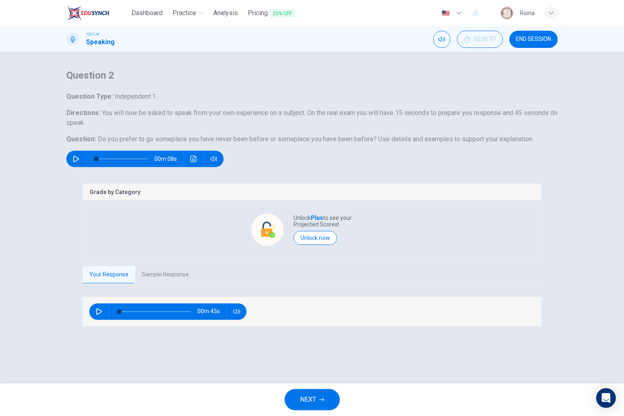
click at [300, 395] on span "NEXT" at bounding box center [308, 399] width 16 height 11
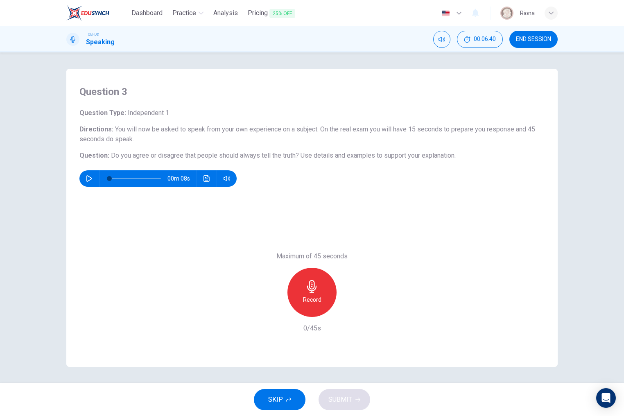
click at [86, 179] on icon "button" at bounding box center [89, 178] width 7 height 7
click at [306, 295] on h6 "Record" at bounding box center [312, 300] width 18 height 10
type input "0"
click at [306, 295] on h6 "Stop" at bounding box center [312, 300] width 12 height 10
click at [276, 314] on div "button" at bounding box center [274, 310] width 13 height 13
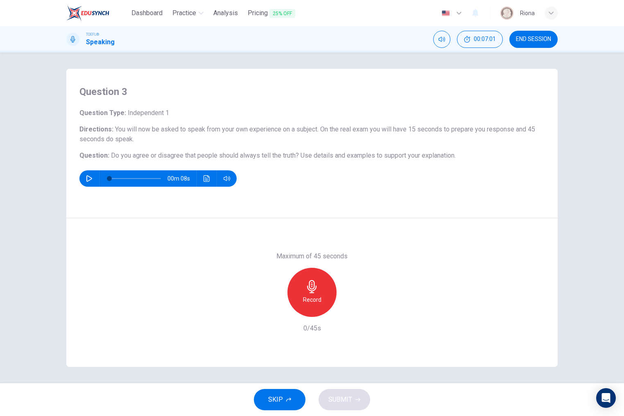
click at [315, 292] on icon "button" at bounding box center [311, 286] width 13 height 13
click at [273, 306] on div "button" at bounding box center [274, 310] width 13 height 13
click at [316, 291] on icon "button" at bounding box center [311, 286] width 13 height 13
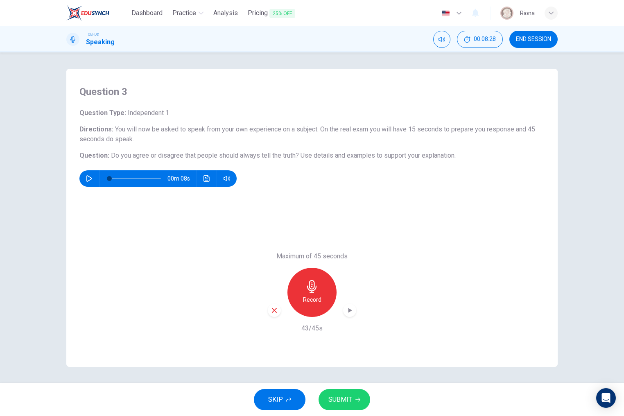
click at [344, 399] on span "SUBMIT" at bounding box center [340, 399] width 24 height 11
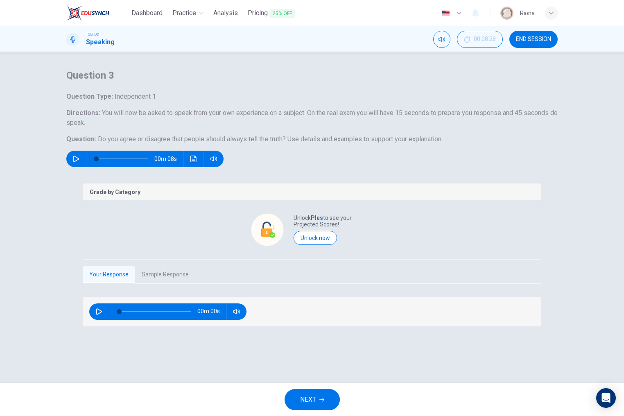
click at [168, 283] on button "Sample Response" at bounding box center [165, 274] width 60 height 17
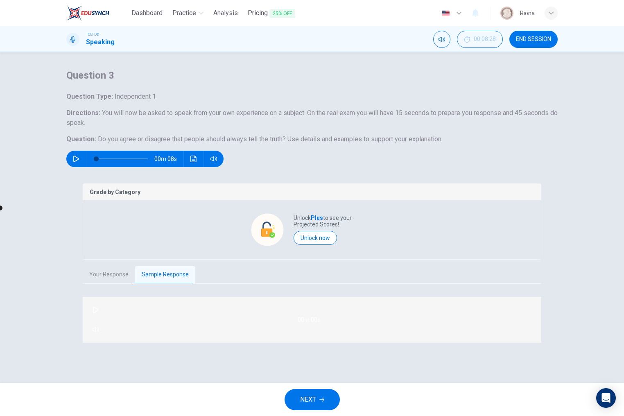
click at [99, 313] on icon "button" at bounding box center [96, 309] width 6 height 7
click at [98, 312] on icon "button" at bounding box center [95, 309] width 5 height 5
click at [98, 313] on icon "button" at bounding box center [96, 309] width 6 height 7
click at [98, 312] on icon "button" at bounding box center [95, 309] width 5 height 5
type input "26"
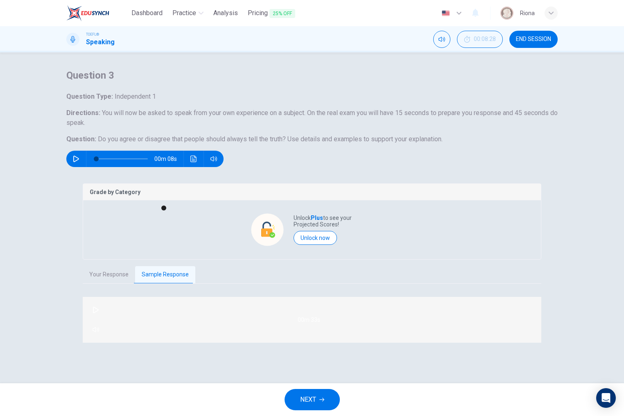
click at [323, 394] on button "NEXT" at bounding box center [311, 399] width 55 height 21
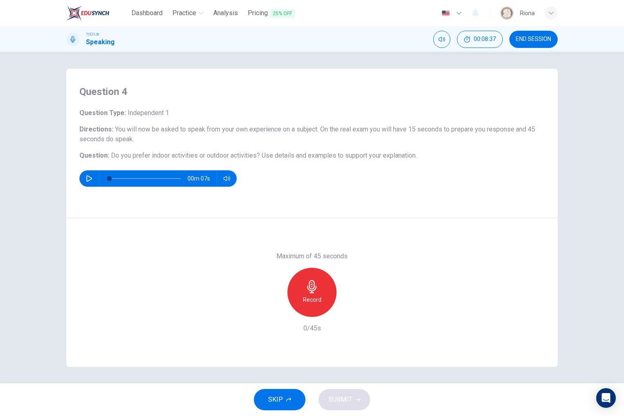
click at [308, 279] on div "Record" at bounding box center [311, 292] width 49 height 49
click at [308, 279] on div "Stop" at bounding box center [311, 292] width 49 height 49
click at [273, 306] on div "button" at bounding box center [274, 310] width 13 height 13
click at [300, 304] on div "Record" at bounding box center [311, 292] width 49 height 49
click at [300, 304] on div "Stop" at bounding box center [311, 292] width 49 height 49
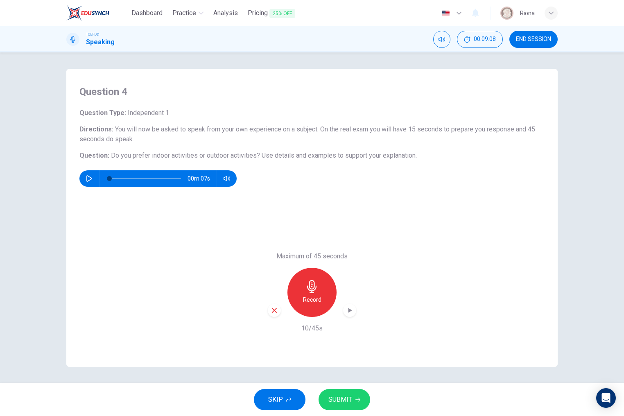
click at [265, 307] on div "Maximum of 45 seconds Record 10/45s" at bounding box center [311, 292] width 491 height 149
click at [276, 310] on icon "button" at bounding box center [273, 309] width 7 height 7
click at [315, 303] on h6 "Record" at bounding box center [312, 300] width 18 height 10
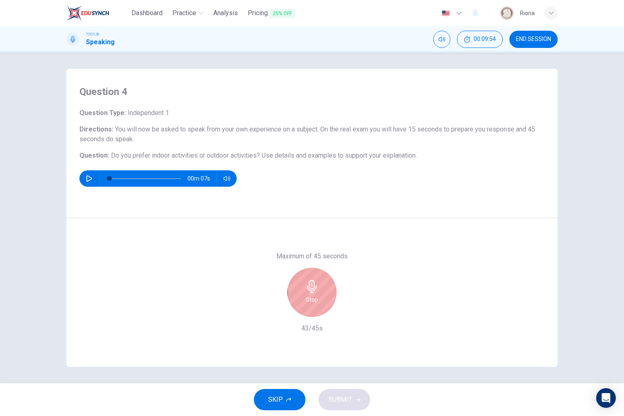
click at [315, 303] on h6 "Stop" at bounding box center [312, 300] width 12 height 10
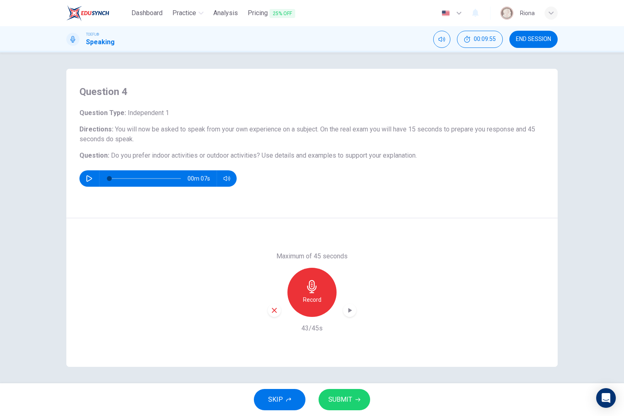
click at [265, 303] on div "Maximum of 45 seconds Record 43/45s" at bounding box center [311, 292] width 491 height 149
click at [267, 303] on div "Maximum of 45 seconds Record 43/45s" at bounding box center [311, 292] width 491 height 149
click at [275, 311] on icon "button" at bounding box center [273, 309] width 7 height 7
click at [297, 302] on div "Record" at bounding box center [311, 292] width 49 height 49
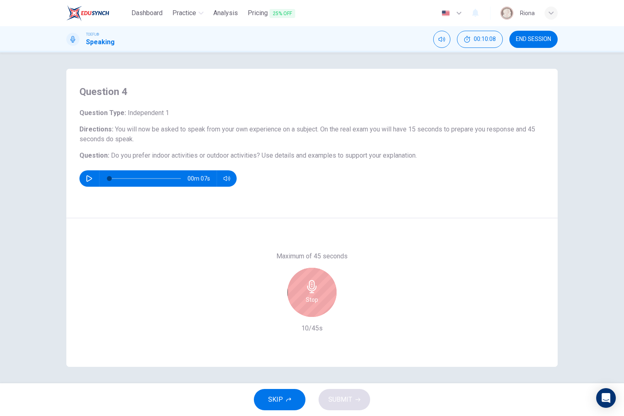
click at [297, 302] on div "Stop" at bounding box center [311, 292] width 49 height 49
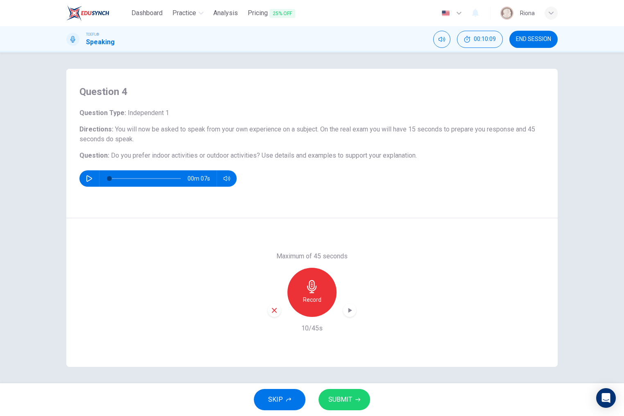
click at [272, 312] on icon "button" at bounding box center [273, 309] width 7 height 7
click at [295, 307] on div "Record" at bounding box center [311, 292] width 49 height 49
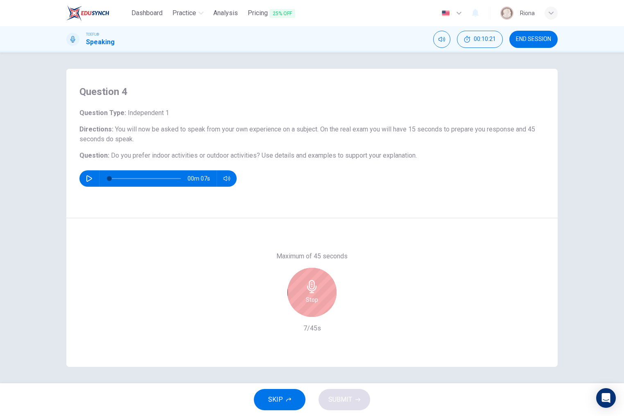
click at [310, 305] on div "Stop" at bounding box center [311, 292] width 49 height 49
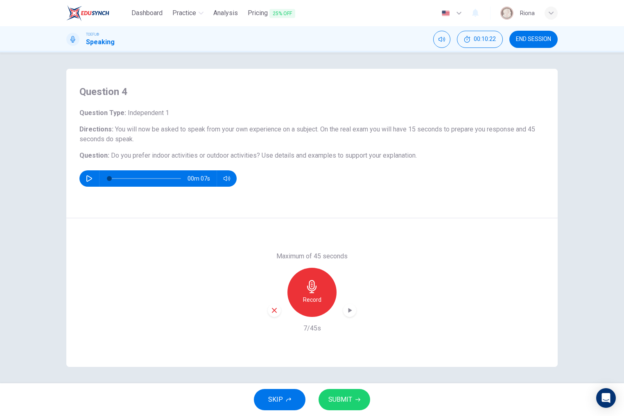
click at [275, 308] on icon "button" at bounding box center [273, 309] width 7 height 7
click at [309, 300] on h6 "Record" at bounding box center [312, 300] width 18 height 10
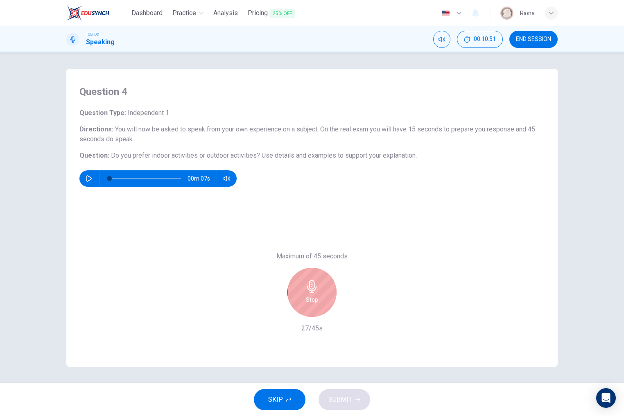
click at [314, 301] on h6 "Stop" at bounding box center [312, 300] width 12 height 10
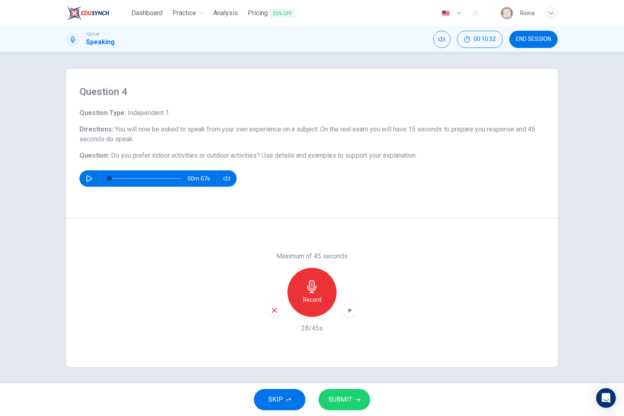
click at [274, 311] on icon "button" at bounding box center [273, 309] width 7 height 7
click at [300, 297] on div "Record" at bounding box center [311, 292] width 49 height 49
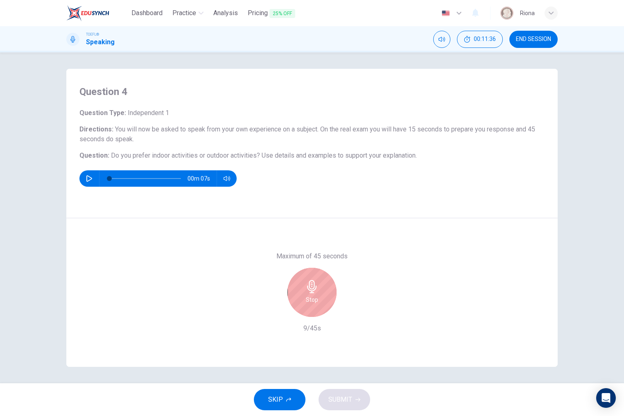
click at [309, 305] on div "Stop" at bounding box center [311, 292] width 49 height 49
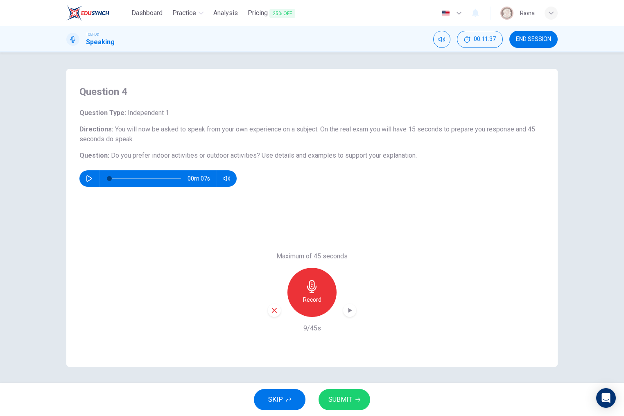
click at [279, 308] on div "button" at bounding box center [274, 310] width 13 height 13
click at [309, 308] on div "Record" at bounding box center [311, 292] width 49 height 49
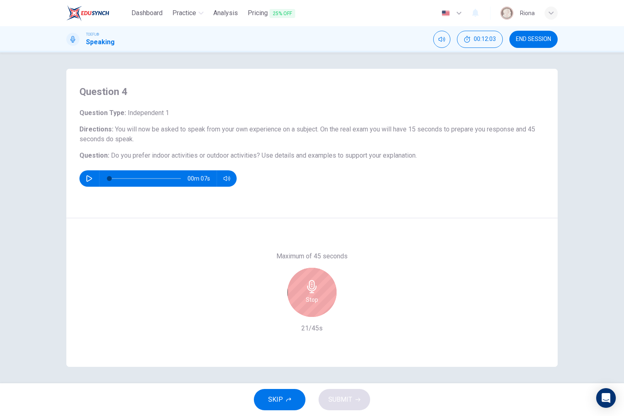
click at [313, 302] on h6 "Stop" at bounding box center [312, 300] width 12 height 10
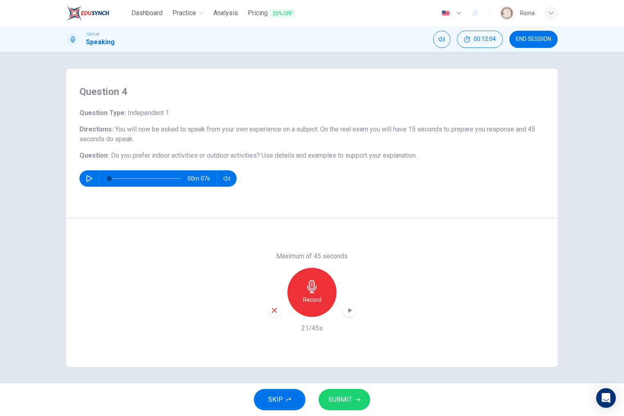
click at [272, 309] on icon "button" at bounding box center [274, 310] width 5 height 5
click at [298, 306] on div "Record" at bounding box center [311, 292] width 49 height 49
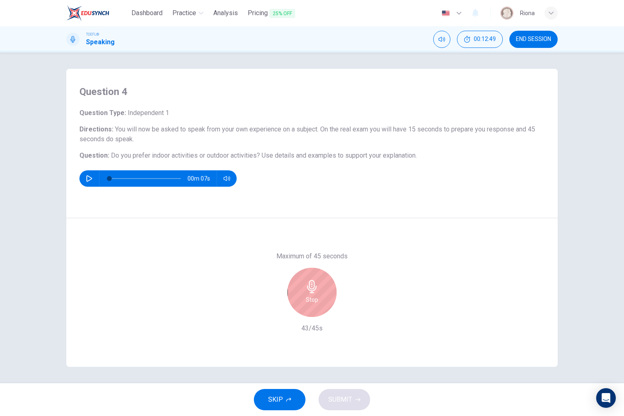
click at [298, 306] on div "Stop" at bounding box center [311, 292] width 49 height 49
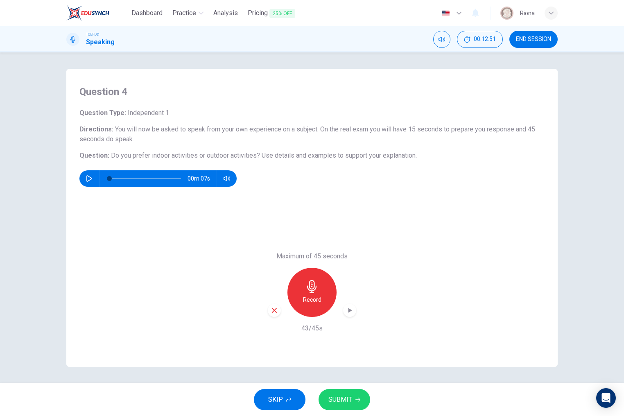
click at [326, 401] on button "SUBMIT" at bounding box center [344, 399] width 52 height 21
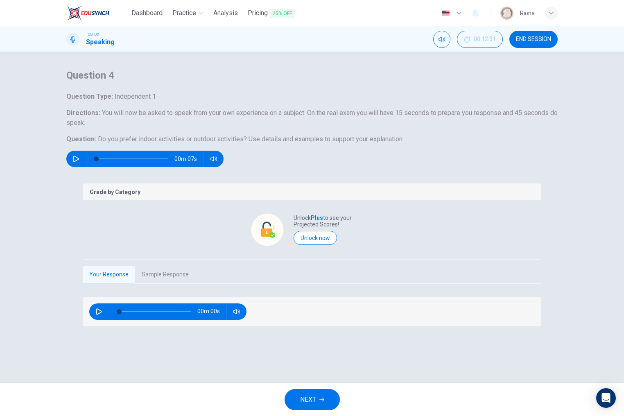
click at [151, 283] on button "Sample Response" at bounding box center [165, 274] width 60 height 17
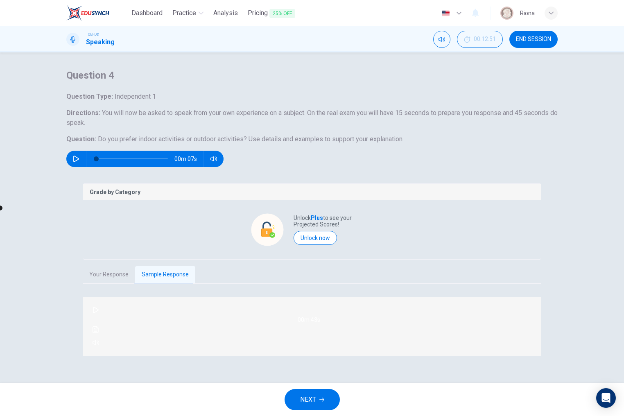
click at [96, 313] on icon "button" at bounding box center [95, 309] width 7 height 7
type input "12"
click at [323, 394] on button "NEXT" at bounding box center [311, 399] width 55 height 21
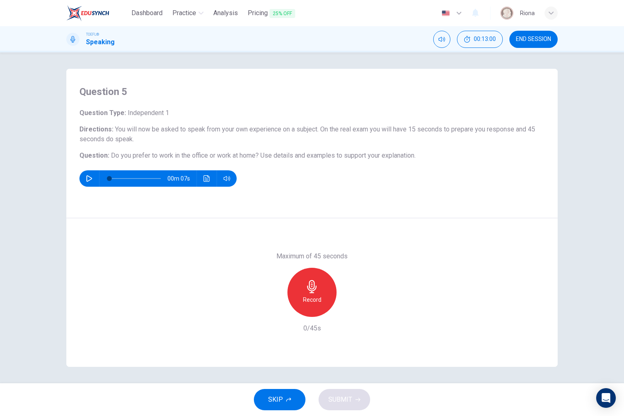
click at [330, 292] on div "Record" at bounding box center [311, 292] width 49 height 49
click at [330, 292] on div "Stop" at bounding box center [311, 292] width 49 height 49
click at [280, 306] on div "Record" at bounding box center [312, 292] width 88 height 49
click at [269, 312] on div "button" at bounding box center [274, 310] width 13 height 13
click at [347, 283] on div "Record" at bounding box center [312, 292] width 88 height 49
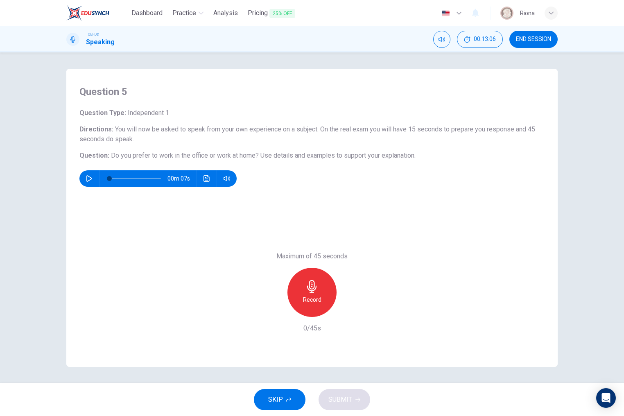
click at [325, 294] on div "Record" at bounding box center [311, 292] width 49 height 49
click at [325, 294] on div "Stop" at bounding box center [311, 292] width 49 height 49
click at [274, 306] on div "button" at bounding box center [274, 310] width 13 height 13
click at [315, 300] on h6 "Record" at bounding box center [312, 300] width 18 height 10
click at [315, 300] on h6 "Stop" at bounding box center [312, 300] width 12 height 10
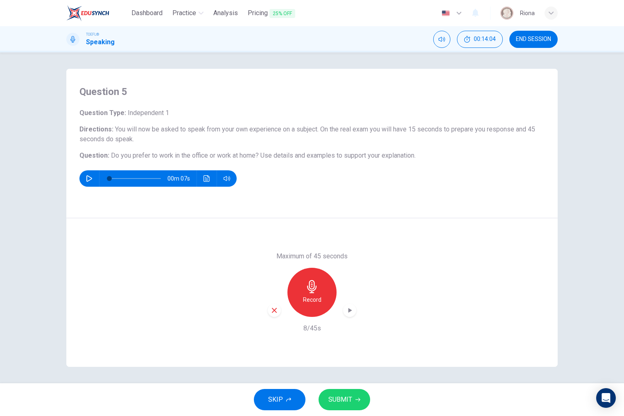
click at [277, 307] on icon "button" at bounding box center [273, 309] width 7 height 7
click at [315, 299] on h6 "Record" at bounding box center [312, 300] width 18 height 10
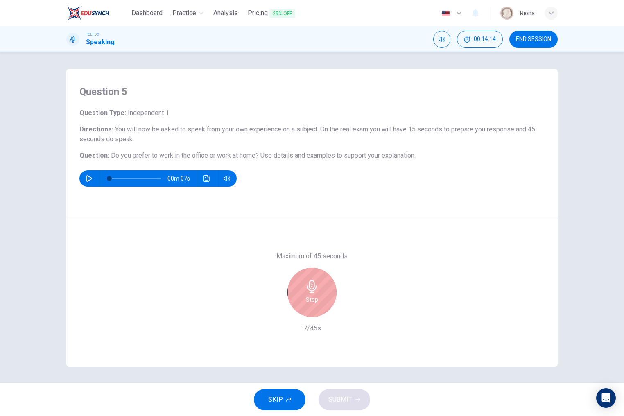
click at [315, 299] on h6 "Stop" at bounding box center [312, 300] width 12 height 10
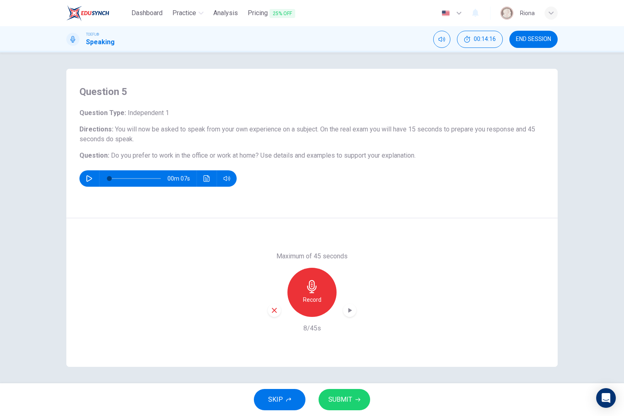
click at [270, 296] on div "Record" at bounding box center [312, 292] width 88 height 49
click at [274, 311] on icon "button" at bounding box center [273, 309] width 7 height 7
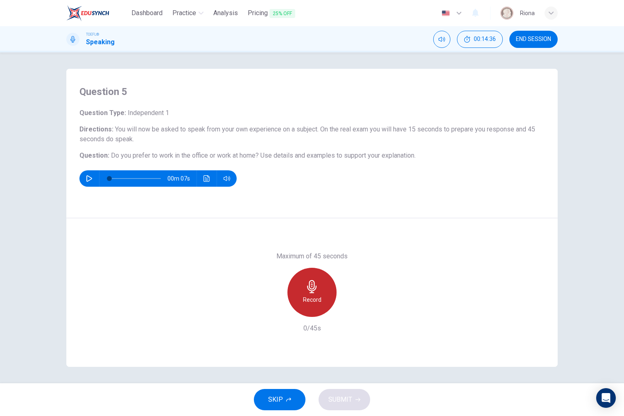
click at [302, 298] on div "Record" at bounding box center [311, 292] width 49 height 49
click at [302, 298] on div "Stop" at bounding box center [311, 292] width 49 height 49
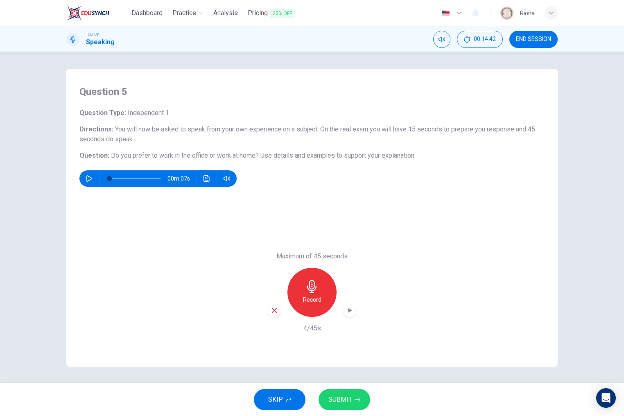
click at [273, 308] on icon "button" at bounding box center [273, 309] width 7 height 7
click at [319, 298] on h6 "Record" at bounding box center [312, 300] width 18 height 10
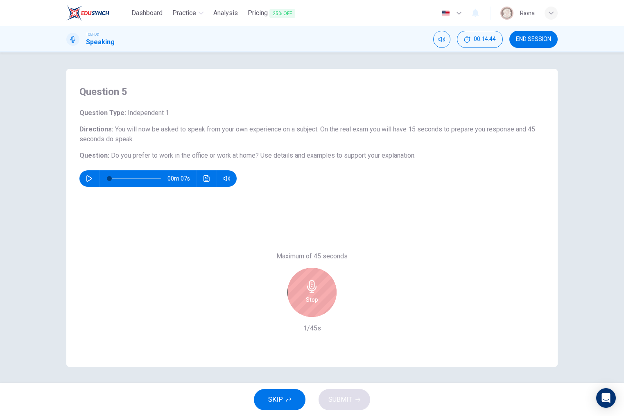
click at [319, 298] on div "Stop" at bounding box center [311, 292] width 49 height 49
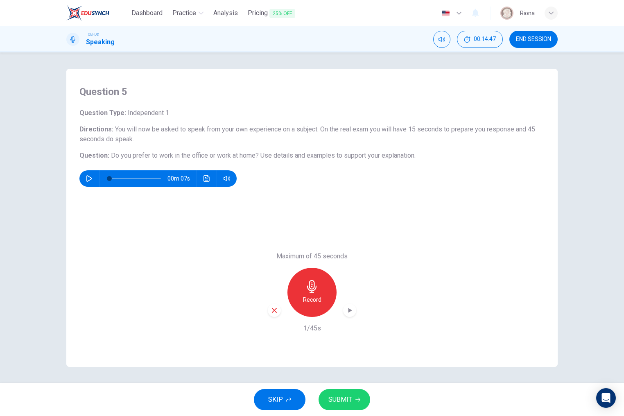
click at [273, 310] on icon "button" at bounding box center [274, 310] width 5 height 5
click at [295, 308] on div "Record" at bounding box center [311, 292] width 49 height 49
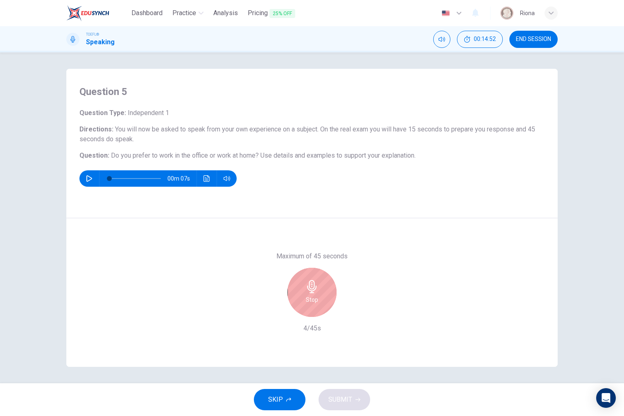
click at [297, 305] on div "Stop" at bounding box center [311, 292] width 49 height 49
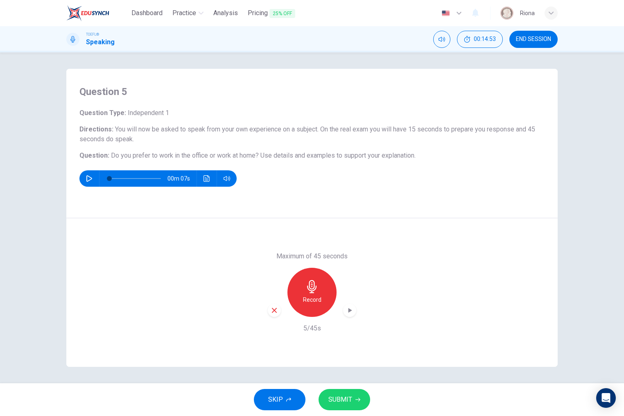
click at [274, 313] on icon "button" at bounding box center [273, 309] width 7 height 7
click at [302, 302] on div "Record" at bounding box center [311, 292] width 49 height 49
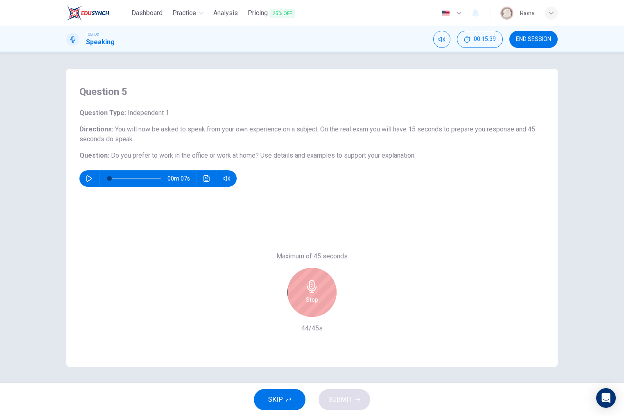
click at [302, 302] on div "Stop" at bounding box center [311, 292] width 49 height 49
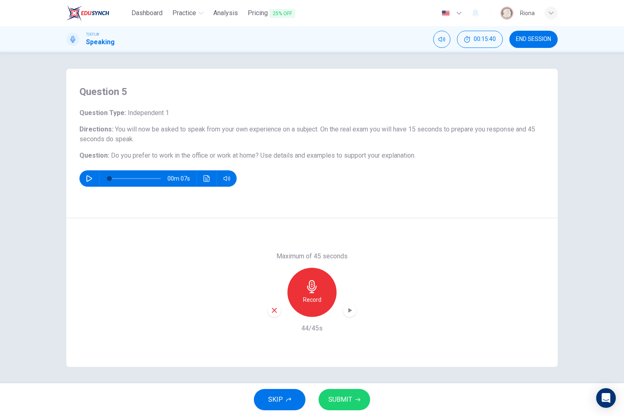
click at [349, 405] on span "SUBMIT" at bounding box center [340, 399] width 24 height 11
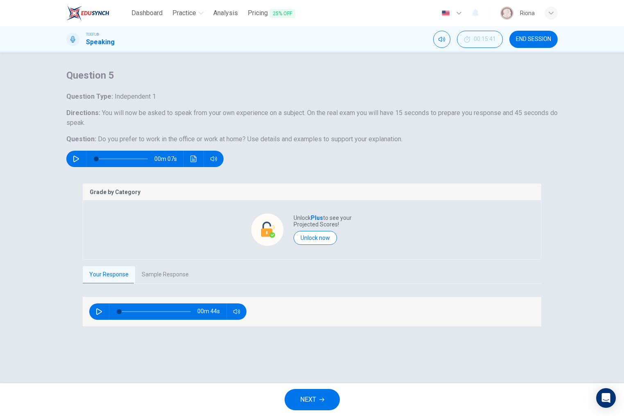
click at [324, 394] on button "NEXT" at bounding box center [311, 399] width 55 height 21
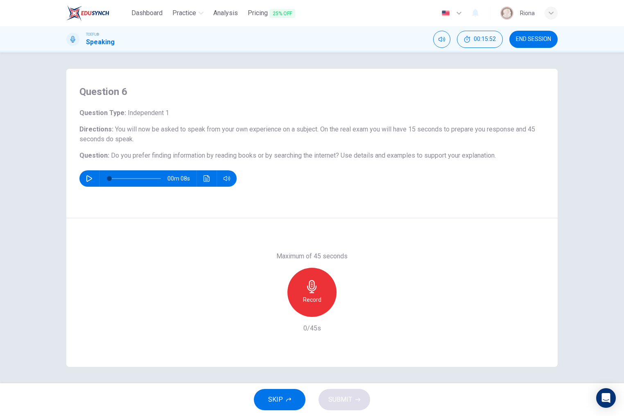
click at [318, 292] on icon "button" at bounding box center [311, 286] width 13 height 13
click at [274, 309] on icon "button" at bounding box center [273, 309] width 7 height 7
click at [308, 291] on icon "button" at bounding box center [311, 286] width 13 height 13
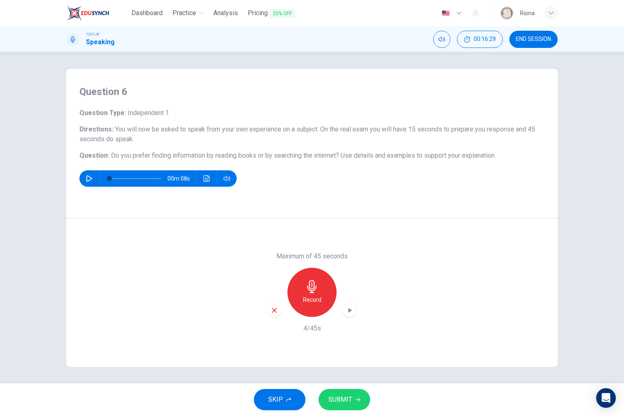
click at [275, 309] on icon "button" at bounding box center [274, 310] width 5 height 5
click at [302, 309] on div "Record" at bounding box center [311, 292] width 49 height 49
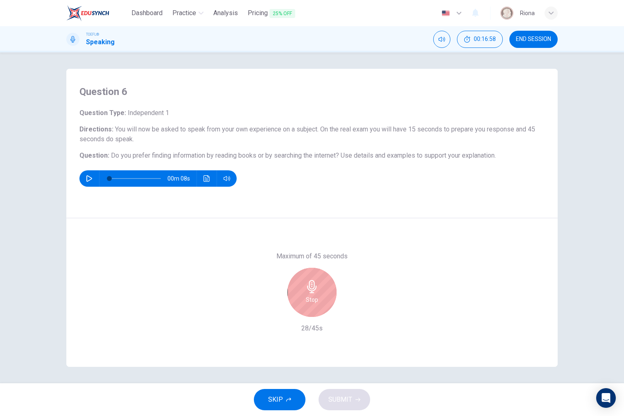
click at [302, 301] on div "Stop" at bounding box center [311, 292] width 49 height 49
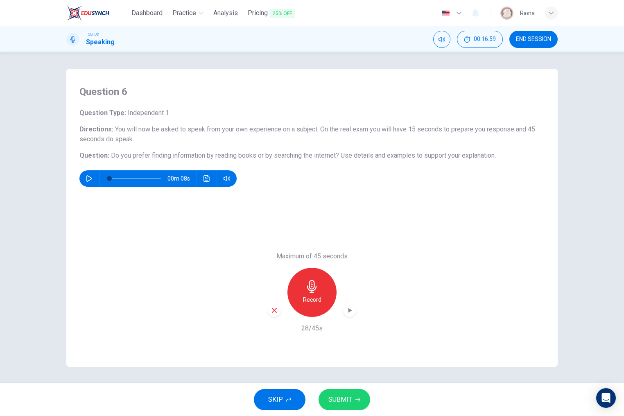
click at [274, 308] on icon "button" at bounding box center [273, 309] width 7 height 7
click at [326, 301] on div "Record" at bounding box center [311, 292] width 49 height 49
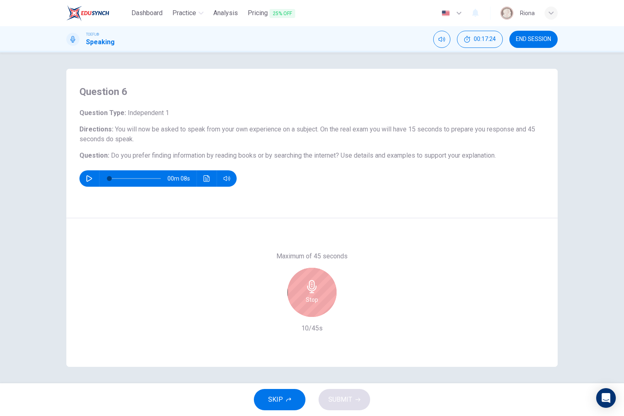
click at [322, 280] on div "Stop" at bounding box center [311, 292] width 49 height 49
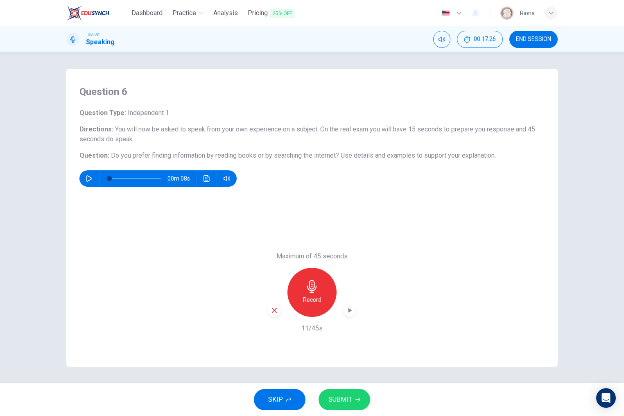
click at [275, 306] on div "button" at bounding box center [274, 310] width 13 height 13
click at [324, 291] on div "Record" at bounding box center [311, 292] width 49 height 49
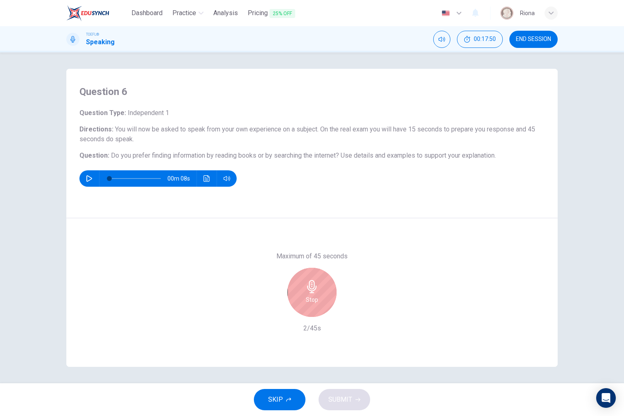
click at [324, 291] on div "Stop" at bounding box center [311, 292] width 49 height 49
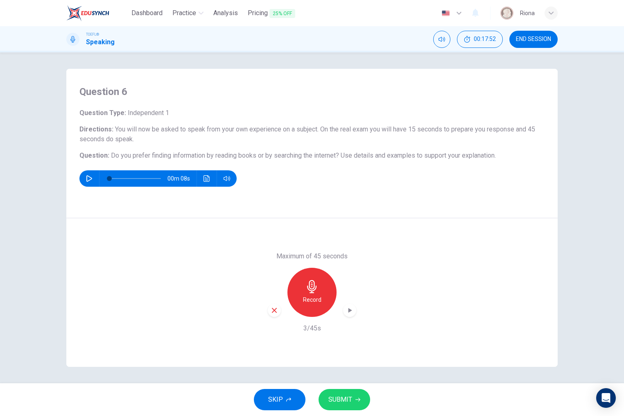
click at [277, 310] on icon "button" at bounding box center [273, 309] width 7 height 7
click at [313, 282] on icon "button" at bounding box center [311, 286] width 13 height 13
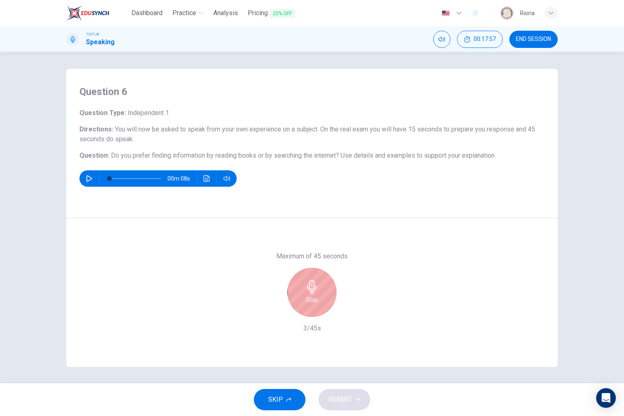
click at [313, 282] on icon "button" at bounding box center [311, 286] width 13 height 13
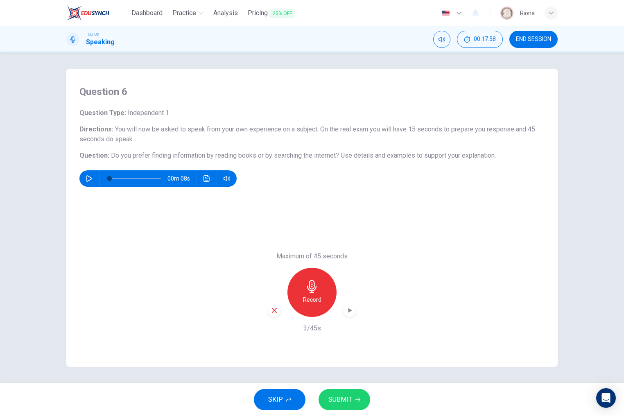
click at [269, 315] on div "Record" at bounding box center [312, 292] width 88 height 49
click at [276, 312] on icon "button" at bounding box center [274, 310] width 5 height 5
click at [308, 299] on h6 "Record" at bounding box center [312, 300] width 18 height 10
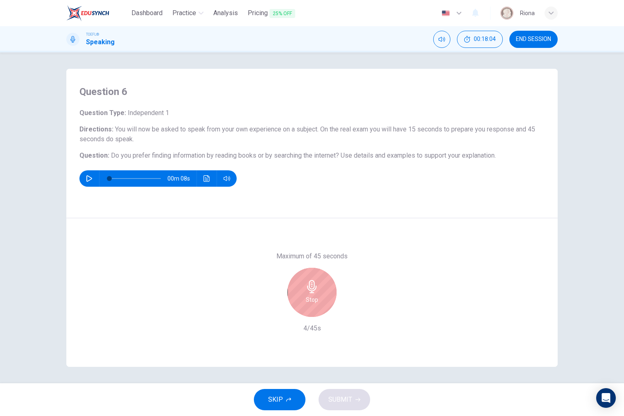
click at [300, 299] on div "Stop" at bounding box center [311, 292] width 49 height 49
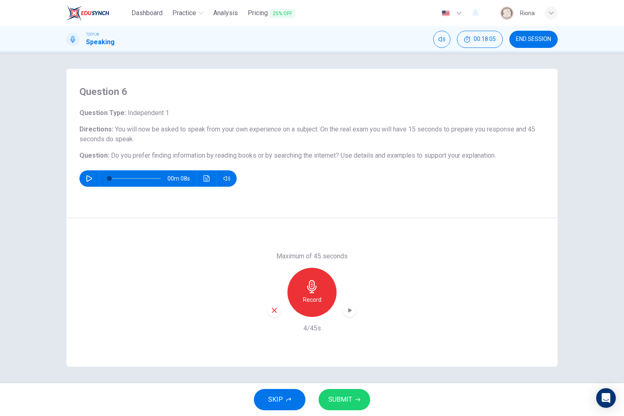
click at [274, 313] on icon "button" at bounding box center [273, 309] width 7 height 7
click at [319, 297] on h6 "Record" at bounding box center [312, 300] width 18 height 10
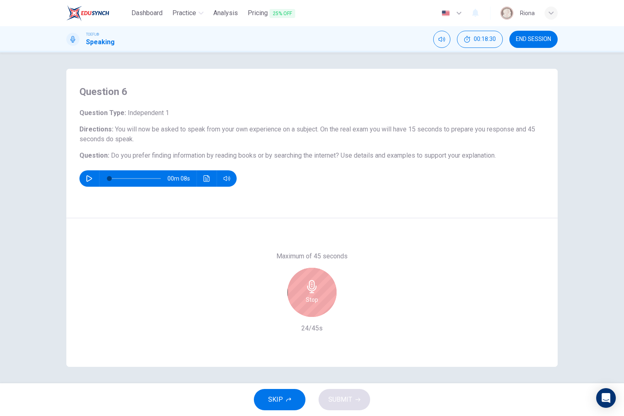
click at [319, 297] on div "Stop" at bounding box center [311, 292] width 49 height 49
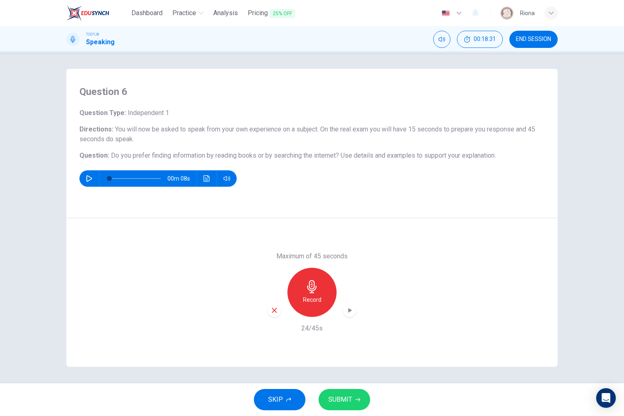
click at [281, 306] on div "Record" at bounding box center [312, 292] width 88 height 49
click at [277, 308] on icon "button" at bounding box center [273, 309] width 7 height 7
click at [294, 304] on div "Record" at bounding box center [311, 292] width 49 height 49
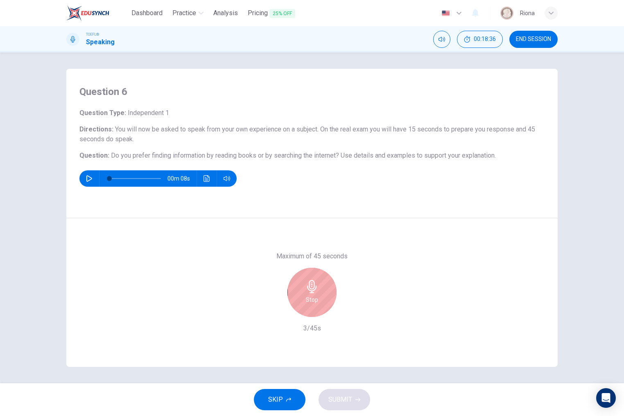
click at [294, 304] on div "Stop" at bounding box center [311, 292] width 49 height 49
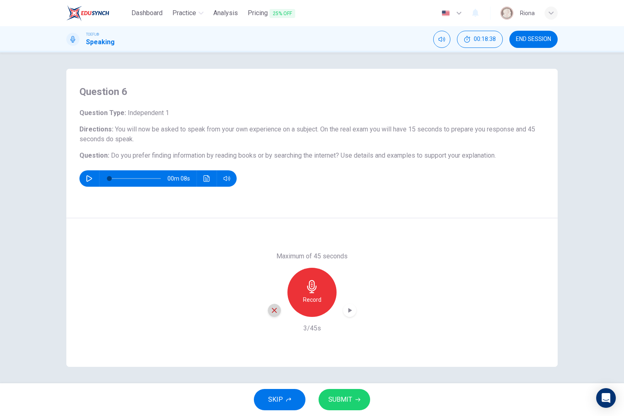
click at [274, 309] on icon "button" at bounding box center [273, 309] width 7 height 7
click at [303, 306] on div "Record" at bounding box center [311, 292] width 49 height 49
click at [347, 402] on span "SUBMIT" at bounding box center [340, 399] width 24 height 11
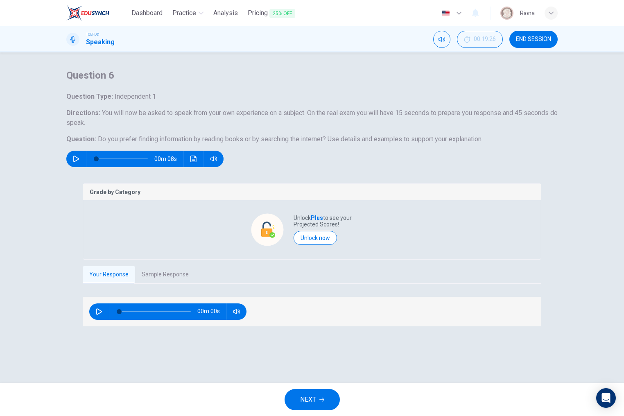
click at [165, 283] on button "Sample Response" at bounding box center [165, 274] width 60 height 17
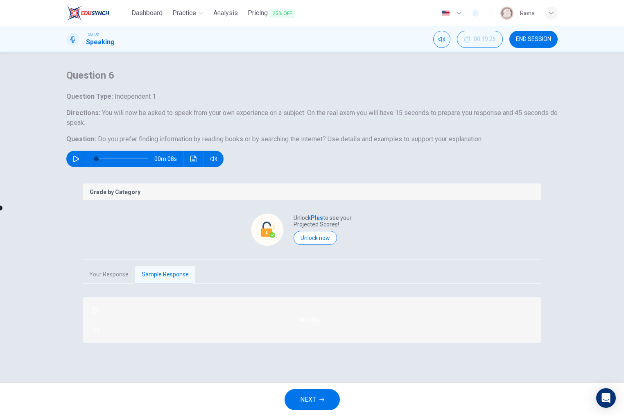
click at [101, 316] on button "button" at bounding box center [95, 309] width 13 height 13
click at [97, 313] on icon "button" at bounding box center [95, 309] width 7 height 7
type input "6"
click at [302, 399] on span "NEXT" at bounding box center [308, 399] width 16 height 11
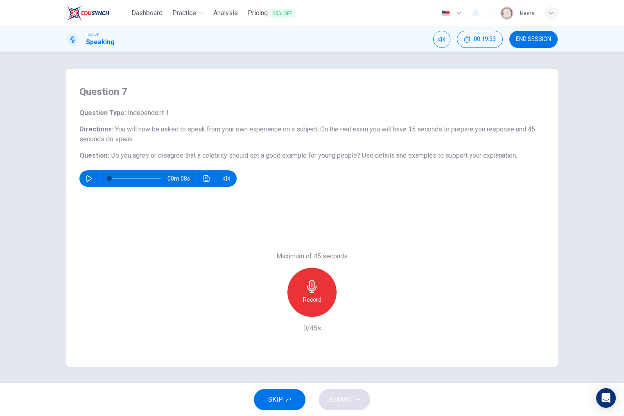
click at [309, 316] on div "Record" at bounding box center [311, 292] width 49 height 49
click at [309, 316] on div "Stop" at bounding box center [311, 292] width 49 height 49
click at [272, 310] on icon "button" at bounding box center [273, 309] width 7 height 7
click at [315, 295] on h6 "Record" at bounding box center [312, 300] width 18 height 10
click at [315, 295] on h6 "Stop" at bounding box center [312, 300] width 12 height 10
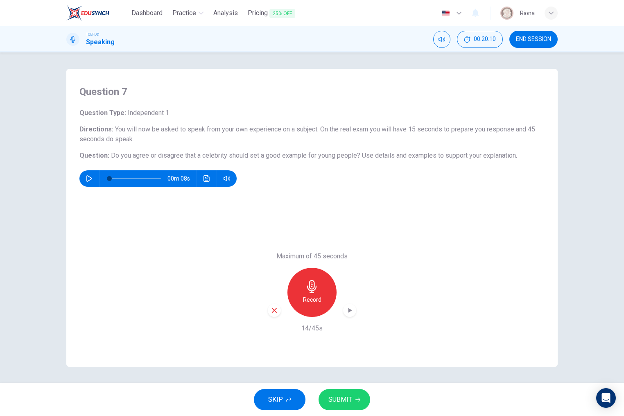
click at [274, 314] on icon "button" at bounding box center [273, 309] width 7 height 7
click at [326, 293] on div "Record" at bounding box center [311, 292] width 49 height 49
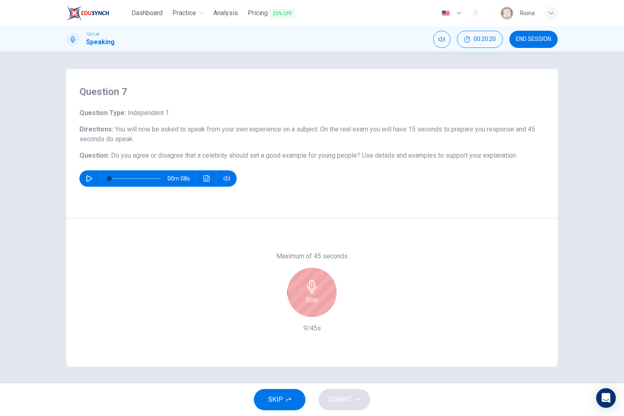
click at [326, 293] on div "Stop" at bounding box center [311, 292] width 49 height 49
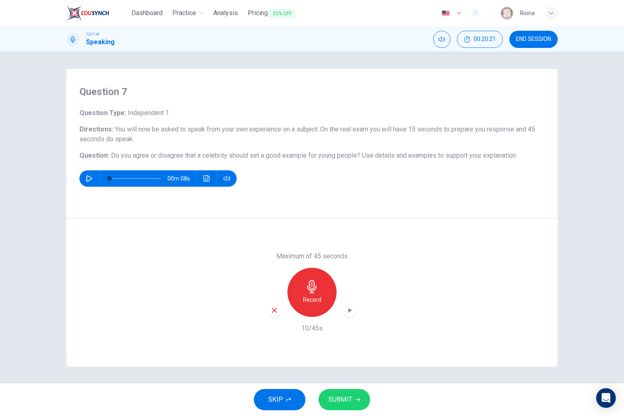
click at [276, 311] on icon "button" at bounding box center [273, 309] width 7 height 7
click at [312, 304] on h6 "Record" at bounding box center [312, 300] width 18 height 10
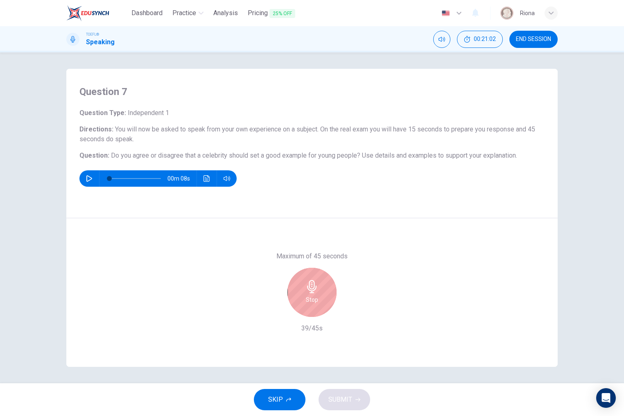
click at [312, 304] on h6 "Stop" at bounding box center [312, 300] width 12 height 10
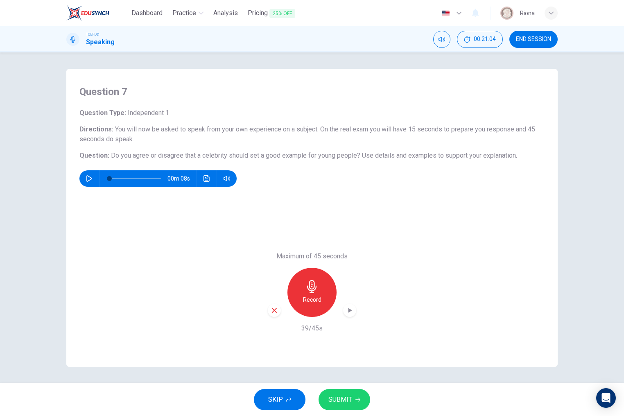
click at [275, 311] on icon "button" at bounding box center [274, 310] width 5 height 5
click at [290, 290] on div "Record" at bounding box center [311, 292] width 49 height 49
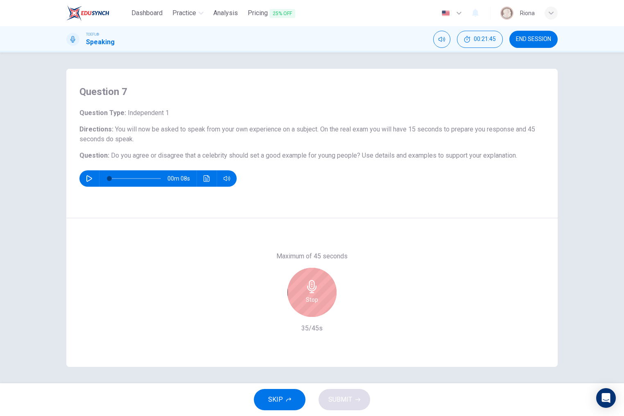
click at [300, 293] on div "Stop" at bounding box center [311, 292] width 49 height 49
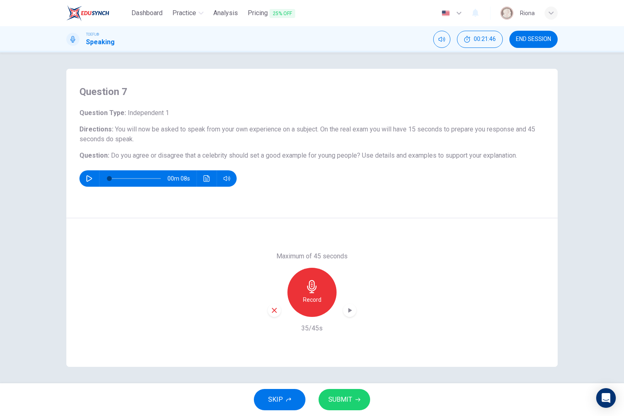
click at [270, 309] on icon "button" at bounding box center [273, 309] width 7 height 7
click at [320, 287] on div "Record" at bounding box center [311, 292] width 49 height 49
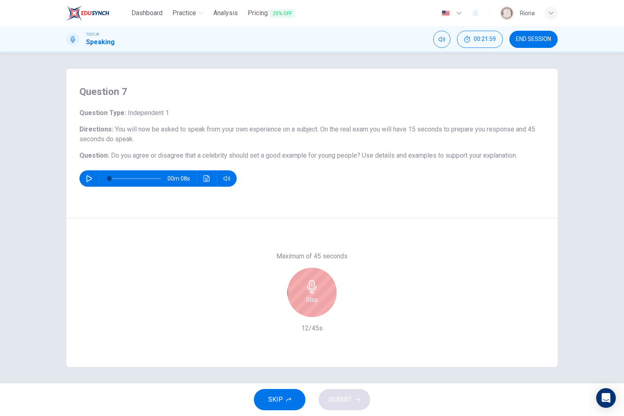
click at [320, 287] on div "Stop" at bounding box center [311, 292] width 49 height 49
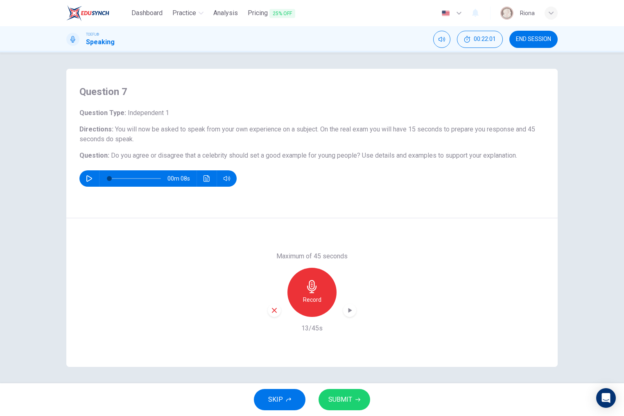
click at [268, 314] on div "button" at bounding box center [274, 310] width 13 height 13
click at [315, 288] on icon "button" at bounding box center [311, 286] width 13 height 13
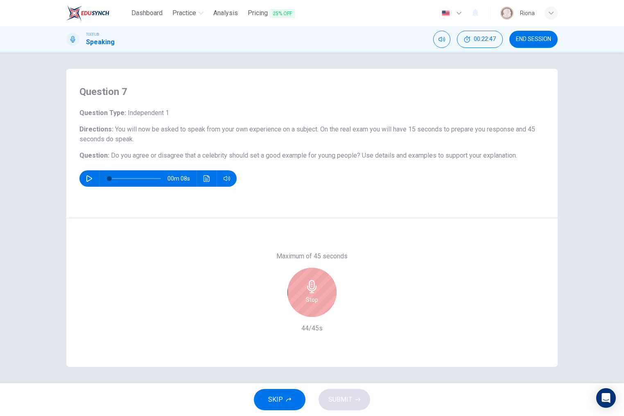
click at [315, 288] on icon "button" at bounding box center [311, 286] width 13 height 13
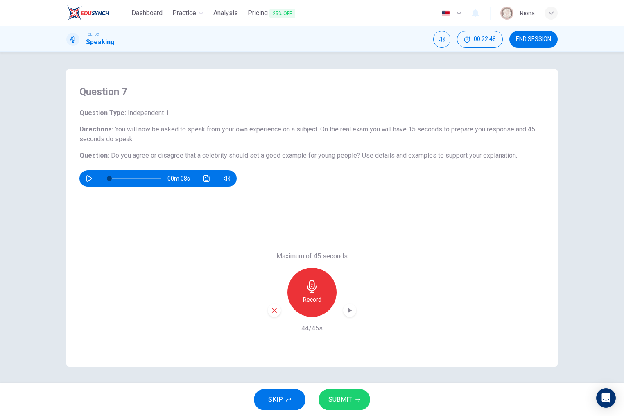
click at [351, 405] on button "SUBMIT" at bounding box center [344, 399] width 52 height 21
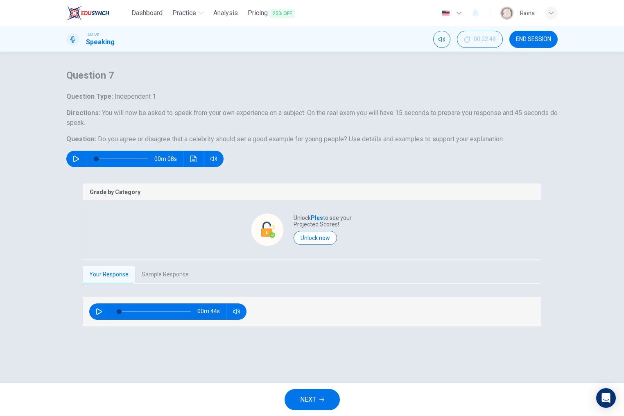
click at [156, 283] on button "Sample Response" at bounding box center [165, 274] width 60 height 17
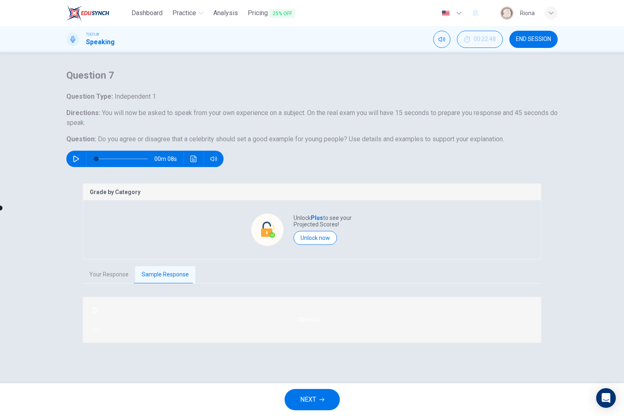
click at [96, 313] on icon "button" at bounding box center [95, 309] width 7 height 7
type input "8"
click at [316, 402] on button "NEXT" at bounding box center [311, 399] width 55 height 21
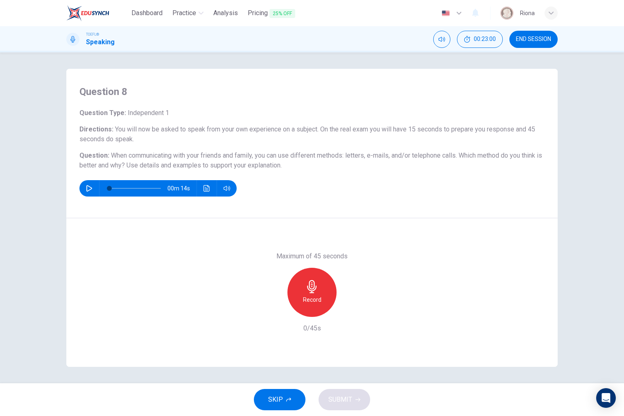
click at [320, 295] on h6 "Record" at bounding box center [312, 300] width 18 height 10
click at [315, 288] on icon "button" at bounding box center [311, 286] width 9 height 13
click at [275, 308] on icon "button" at bounding box center [273, 309] width 7 height 7
click at [315, 298] on h6 "Record" at bounding box center [312, 300] width 18 height 10
click at [315, 298] on h6 "Stop" at bounding box center [312, 300] width 12 height 10
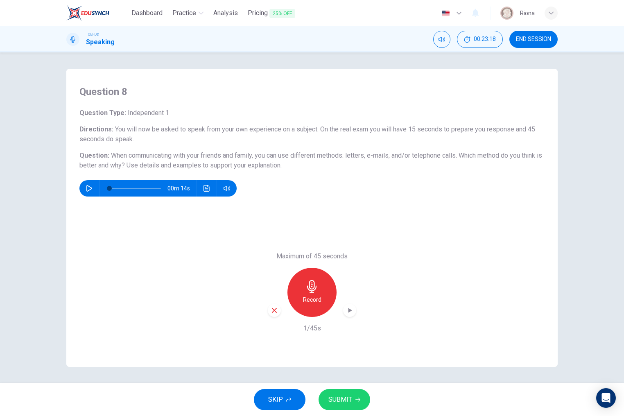
click at [277, 307] on icon "button" at bounding box center [273, 309] width 7 height 7
click at [319, 296] on h6 "Record" at bounding box center [312, 300] width 18 height 10
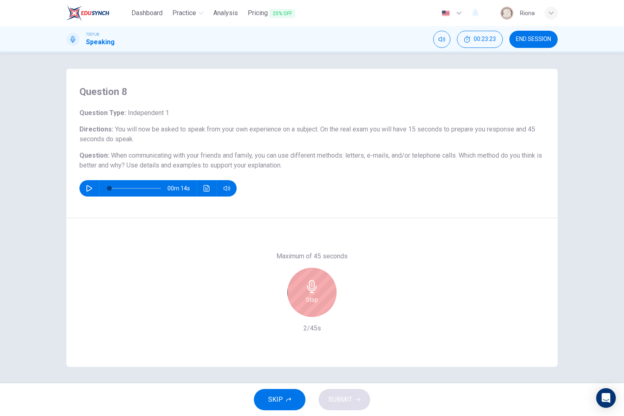
click at [319, 296] on div "Stop" at bounding box center [311, 292] width 49 height 49
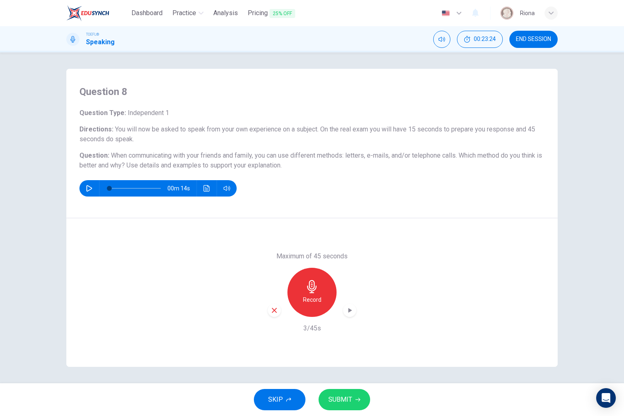
click at [274, 308] on icon "button" at bounding box center [273, 309] width 7 height 7
click at [320, 275] on div "Record" at bounding box center [311, 292] width 49 height 49
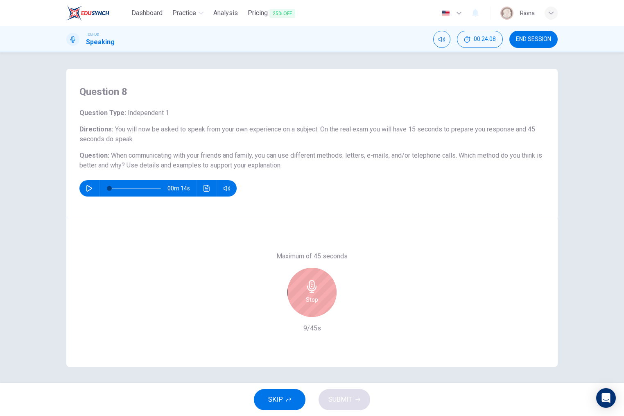
click at [314, 295] on h6 "Stop" at bounding box center [312, 300] width 12 height 10
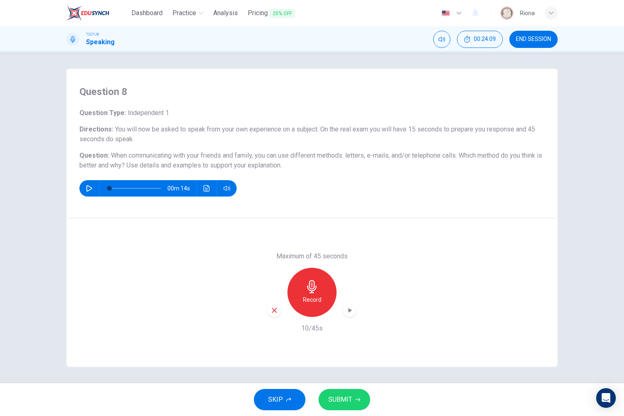
click at [276, 307] on icon "button" at bounding box center [273, 309] width 7 height 7
click at [312, 293] on icon "button" at bounding box center [311, 286] width 9 height 13
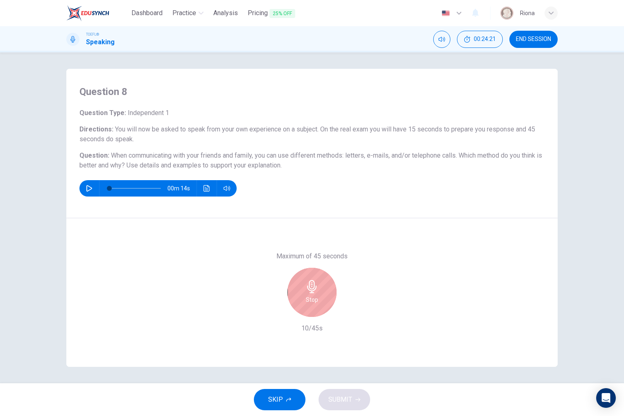
click at [312, 293] on icon "button" at bounding box center [311, 286] width 9 height 13
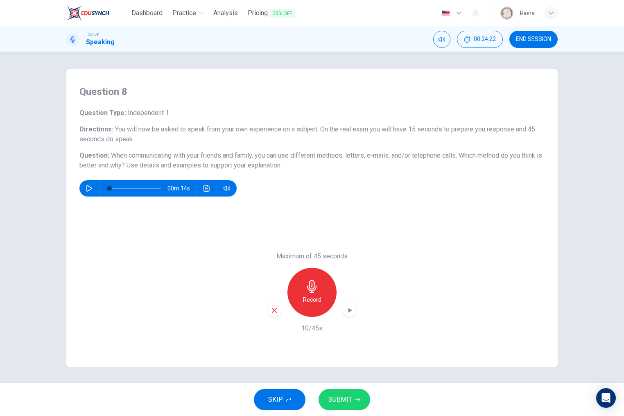
click at [268, 311] on div "button" at bounding box center [274, 310] width 13 height 13
click at [326, 303] on div "Record" at bounding box center [311, 292] width 49 height 49
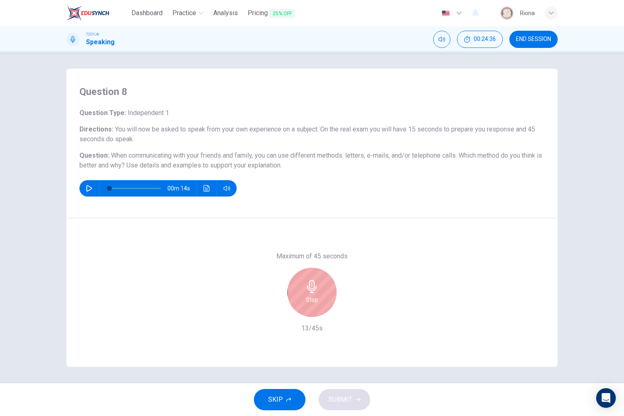
click at [286, 306] on div "Stop" at bounding box center [312, 292] width 88 height 49
click at [306, 305] on div "Stop" at bounding box center [311, 292] width 49 height 49
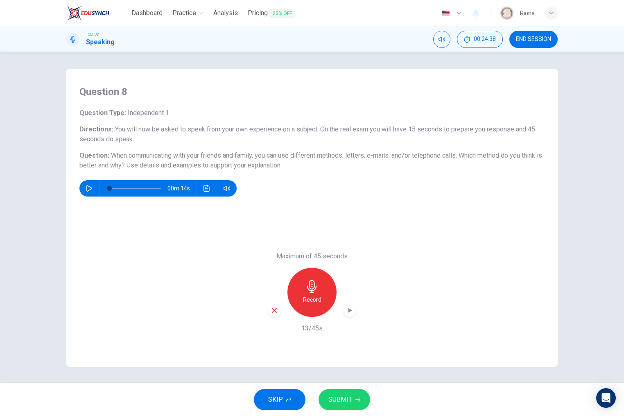
click at [275, 313] on icon "button" at bounding box center [273, 309] width 7 height 7
click at [307, 307] on div "Record" at bounding box center [311, 292] width 49 height 49
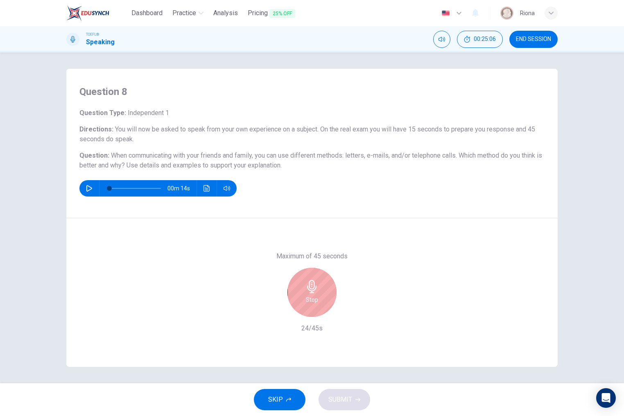
click at [307, 307] on div "Stop" at bounding box center [311, 292] width 49 height 49
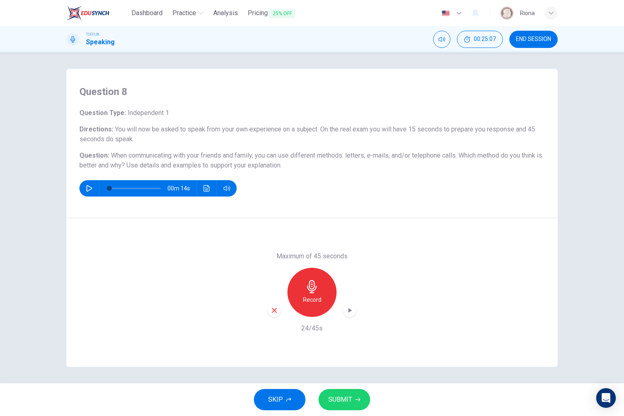
click at [272, 307] on icon "button" at bounding box center [273, 309] width 7 height 7
click at [296, 305] on div "Record" at bounding box center [311, 292] width 49 height 49
click at [347, 392] on button "SUBMIT" at bounding box center [344, 399] width 52 height 21
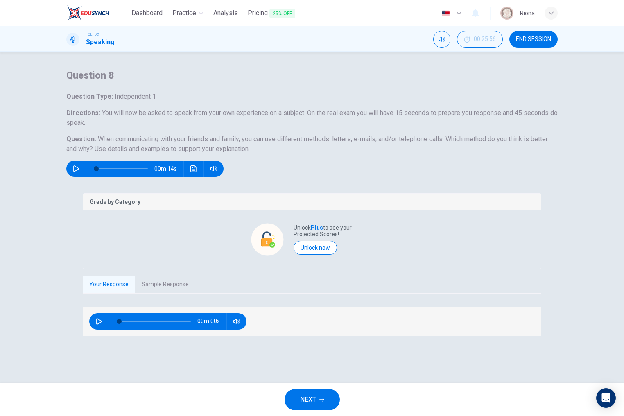
click at [309, 404] on span "NEXT" at bounding box center [308, 399] width 16 height 11
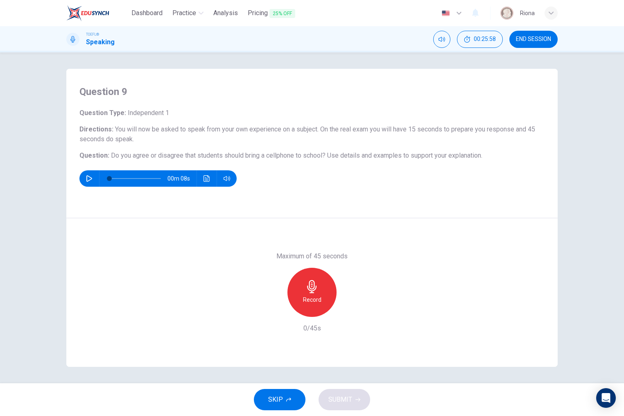
click at [312, 311] on div "Record" at bounding box center [311, 292] width 49 height 49
click at [312, 311] on div "Stop" at bounding box center [311, 292] width 49 height 49
click at [276, 311] on icon "button" at bounding box center [274, 310] width 5 height 5
click at [309, 306] on div "Record" at bounding box center [311, 292] width 49 height 49
click at [309, 306] on div "Stop" at bounding box center [311, 292] width 49 height 49
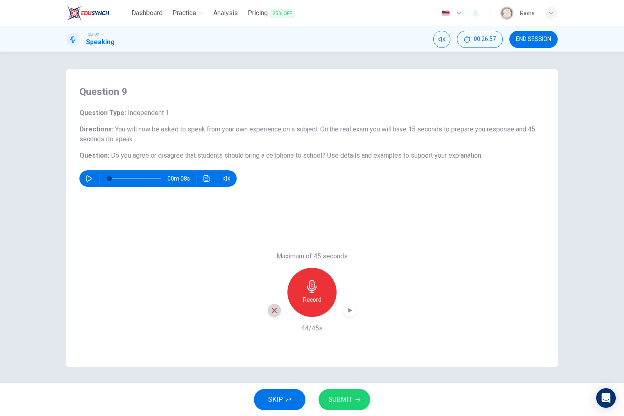
click at [273, 307] on icon "button" at bounding box center [273, 309] width 7 height 7
click at [317, 306] on div "Record" at bounding box center [311, 292] width 49 height 49
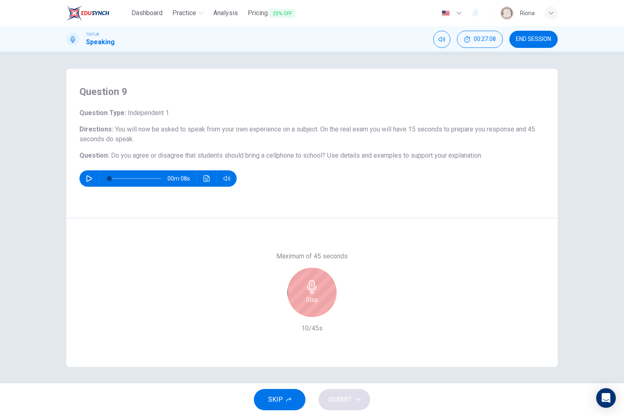
click at [317, 306] on div "Stop" at bounding box center [311, 292] width 49 height 49
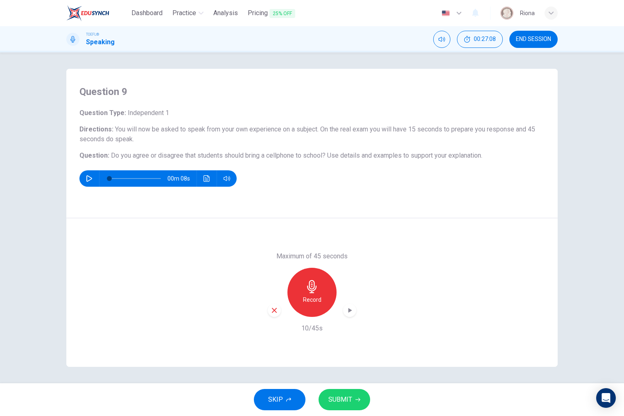
click at [270, 307] on div "button" at bounding box center [274, 310] width 13 height 13
click at [318, 294] on div "Record" at bounding box center [311, 292] width 49 height 49
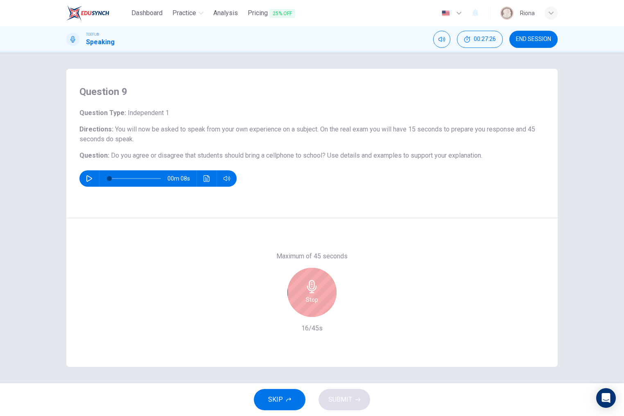
click at [318, 294] on div "Stop" at bounding box center [311, 292] width 49 height 49
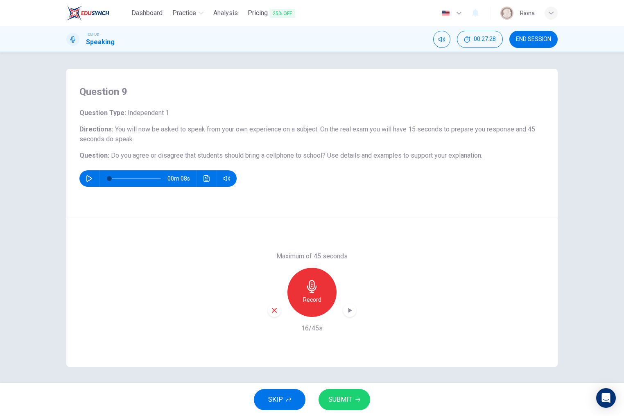
click at [274, 308] on icon "button" at bounding box center [273, 309] width 7 height 7
click at [306, 305] on div "Record" at bounding box center [311, 292] width 49 height 49
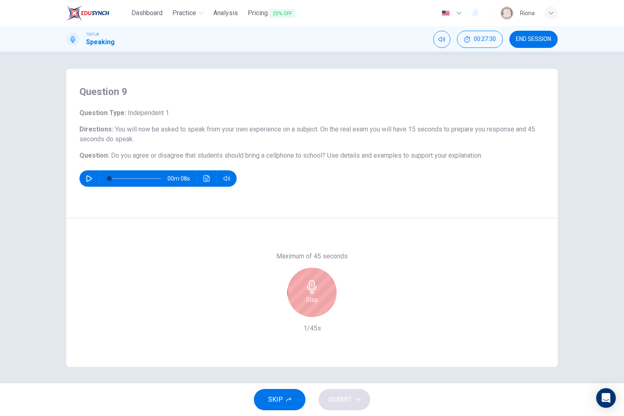
click at [306, 305] on div "Stop" at bounding box center [311, 292] width 49 height 49
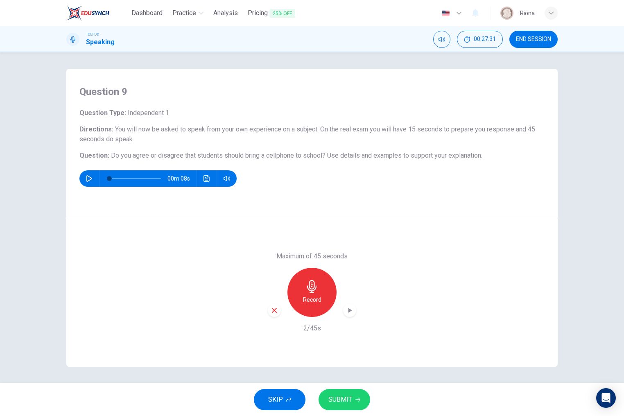
click at [274, 311] on icon "button" at bounding box center [273, 309] width 7 height 7
click at [320, 301] on h6 "Record" at bounding box center [312, 300] width 18 height 10
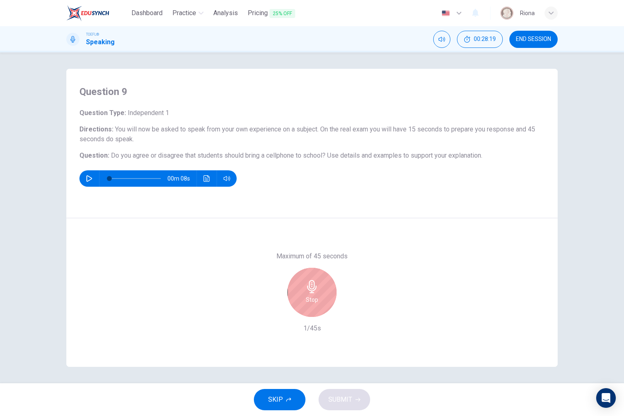
click at [316, 306] on div "Stop" at bounding box center [311, 292] width 49 height 49
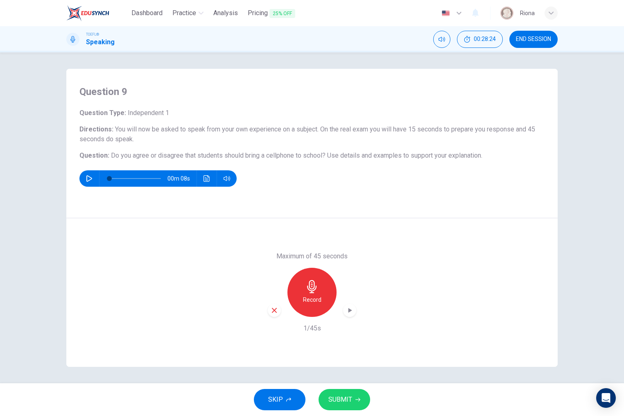
click at [275, 306] on div "button" at bounding box center [274, 310] width 13 height 13
click at [304, 294] on div "Record" at bounding box center [311, 292] width 49 height 49
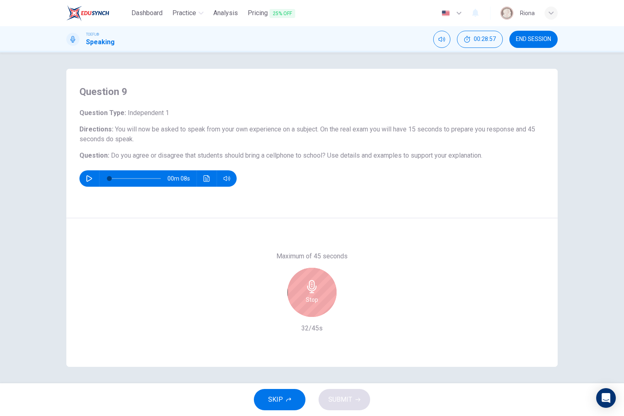
click at [321, 288] on div "Stop" at bounding box center [311, 292] width 49 height 49
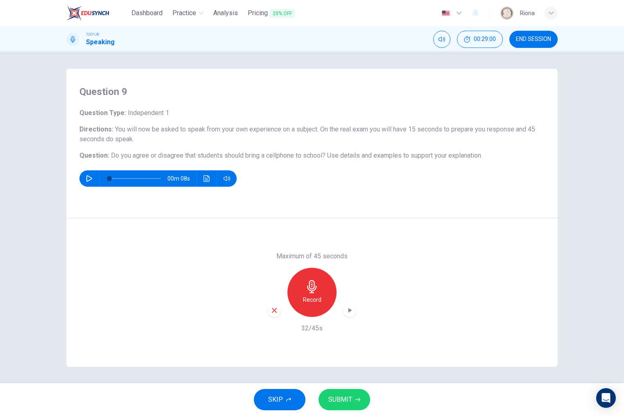
click at [270, 313] on div "button" at bounding box center [274, 310] width 13 height 13
click at [314, 299] on h6 "Record" at bounding box center [312, 300] width 18 height 10
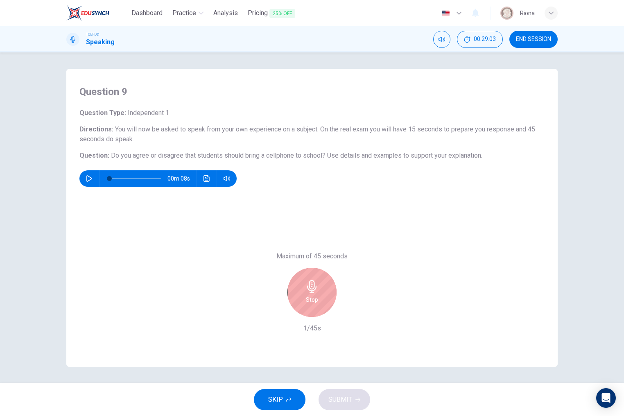
click at [314, 299] on h6 "Stop" at bounding box center [312, 300] width 12 height 10
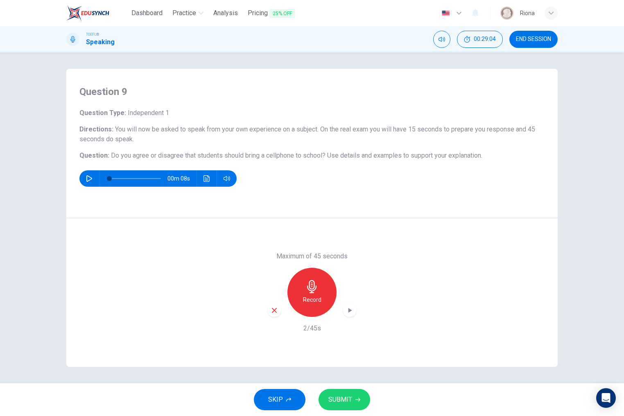
click at [272, 309] on icon "button" at bounding box center [273, 309] width 7 height 7
click at [305, 301] on h6 "Record" at bounding box center [312, 300] width 18 height 10
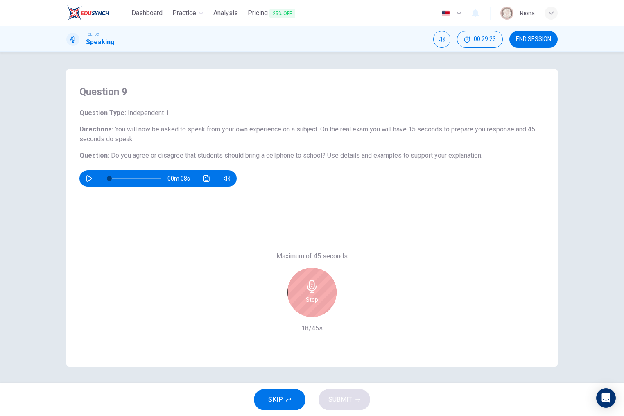
click at [305, 301] on div "Stop" at bounding box center [311, 292] width 49 height 49
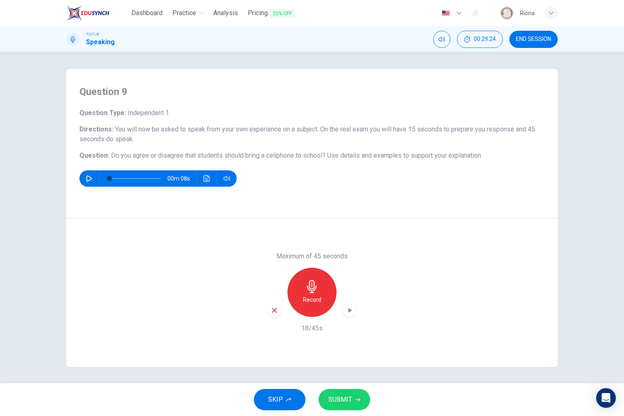
click at [267, 299] on div "Maximum of 45 seconds Record 18/45s" at bounding box center [311, 292] width 491 height 149
click at [275, 307] on icon "button" at bounding box center [273, 309] width 7 height 7
click at [306, 302] on h6 "Record" at bounding box center [312, 300] width 18 height 10
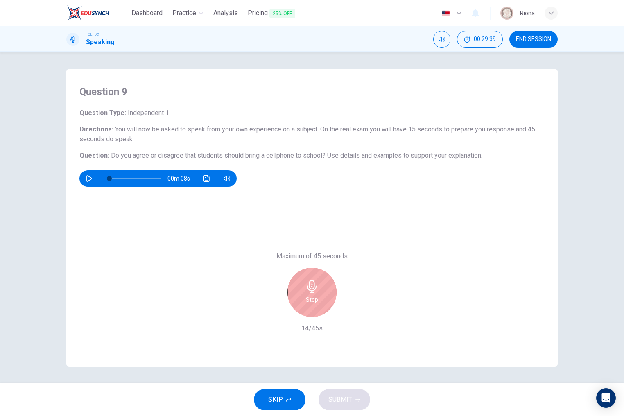
click at [302, 298] on div "Stop" at bounding box center [311, 292] width 49 height 49
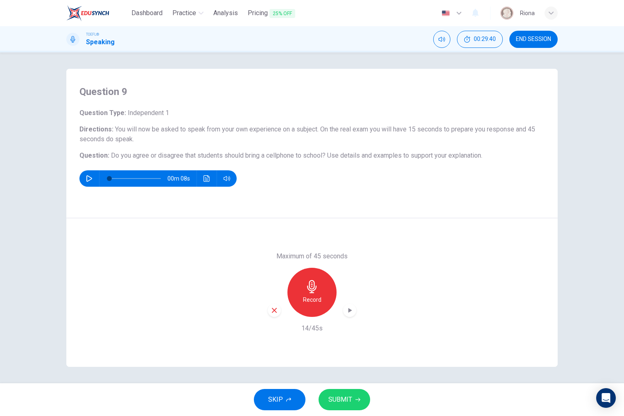
click at [274, 311] on icon "button" at bounding box center [274, 310] width 5 height 5
click at [310, 304] on h6 "Record" at bounding box center [312, 300] width 18 height 10
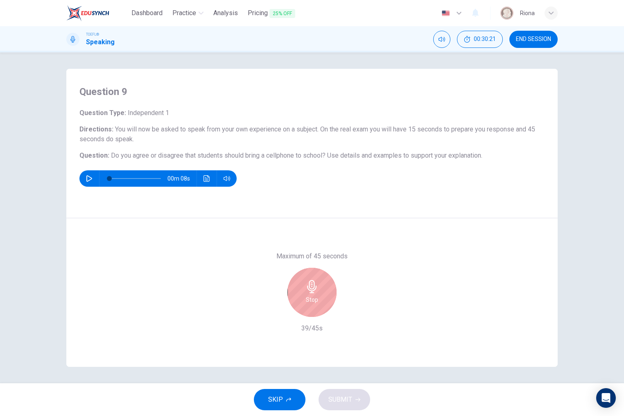
click at [310, 304] on h6 "Stop" at bounding box center [312, 300] width 12 height 10
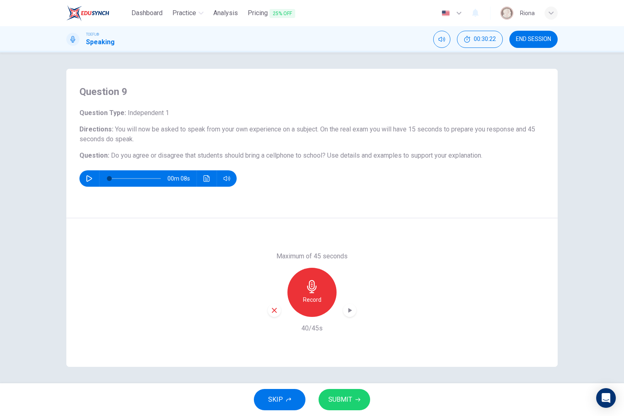
click at [274, 311] on icon "button" at bounding box center [274, 310] width 5 height 5
click at [319, 297] on h6 "Record" at bounding box center [312, 300] width 18 height 10
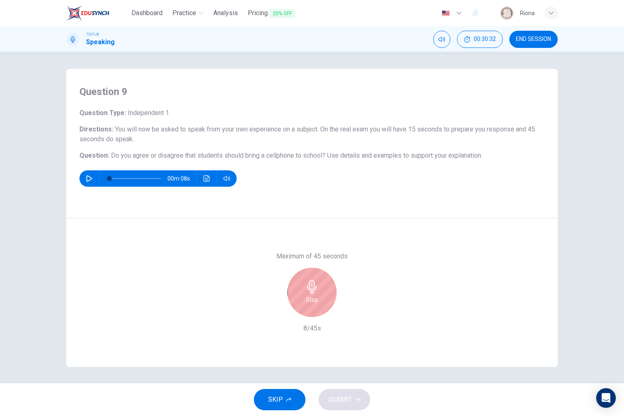
click at [301, 311] on div "Stop" at bounding box center [311, 292] width 49 height 49
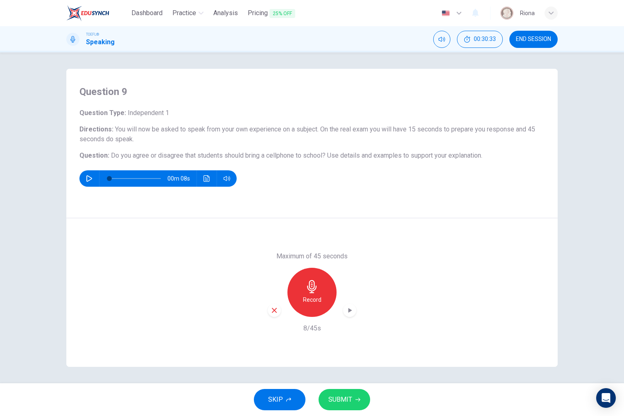
click at [273, 311] on icon "button" at bounding box center [274, 310] width 5 height 5
click at [305, 295] on h6 "Record" at bounding box center [312, 300] width 18 height 10
click at [348, 399] on span "SUBMIT" at bounding box center [340, 399] width 24 height 11
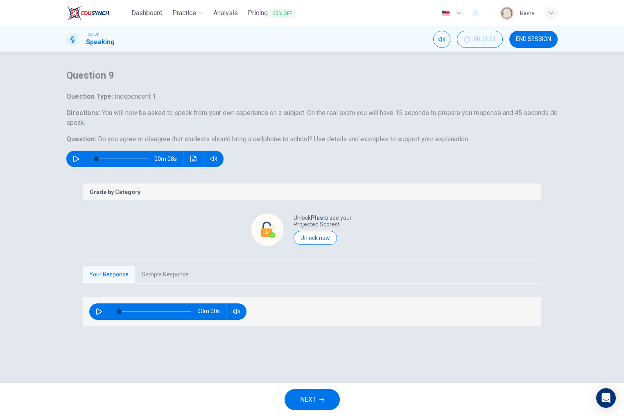
click at [313, 394] on span "NEXT" at bounding box center [308, 399] width 16 height 11
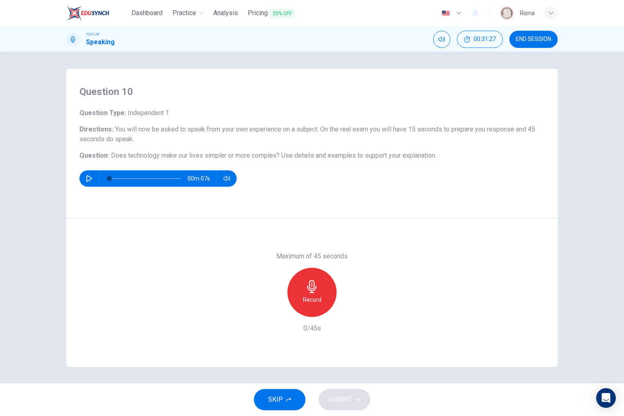
click at [308, 295] on h6 "Record" at bounding box center [312, 300] width 18 height 10
click at [308, 295] on h6 "Stop" at bounding box center [312, 300] width 12 height 10
click at [272, 308] on icon "button" at bounding box center [273, 309] width 7 height 7
click at [331, 289] on div "Record" at bounding box center [311, 292] width 49 height 49
click at [331, 289] on div "Stop" at bounding box center [311, 292] width 49 height 49
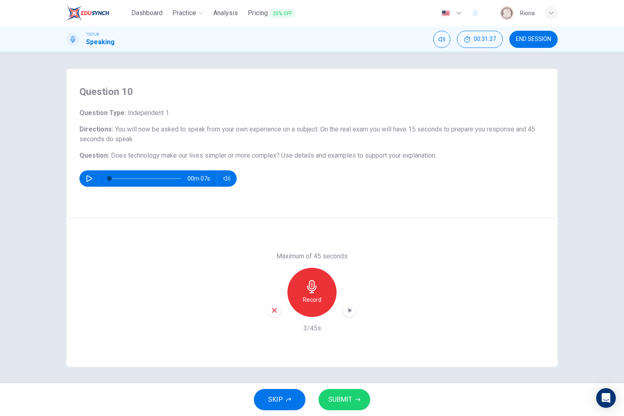
click at [275, 311] on icon "button" at bounding box center [273, 309] width 7 height 7
click at [313, 295] on h6 "Record" at bounding box center [312, 300] width 18 height 10
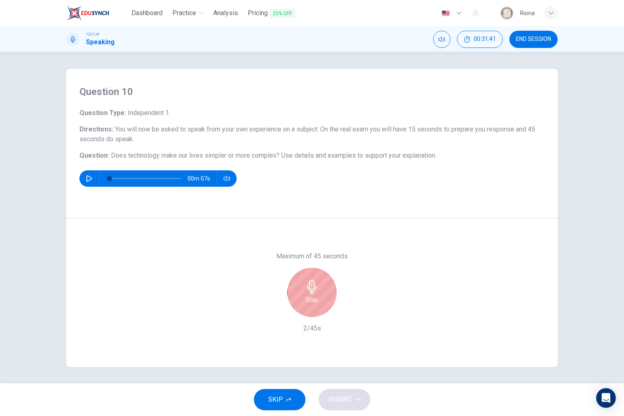
click at [313, 288] on icon "button" at bounding box center [311, 286] width 9 height 13
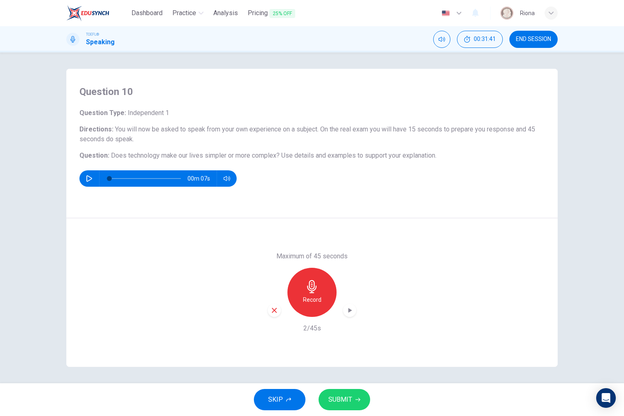
click at [269, 310] on div "button" at bounding box center [274, 310] width 13 height 13
click at [318, 286] on div "Record" at bounding box center [311, 292] width 49 height 49
click at [345, 308] on icon "button" at bounding box center [349, 310] width 8 height 8
click at [351, 308] on icon "button" at bounding box center [350, 310] width 6 height 6
click at [351, 408] on button "SUBMIT" at bounding box center [344, 399] width 52 height 21
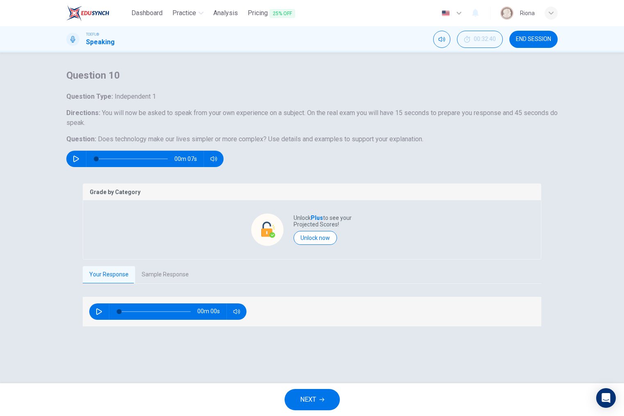
click at [538, 35] on button "END SESSION" at bounding box center [533, 39] width 48 height 17
